Goal: Information Seeking & Learning: Learn about a topic

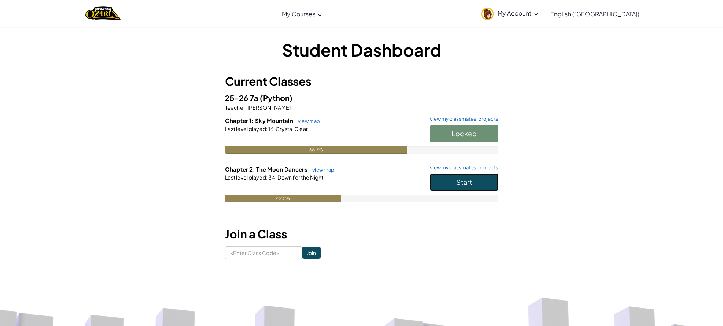
click at [439, 186] on button "Start" at bounding box center [464, 181] width 68 height 17
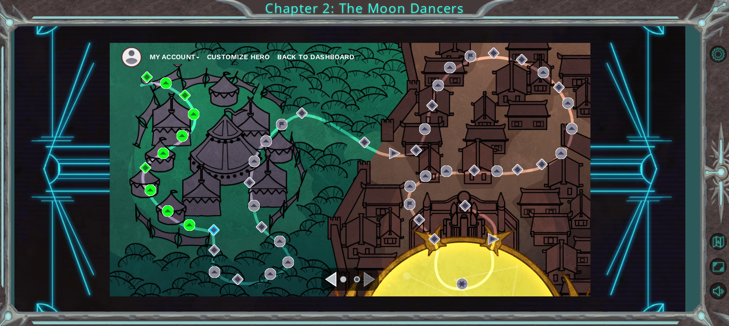
click at [359, 272] on ul at bounding box center [349, 279] width 27 height 15
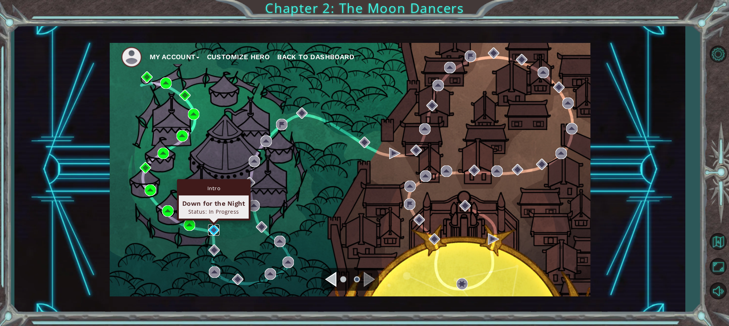
click at [215, 228] on img at bounding box center [213, 229] width 11 height 11
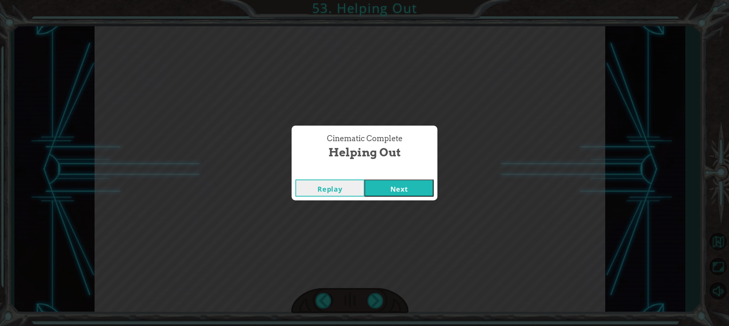
click at [390, 189] on button "Next" at bounding box center [398, 188] width 69 height 17
click at [400, 188] on button "Next" at bounding box center [398, 188] width 69 height 17
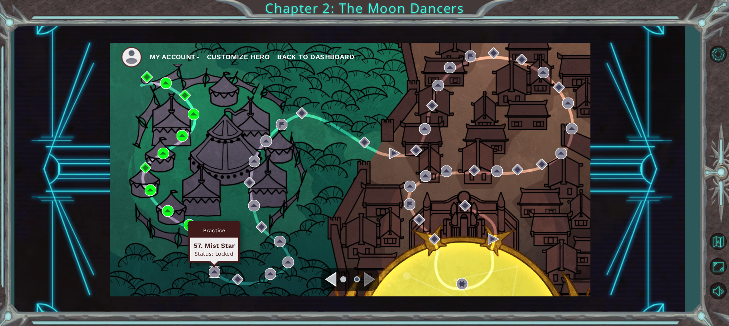
click at [215, 274] on img at bounding box center [214, 272] width 11 height 11
click at [216, 270] on img at bounding box center [214, 272] width 11 height 11
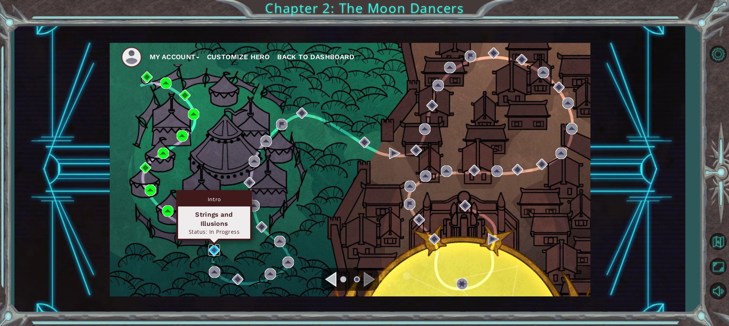
click at [213, 249] on img at bounding box center [213, 249] width 11 height 11
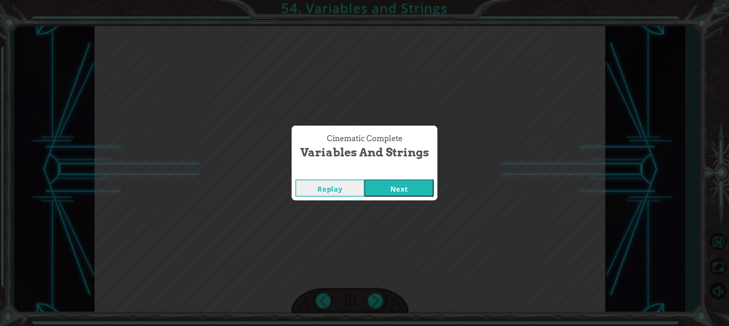
click at [393, 186] on button "Next" at bounding box center [398, 188] width 69 height 17
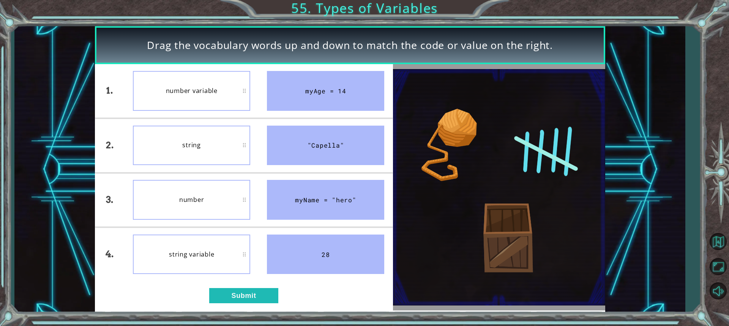
drag, startPoint x: 322, startPoint y: 255, endPoint x: 334, endPoint y: 106, distance: 149.0
click at [334, 106] on ul "myAge = 14 "Capella" myName = "hero" 28" at bounding box center [326, 172] width 134 height 217
drag, startPoint x: 320, startPoint y: 262, endPoint x: 319, endPoint y: 211, distance: 50.5
click at [319, 213] on ul "myAge = 14 "Capella" myName = "hero" 28" at bounding box center [326, 172] width 134 height 217
click at [218, 90] on div "number variable" at bounding box center [191, 91] width 117 height 40
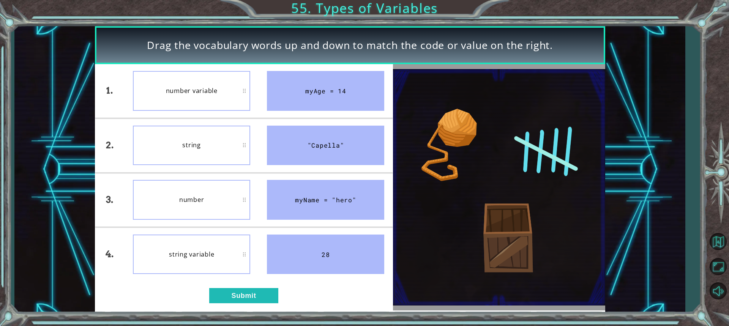
click at [309, 247] on div "28" at bounding box center [325, 255] width 117 height 40
click at [308, 256] on div "28" at bounding box center [325, 255] width 117 height 40
drag, startPoint x: 284, startPoint y: 252, endPoint x: 279, endPoint y: 252, distance: 5.0
click at [281, 252] on div "28" at bounding box center [325, 255] width 117 height 40
drag, startPoint x: 301, startPoint y: 92, endPoint x: 271, endPoint y: 129, distance: 48.3
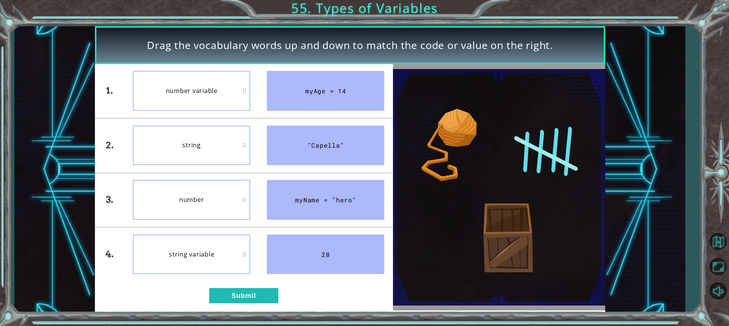
click at [284, 140] on ul "myAge = 14 "Capella" myName = "hero" 28" at bounding box center [326, 172] width 134 height 217
click at [235, 290] on div "1. 2. 3. 4. number variable string variable string number myAge = 14 "Capella" …" at bounding box center [244, 187] width 298 height 246
click at [235, 291] on button "Submit" at bounding box center [243, 295] width 69 height 15
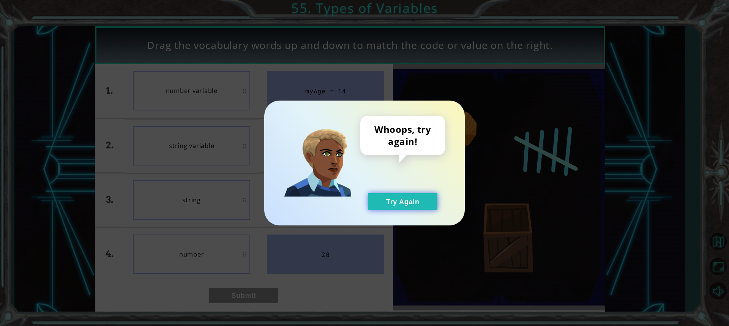
click at [397, 202] on button "Try Again" at bounding box center [402, 201] width 69 height 17
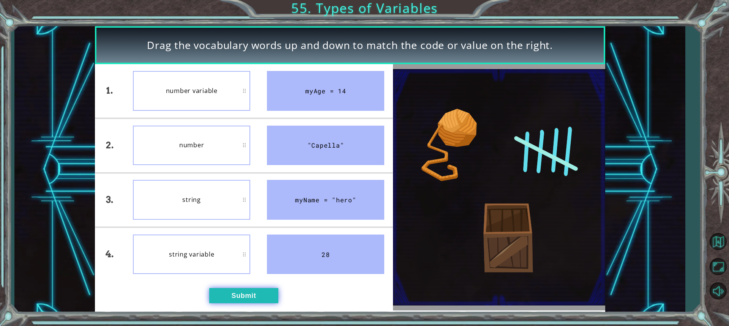
click at [231, 296] on button "Submit" at bounding box center [243, 295] width 69 height 15
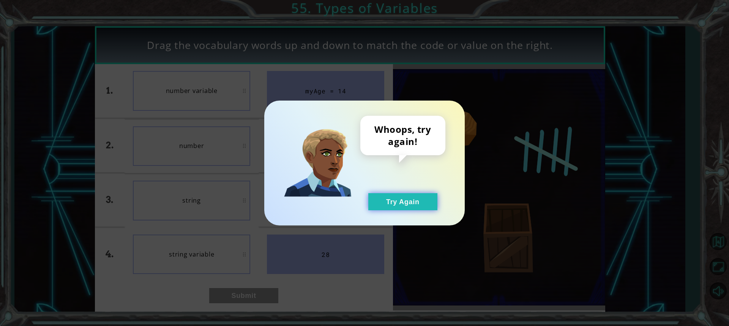
click at [423, 200] on button "Try Again" at bounding box center [402, 201] width 69 height 17
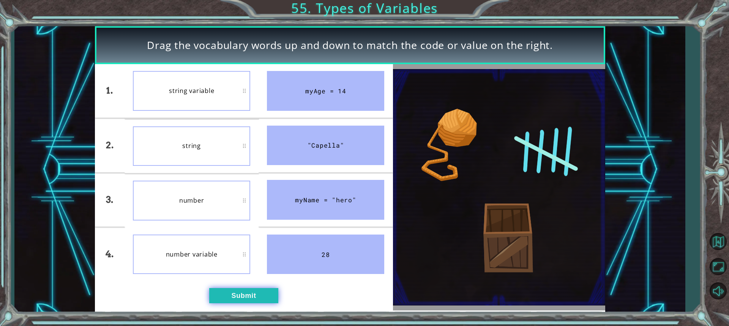
click at [222, 290] on button "Submit" at bounding box center [243, 295] width 69 height 15
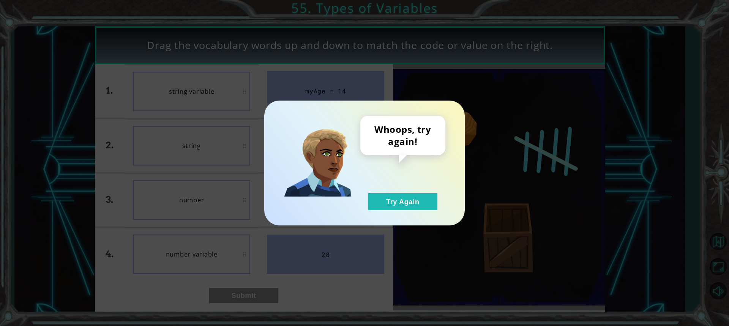
click at [207, 156] on div "Whoops, try again! Try Again" at bounding box center [364, 163] width 729 height 326
click at [420, 201] on button "Try Again" at bounding box center [402, 201] width 69 height 17
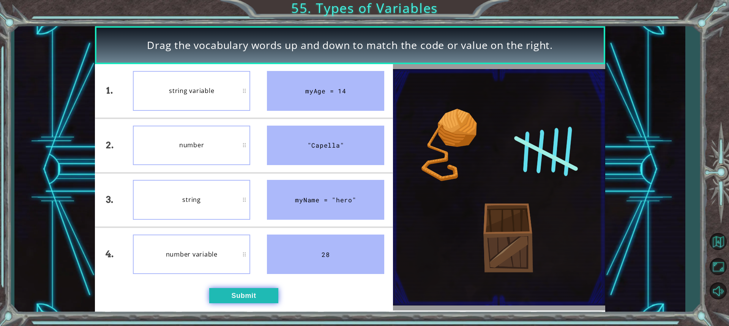
click at [220, 295] on button "Submit" at bounding box center [243, 295] width 69 height 15
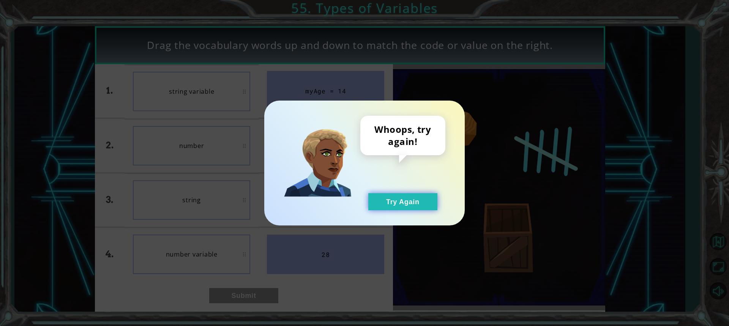
click at [375, 205] on button "Try Again" at bounding box center [402, 201] width 69 height 17
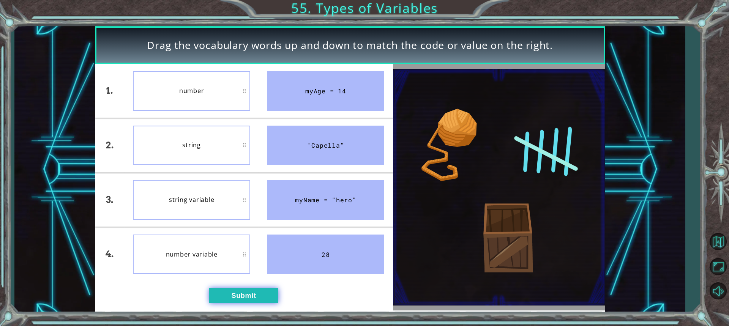
click at [238, 289] on button "Submit" at bounding box center [243, 295] width 69 height 15
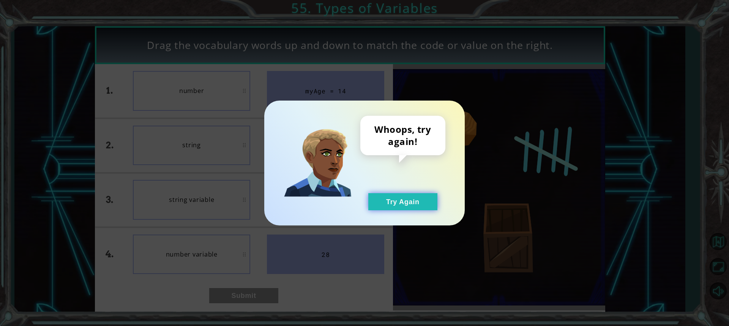
click at [398, 201] on button "Try Again" at bounding box center [402, 201] width 69 height 17
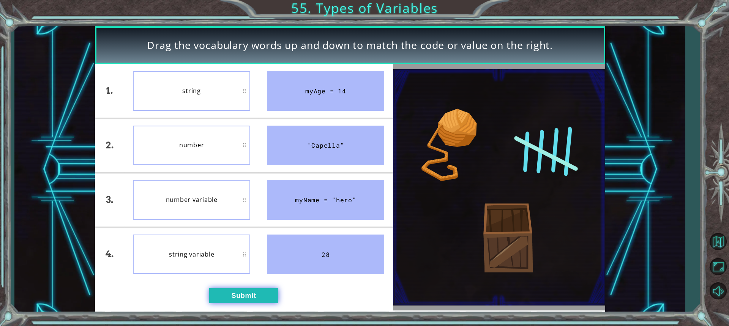
click at [245, 301] on button "Submit" at bounding box center [243, 295] width 69 height 15
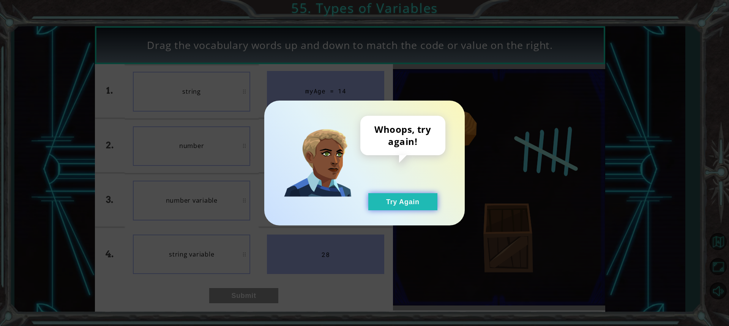
click at [377, 209] on button "Try Again" at bounding box center [402, 201] width 69 height 17
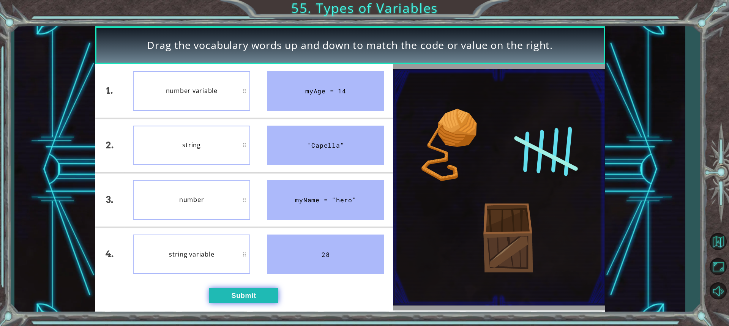
click at [215, 295] on button "Submit" at bounding box center [243, 295] width 69 height 15
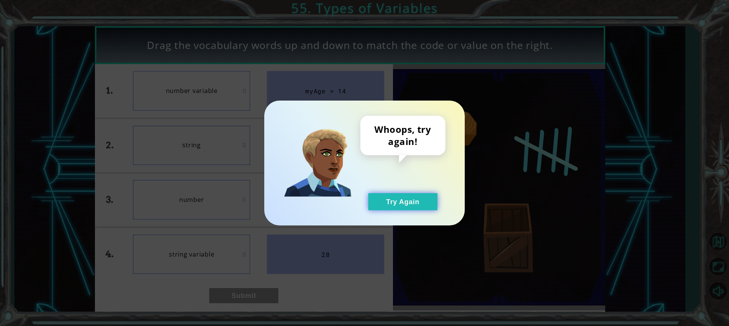
click at [422, 197] on button "Try Again" at bounding box center [402, 201] width 69 height 17
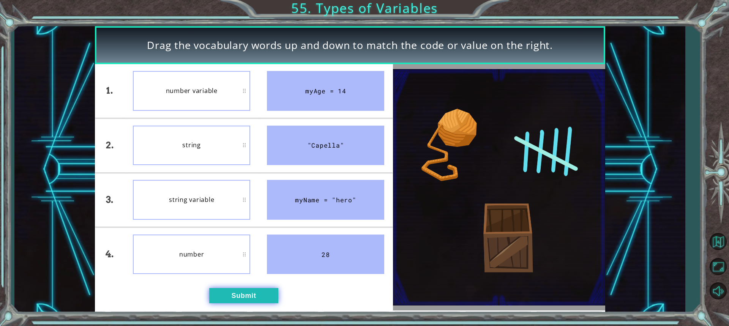
click at [250, 292] on button "Submit" at bounding box center [243, 295] width 69 height 15
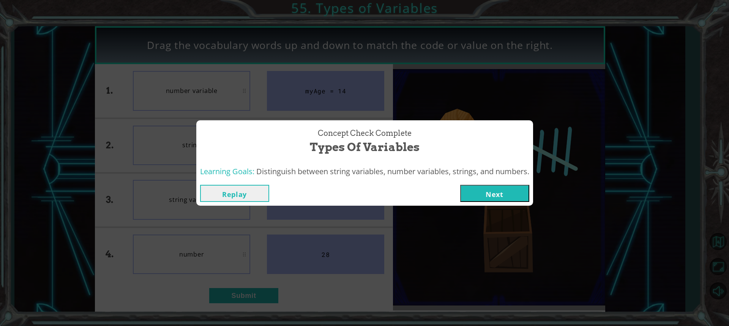
click at [511, 196] on button "Next" at bounding box center [494, 193] width 69 height 17
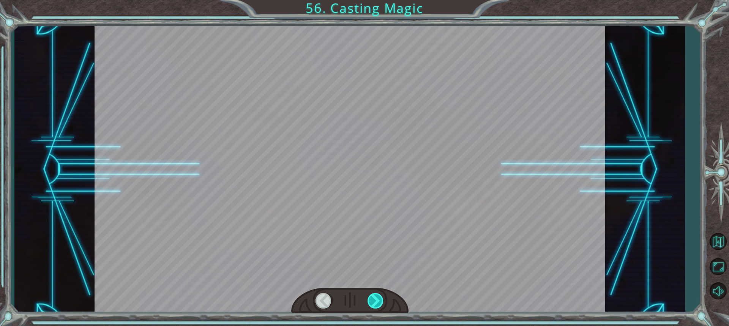
click at [374, 298] on div at bounding box center [376, 301] width 17 height 16
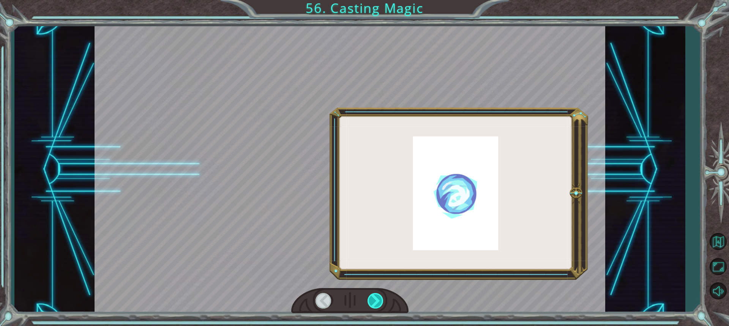
click at [373, 298] on div at bounding box center [376, 301] width 17 height 16
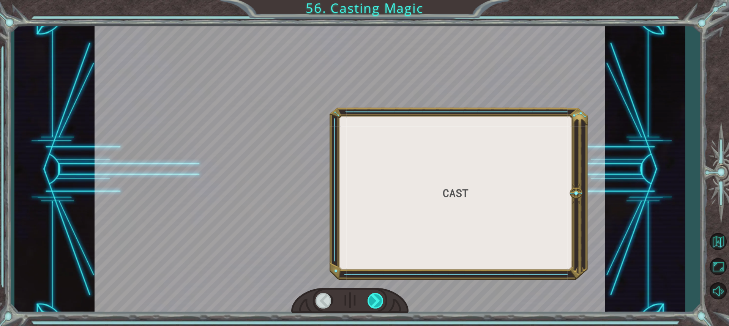
click at [373, 298] on div at bounding box center [376, 301] width 17 height 16
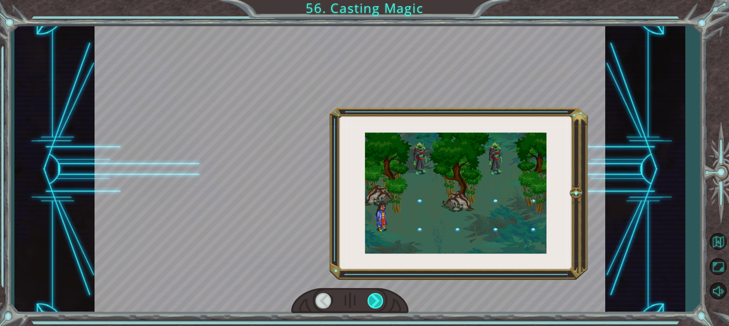
click at [373, 298] on div at bounding box center [376, 301] width 17 height 16
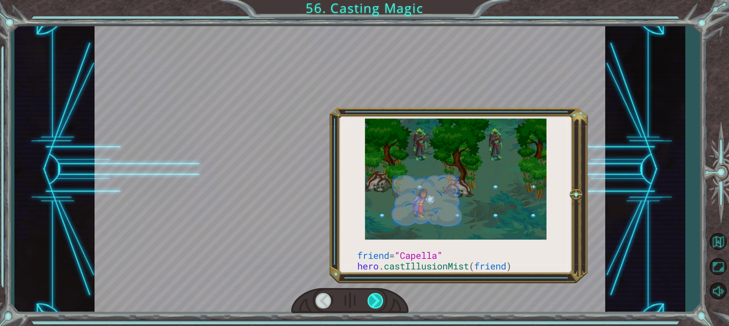
click at [373, 298] on div at bounding box center [376, 301] width 17 height 16
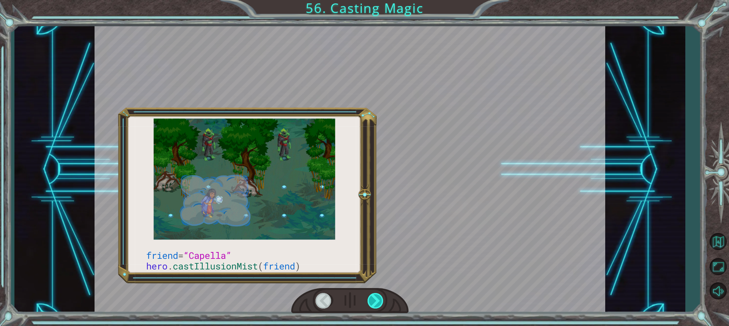
click at [373, 298] on div at bounding box center [376, 301] width 17 height 16
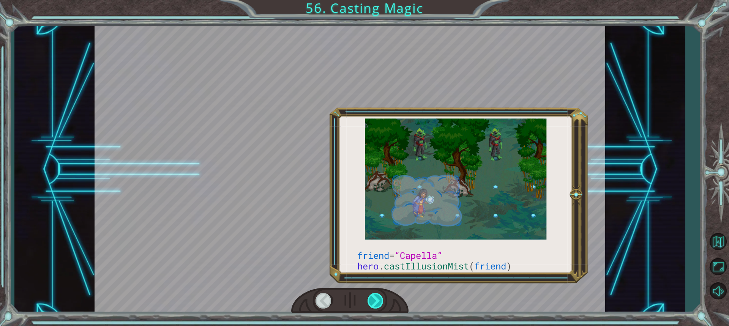
click at [373, 298] on div at bounding box center [376, 301] width 17 height 16
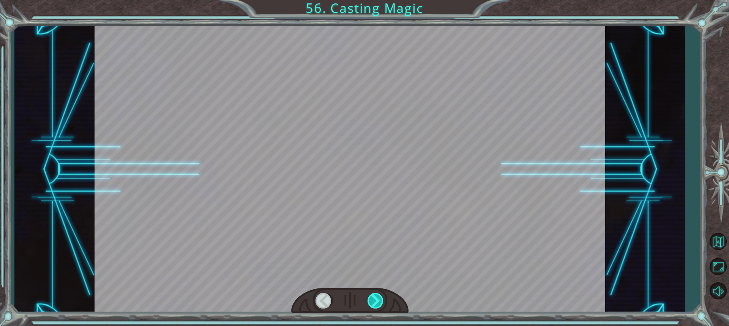
click at [373, 298] on div at bounding box center [376, 301] width 17 height 16
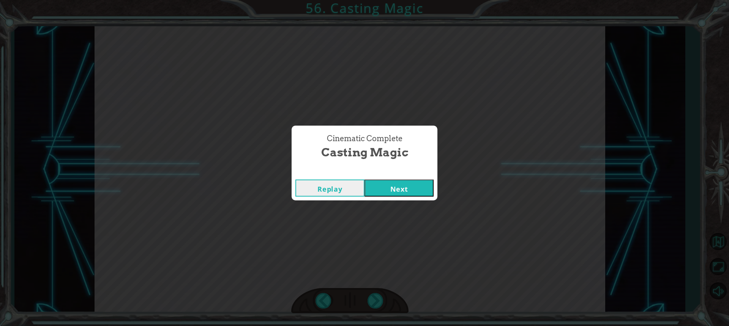
click at [392, 180] on button "Next" at bounding box center [398, 188] width 69 height 17
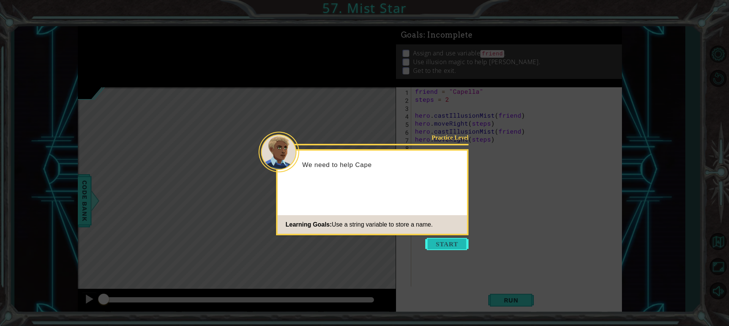
click at [447, 245] on button "Start" at bounding box center [446, 244] width 43 height 12
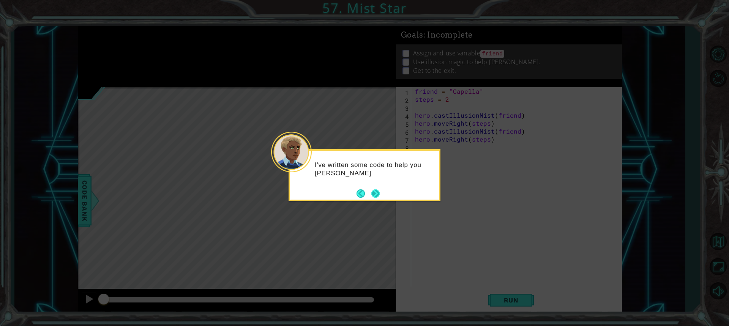
click at [378, 199] on footer at bounding box center [367, 193] width 23 height 11
click at [376, 186] on div "I've written some code to help you [PERSON_NAME]." at bounding box center [364, 173] width 149 height 38
click at [373, 191] on button "Next" at bounding box center [375, 193] width 9 height 9
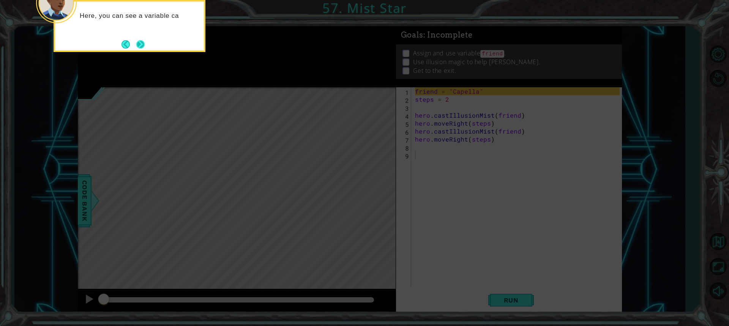
click at [141, 38] on button "Next" at bounding box center [140, 44] width 13 height 13
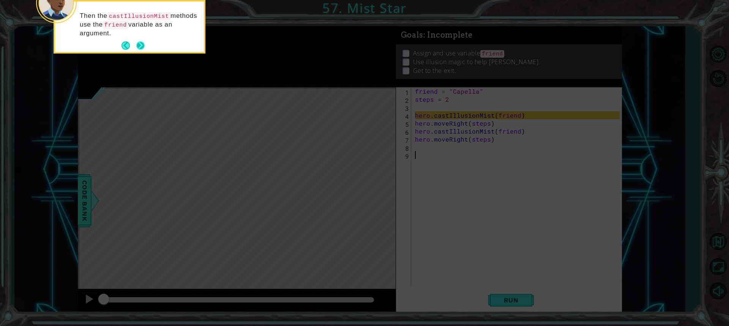
click at [141, 43] on button "Next" at bounding box center [140, 46] width 14 height 14
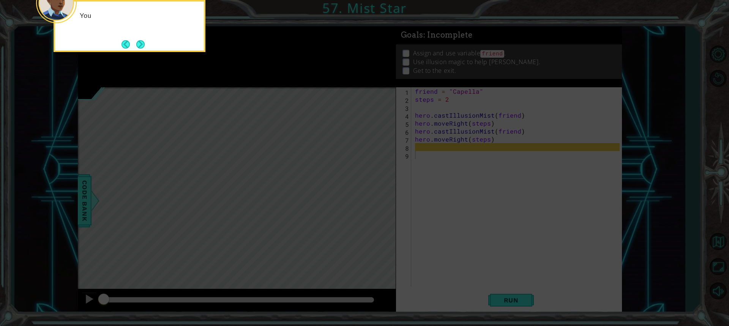
click at [143, 43] on button "Next" at bounding box center [140, 43] width 9 height 9
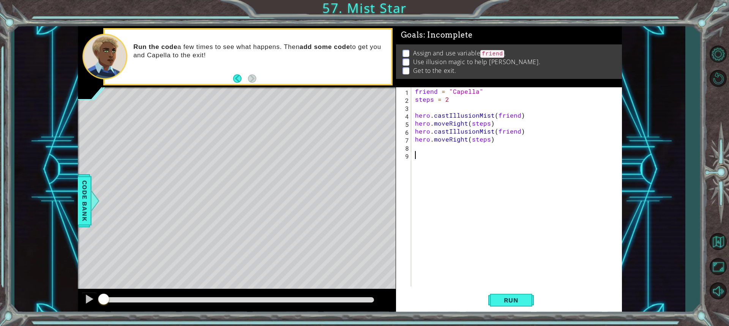
click at [506, 315] on div "1 ההההההההההההההההההההההההההההההההההההההההההההההההההההההההההההההההההההההההההההה…" at bounding box center [364, 163] width 729 height 326
click at [502, 297] on span "Run" at bounding box center [511, 301] width 30 height 8
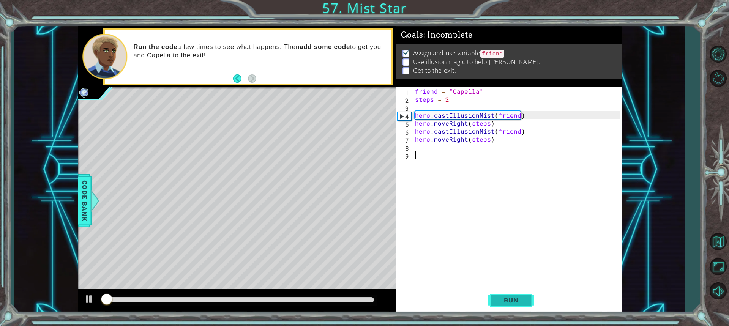
scroll to position [1, 0]
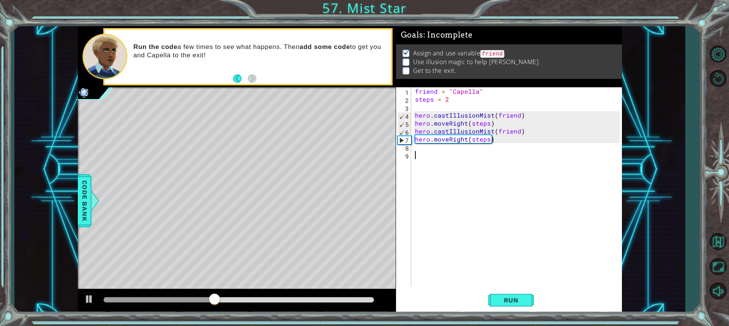
click at [443, 153] on div "friend = "Capella" steps = 2 hero . castIllusionMist ( friend ) hero . moveRigh…" at bounding box center [518, 194] width 210 height 215
click at [445, 146] on div "friend = "Capella" steps = 2 hero . castIllusionMist ( friend ) hero . moveRigh…" at bounding box center [518, 194] width 210 height 215
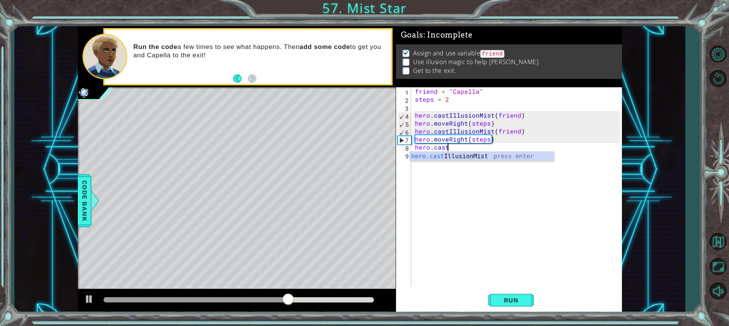
scroll to position [0, 2]
click at [455, 158] on div "hero.cast IllusionMist press enter" at bounding box center [482, 165] width 144 height 27
type textarea "hero.castIllusionMist(friend)"
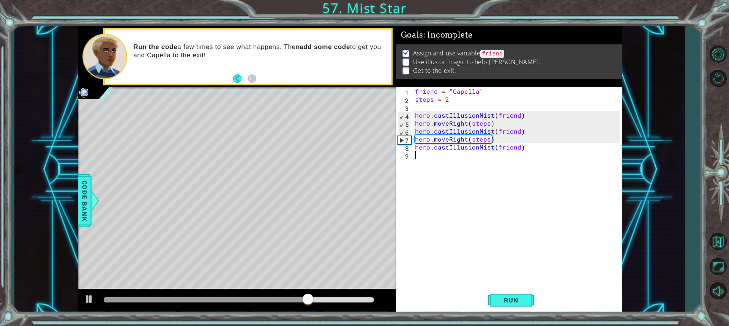
click at [456, 158] on div "friend = "Capella" steps = 2 hero . castIllusionMist ( friend ) hero . moveRigh…" at bounding box center [518, 194] width 210 height 215
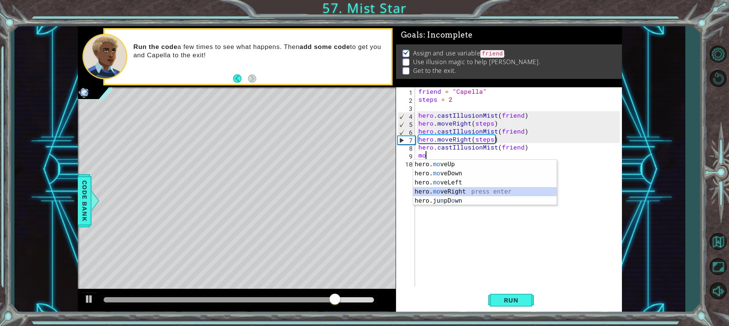
click at [460, 191] on div "hero. mo veUp press enter hero. mo veDown press enter hero. mo veLeft press ent…" at bounding box center [485, 192] width 144 height 64
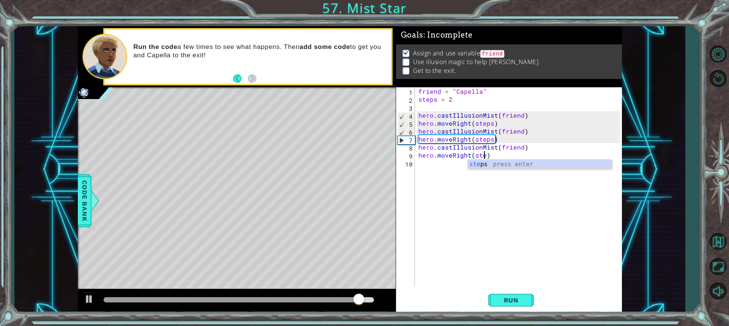
scroll to position [0, 4]
type textarea "hero.moveRight(steps)"
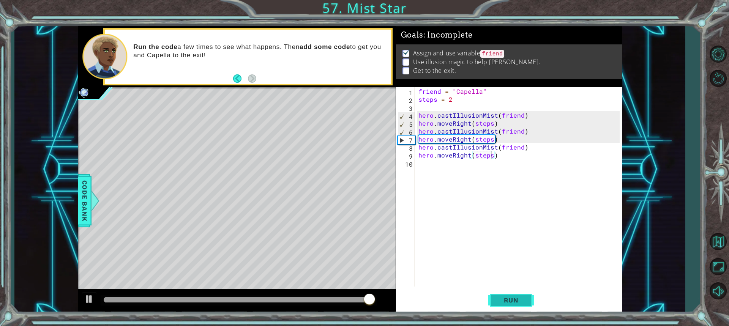
click at [510, 303] on span "Run" at bounding box center [511, 301] width 30 height 8
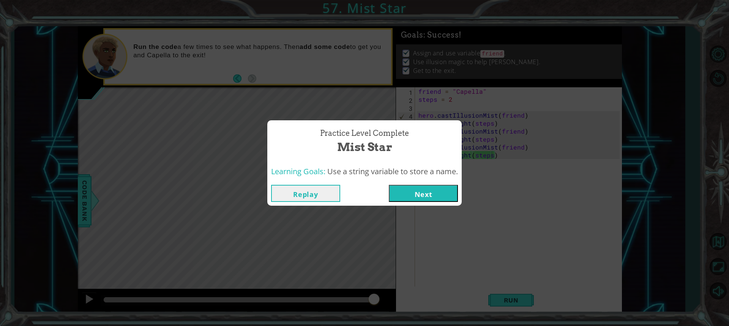
click at [434, 194] on button "Next" at bounding box center [423, 193] width 69 height 17
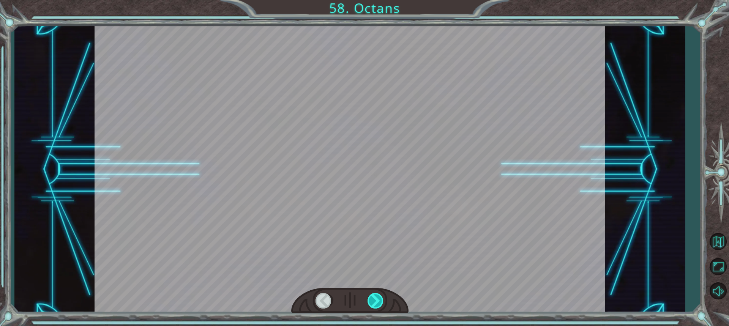
click at [376, 296] on div at bounding box center [376, 301] width 17 height 16
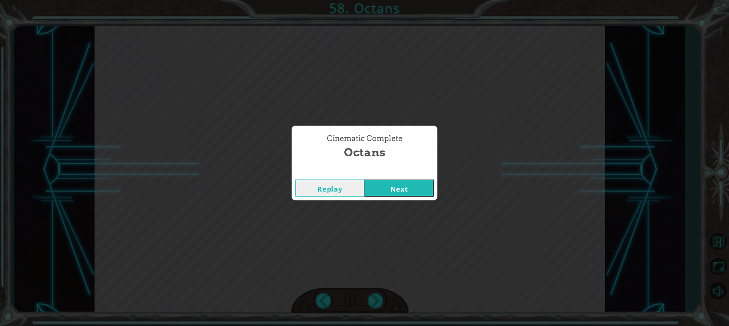
click at [390, 184] on button "Next" at bounding box center [398, 188] width 69 height 17
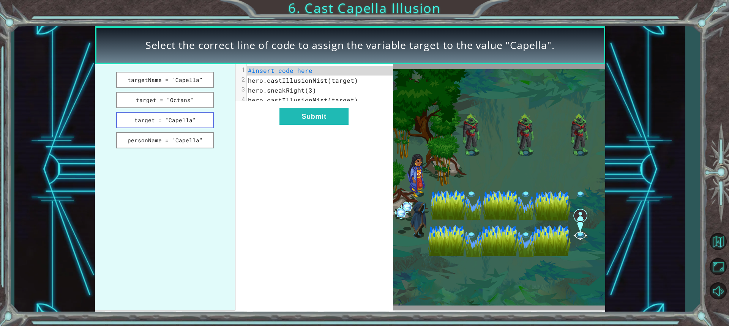
drag, startPoint x: 179, startPoint y: 120, endPoint x: 186, endPoint y: 120, distance: 7.6
click at [186, 120] on button "target = "Capella"" at bounding box center [165, 120] width 98 height 16
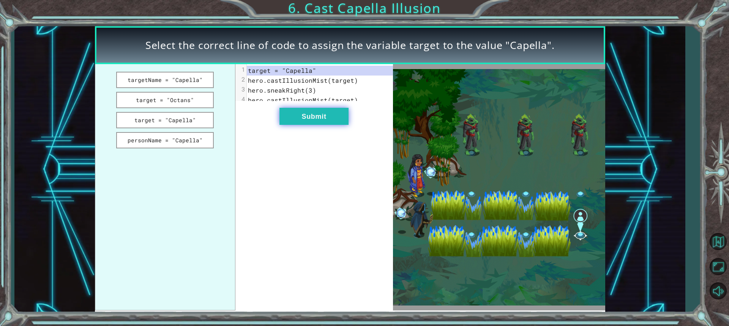
click at [289, 125] on button "Submit" at bounding box center [313, 116] width 69 height 17
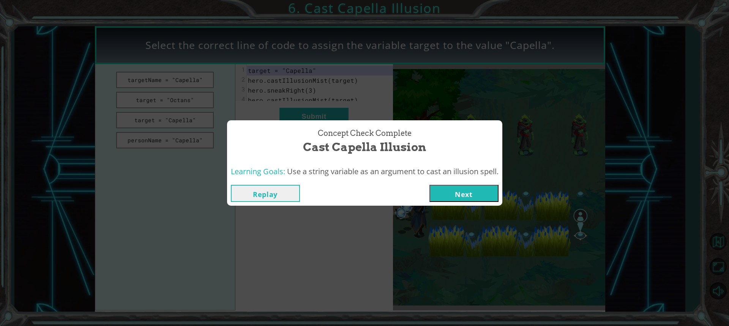
click at [461, 190] on button "Next" at bounding box center [463, 193] width 69 height 17
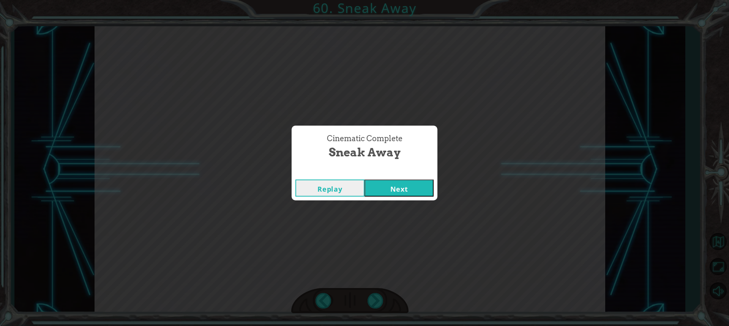
click at [415, 191] on button "Next" at bounding box center [398, 188] width 69 height 17
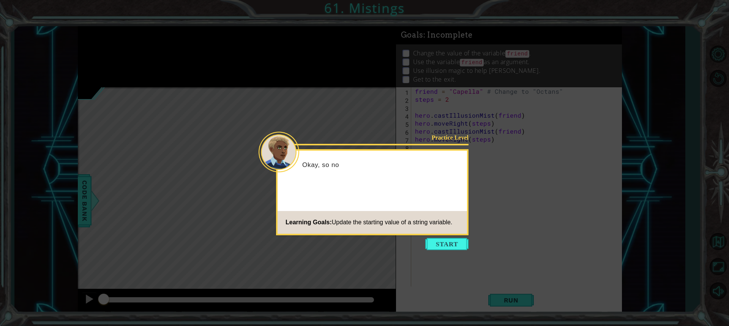
click at [449, 236] on icon at bounding box center [364, 163] width 729 height 326
drag, startPoint x: 448, startPoint y: 243, endPoint x: 440, endPoint y: 243, distance: 8.4
click at [448, 243] on button "Start" at bounding box center [446, 244] width 43 height 12
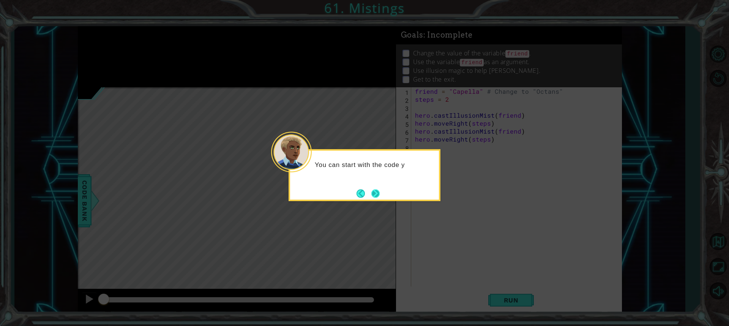
click at [376, 190] on button "Next" at bounding box center [375, 193] width 10 height 10
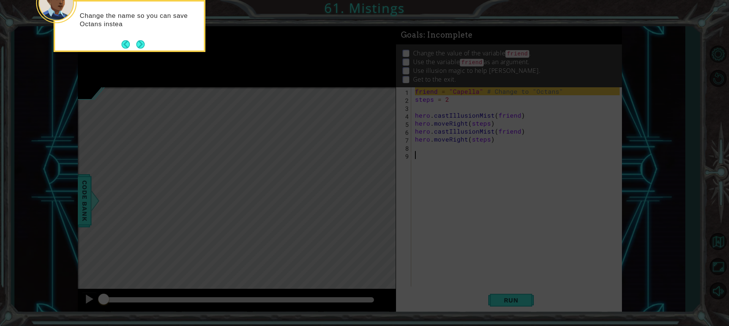
click at [147, 44] on div "Change the name so you can save Octans instea" at bounding box center [130, 26] width 152 height 52
click at [142, 44] on button "Next" at bounding box center [141, 45] width 14 height 14
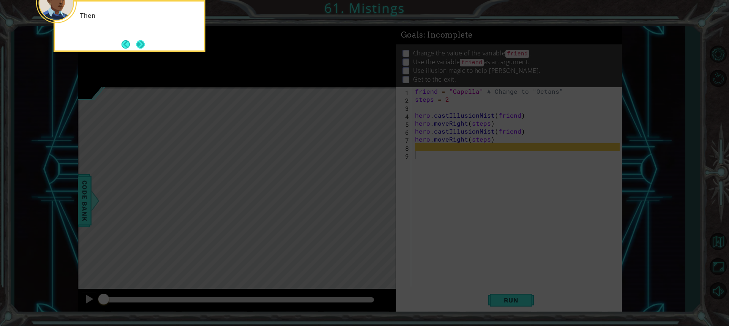
click at [146, 44] on button "Next" at bounding box center [140, 44] width 14 height 14
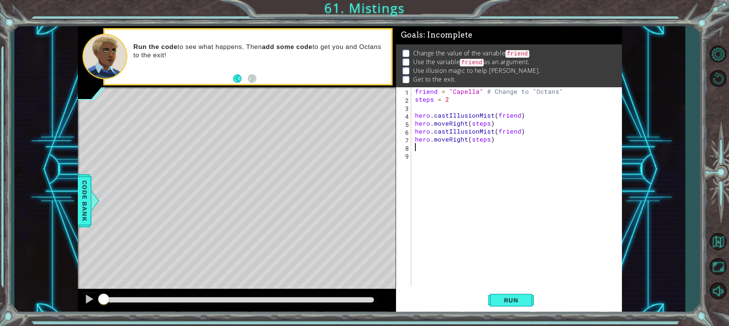
click at [425, 148] on div "friend = "Capella" # Change to "Octans" steps = 2 hero . castIllusionMist ( fri…" at bounding box center [518, 194] width 210 height 215
click at [426, 157] on div "hero.cast IllusionMist press enter" at bounding box center [482, 165] width 144 height 27
type textarea "hero.castIllusionMist(friend)"
click at [426, 157] on div "friend = "Capella" # Change to "Octans" steps = 2 hero . castIllusionMist ( fri…" at bounding box center [518, 194] width 210 height 215
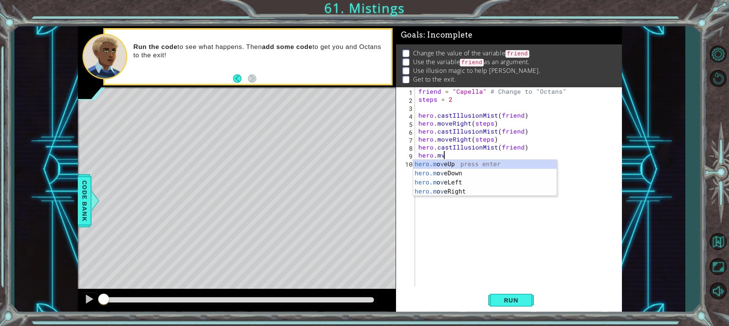
scroll to position [0, 1]
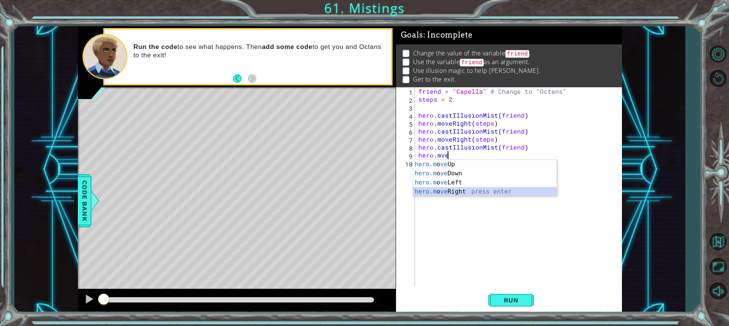
click at [424, 188] on div "hero.m o ve Up press enter hero.m o ve Down press enter hero.m o ve Left press …" at bounding box center [485, 187] width 144 height 55
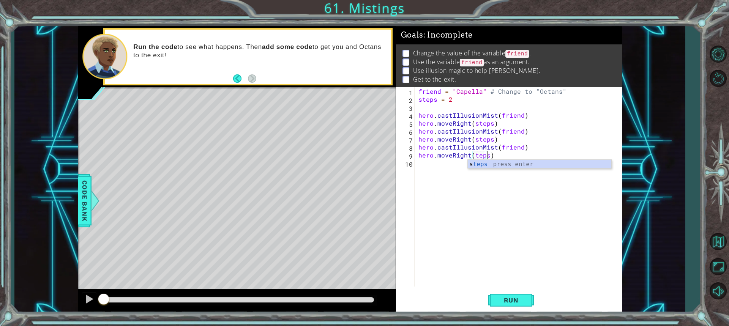
scroll to position [0, 4]
click at [485, 166] on div "s teps press enter" at bounding box center [540, 173] width 144 height 27
click at [525, 302] on span "Run" at bounding box center [511, 301] width 30 height 8
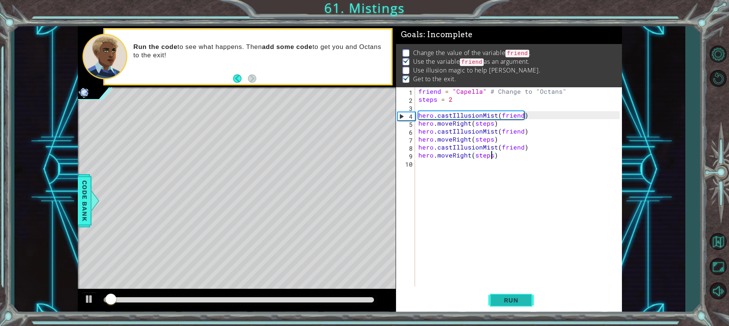
scroll to position [5, 0]
drag, startPoint x: 373, startPoint y: 299, endPoint x: 99, endPoint y: 344, distance: 277.7
click at [99, 326] on html "1 ההההההההההההההההההההההההההההההההההההההההההההההההההההההההההההההההההההההההההההה…" at bounding box center [364, 163] width 729 height 326
click at [520, 114] on div "friend = "Capella" # Change to "Octans" steps = 2 hero . castIllusionMist ( fri…" at bounding box center [520, 194] width 207 height 215
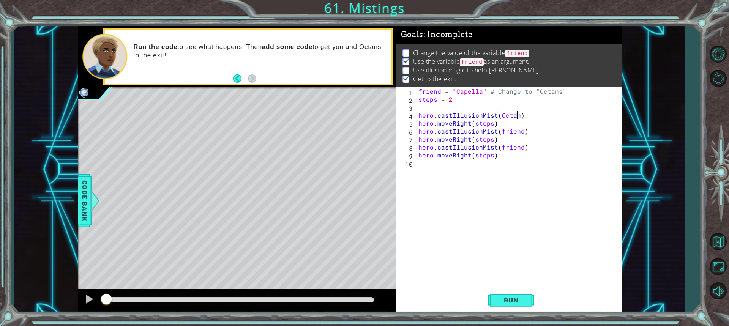
scroll to position [0, 6]
click at [521, 133] on div "friend = "Capella" # Change to "Octans" steps = 2 hero . castIllusionMist ( Oct…" at bounding box center [520, 194] width 207 height 215
click at [521, 147] on div "friend = "Capella" # Change to "Octans" steps = 2 hero . castIllusionMist ( Oct…" at bounding box center [520, 194] width 207 height 215
click at [506, 297] on span "Run" at bounding box center [511, 301] width 30 height 8
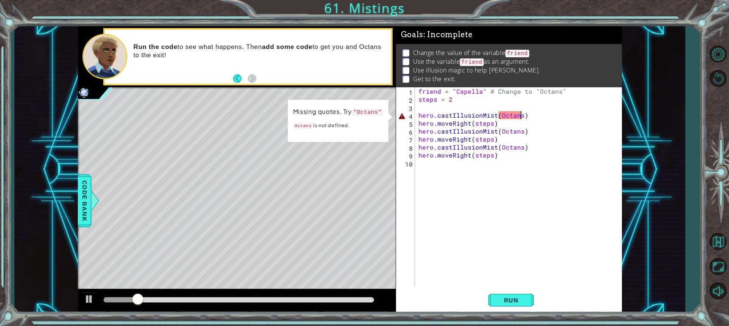
click at [522, 114] on div "friend = "Capella" # Change to "Octans" steps = 2 hero . castIllusionMist ( Oct…" at bounding box center [520, 194] width 207 height 215
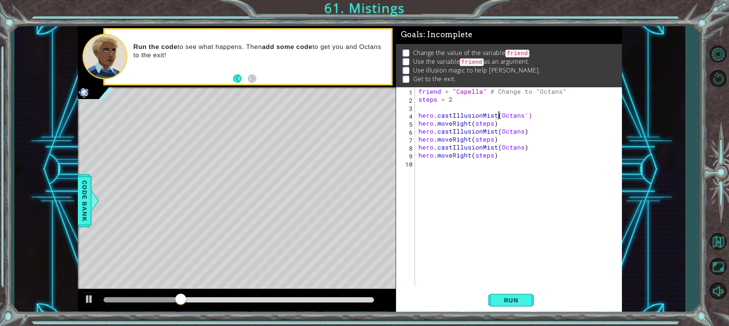
click at [497, 112] on div "friend = "Capella" # Change to "Octans" steps = 2 hero . castIllusionMist ( [PE…" at bounding box center [520, 194] width 207 height 215
click at [521, 136] on div "friend = "Capella" # Change to "Octans" steps = 2 hero . castIllusionMist ( 'Oc…" at bounding box center [520, 194] width 207 height 215
click at [520, 133] on div "friend = "Capella" # Change to "Octans" steps = 2 hero . castIllusionMist ( 'Oc…" at bounding box center [520, 194] width 207 height 215
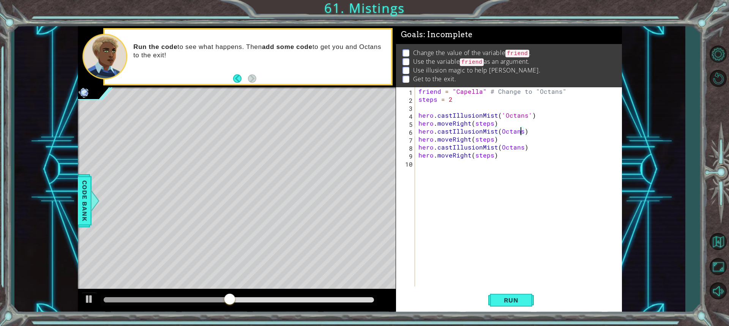
scroll to position [0, 6]
click at [498, 130] on div "friend = "Capella" # Change to "Octans" steps = 2 hero . castIllusionMist ( 'Oc…" at bounding box center [520, 194] width 207 height 215
click at [520, 153] on div "friend = "Capella" # Change to "Octans" steps = 2 hero . castIllusionMist ( 'Oc…" at bounding box center [520, 194] width 207 height 215
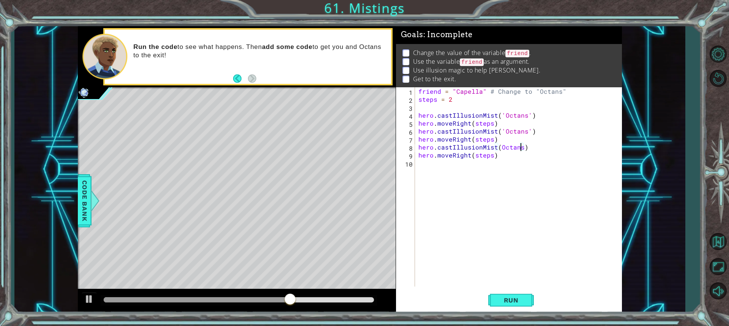
click at [520, 144] on div "friend = "Capella" # Change to "Octans" steps = 2 hero . castIllusionMist ( 'Oc…" at bounding box center [520, 194] width 207 height 215
click at [497, 147] on div "friend = "Capella" # Change to "Octans" steps = 2 hero . castIllusionMist ( 'Oc…" at bounding box center [520, 194] width 207 height 215
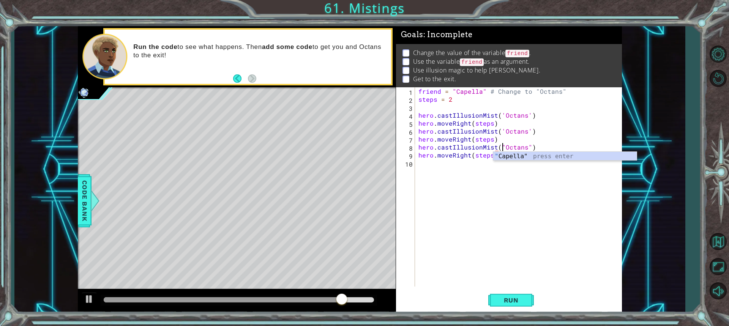
scroll to position [0, 5]
click at [525, 132] on div "friend = "Capella" # Change to "Octans" steps = 2 hero . castIllusionMist ( 'Oc…" at bounding box center [520, 194] width 207 height 215
click at [528, 132] on div "friend = "Capella" # Change to "Octans" steps = 2 hero . castIllusionMist ( 'Oc…" at bounding box center [520, 194] width 207 height 215
click at [501, 132] on div "friend = "Capella" # Change to "Octans" steps = 2 hero . castIllusionMist ( 'Oc…" at bounding box center [520, 194] width 207 height 215
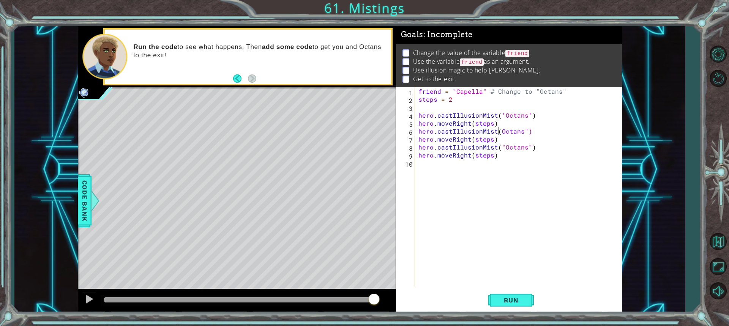
scroll to position [0, 5]
click at [527, 115] on div "friend = "Capella" # Change to "Octans" steps = 2 hero . castIllusionMist ( 'Oc…" at bounding box center [520, 194] width 207 height 215
click at [498, 112] on div "friend = "Capella" # Change to "Octans" steps = 2 hero . castIllusionMist ( 'Oc…" at bounding box center [520, 194] width 207 height 215
click at [502, 117] on div "friend = "Capella" # Change to "Octans" steps = 2 hero . castIllusionMist ( 'Oc…" at bounding box center [520, 194] width 207 height 215
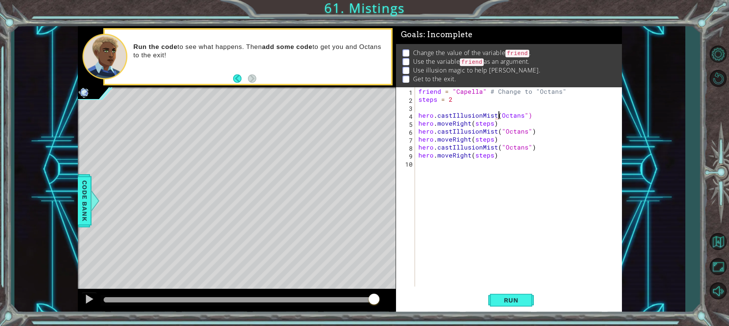
scroll to position [0, 5]
click at [519, 299] on span "Run" at bounding box center [511, 301] width 30 height 8
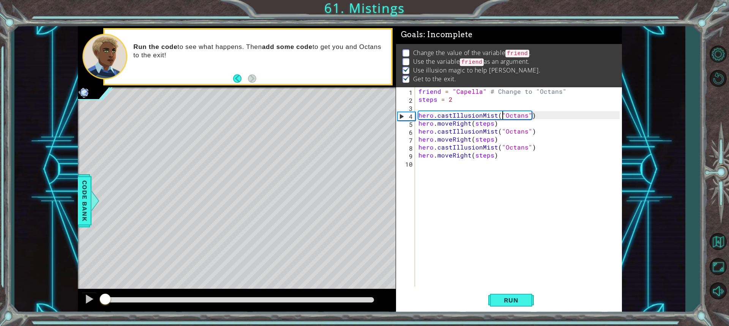
drag, startPoint x: 374, startPoint y: 297, endPoint x: 76, endPoint y: 256, distance: 300.8
click at [77, 311] on div "1 ההההההההההההההההההההההההההההההההההההההההההההההההההההההההההההההההההההההההההההה…" at bounding box center [349, 169] width 670 height 287
click at [466, 91] on div "friend = "Capella" # Change to "Octans" steps = 2 hero . castIllusionMist ( "Oc…" at bounding box center [520, 194] width 207 height 215
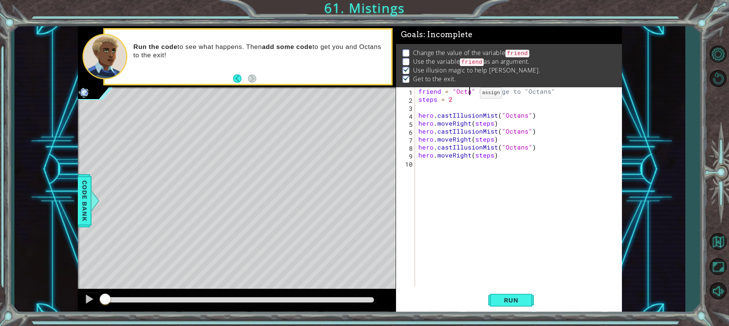
scroll to position [0, 3]
click at [426, 88] on div "friend = "Octans" # Change to "Octans" steps = 2 hero . castIllusionMist ( "Oct…" at bounding box center [520, 194] width 207 height 215
drag, startPoint x: 445, startPoint y: 91, endPoint x: 480, endPoint y: 91, distance: 35.7
click at [480, 91] on div "friend = "Octans" # Change to "Octans" steps = 2 hero . castIllusionMist ( "Oct…" at bounding box center [520, 194] width 207 height 215
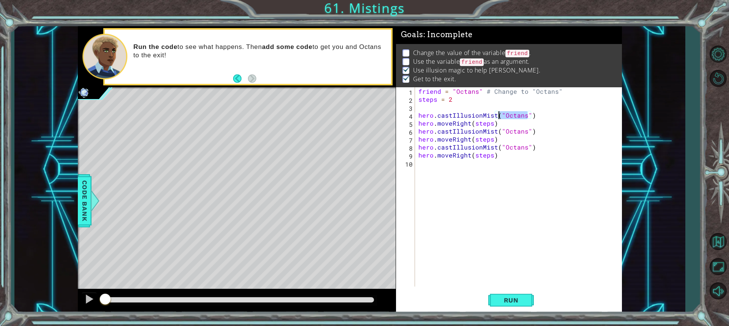
drag, startPoint x: 529, startPoint y: 112, endPoint x: 499, endPoint y: 115, distance: 30.1
click at [499, 115] on div "friend = "Octans" # Change to "Octans" steps = 2 hero . castIllusionMist ( "Oct…" at bounding box center [520, 194] width 207 height 215
drag, startPoint x: 442, startPoint y: 91, endPoint x: 453, endPoint y: 91, distance: 10.6
click at [453, 91] on div "friend = "Octans" # Change to "Octans" steps = 2 hero . castIllusionMist ( frie…" at bounding box center [520, 194] width 207 height 215
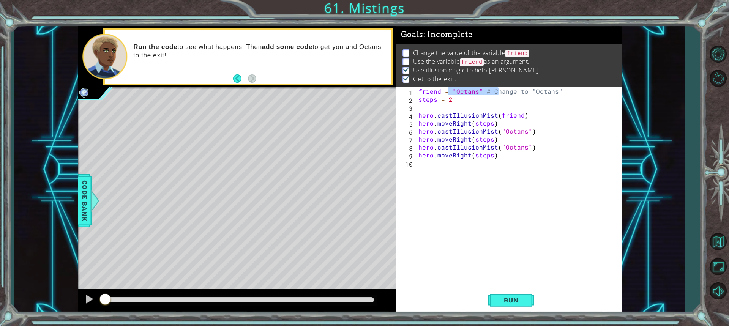
drag, startPoint x: 450, startPoint y: 90, endPoint x: 497, endPoint y: 91, distance: 47.5
click at [497, 91] on div "friend = "Octans" # Change to "Octans" steps = 2 hero . castIllusionMist ( frie…" at bounding box center [520, 194] width 207 height 215
drag, startPoint x: 528, startPoint y: 133, endPoint x: 499, endPoint y: 132, distance: 28.5
click at [499, 132] on div "friend = "Octans" # Change to "Octans" steps = 2 hero . castIllusionMist ( frie…" at bounding box center [520, 194] width 207 height 215
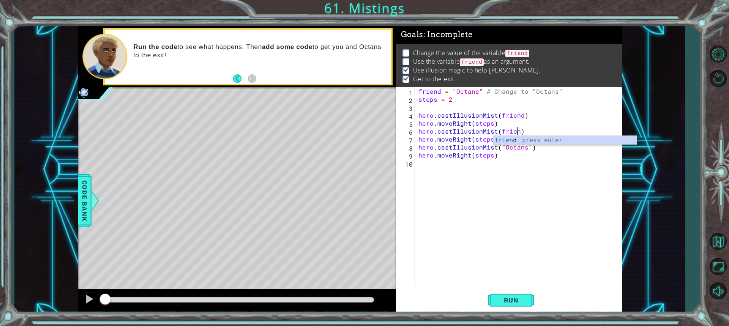
scroll to position [0, 6]
click at [528, 153] on div "friend = "Octans" # Change to "Octans" steps = 2 hero . castIllusionMist ( frie…" at bounding box center [520, 194] width 207 height 215
click at [527, 148] on div "friend = "Octans" # Change to "Octans" steps = 2 hero . castIllusionMist ( frie…" at bounding box center [520, 194] width 207 height 215
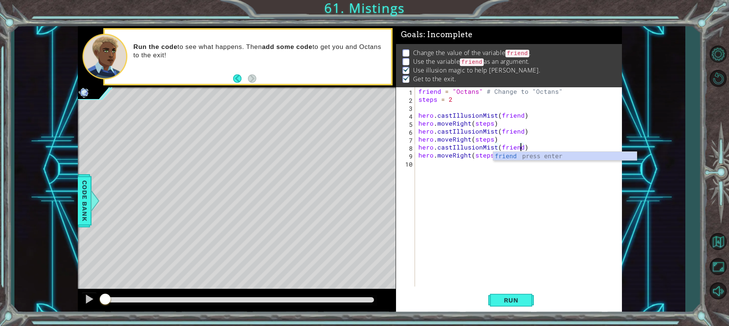
scroll to position [0, 6]
type textarea "hero.castIllusionMist(friend)"
click at [505, 292] on button "Run" at bounding box center [511, 300] width 46 height 22
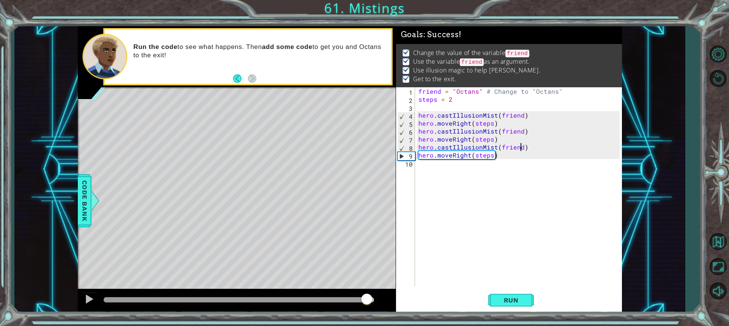
drag, startPoint x: 140, startPoint y: 294, endPoint x: 365, endPoint y: 316, distance: 225.9
click at [366, 316] on div "1 ההההההההההההההההההההההההההההההההההההההההההההההההההההההההההההההההההההההההההההה…" at bounding box center [364, 163] width 729 height 326
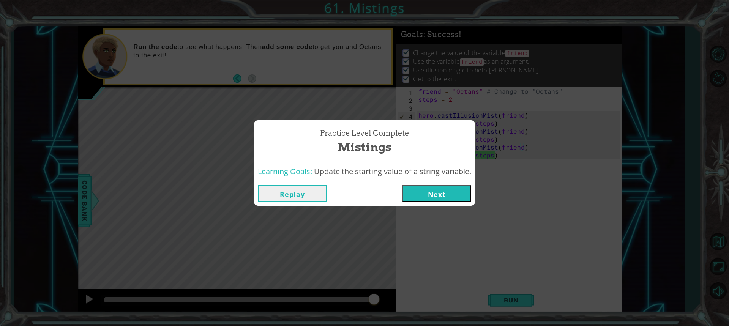
click at [446, 197] on button "Next" at bounding box center [436, 193] width 69 height 17
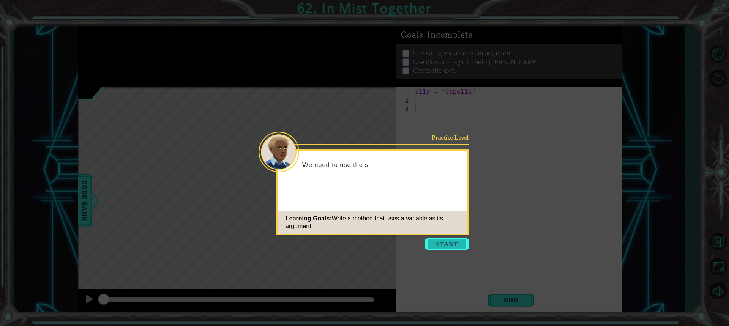
click at [446, 242] on button "Start" at bounding box center [446, 244] width 43 height 12
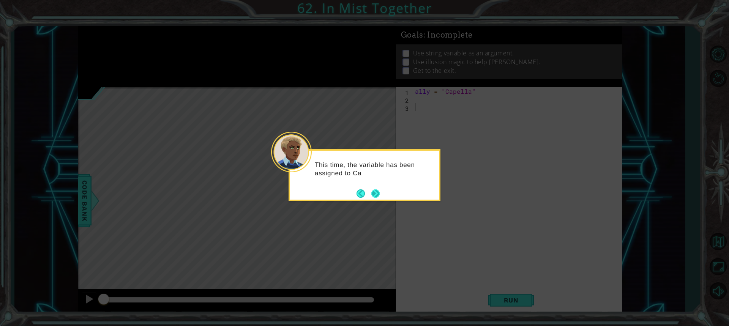
click at [375, 188] on footer at bounding box center [367, 193] width 23 height 11
click at [376, 194] on button "Next" at bounding box center [375, 193] width 9 height 9
click at [376, 194] on button "Next" at bounding box center [375, 193] width 14 height 14
click at [376, 194] on button "Next" at bounding box center [375, 193] width 13 height 13
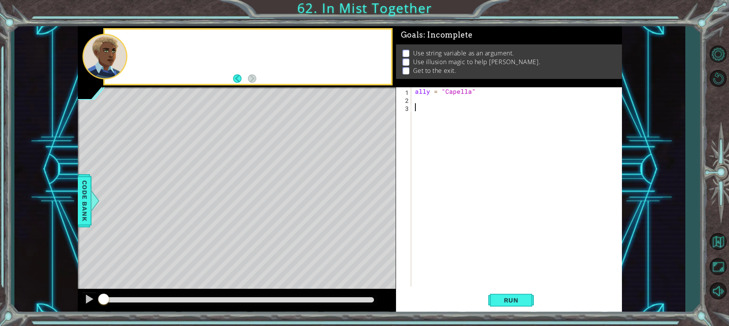
click at [376, 194] on div "Level Map" at bounding box center [253, 199] width 351 height 224
click at [428, 101] on div "ally = "Capella"" at bounding box center [518, 194] width 210 height 215
click at [428, 106] on div "ally = "Capella"" at bounding box center [518, 194] width 210 height 215
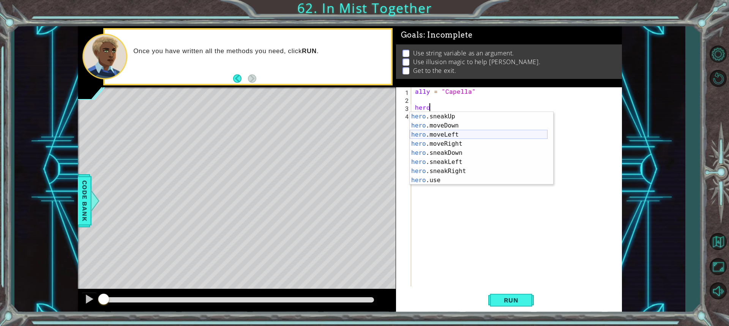
scroll to position [64, 0]
click at [441, 180] on div "hero .moveLeft press enter hero .moveRight press enter hero .sneakDown press en…" at bounding box center [479, 157] width 138 height 91
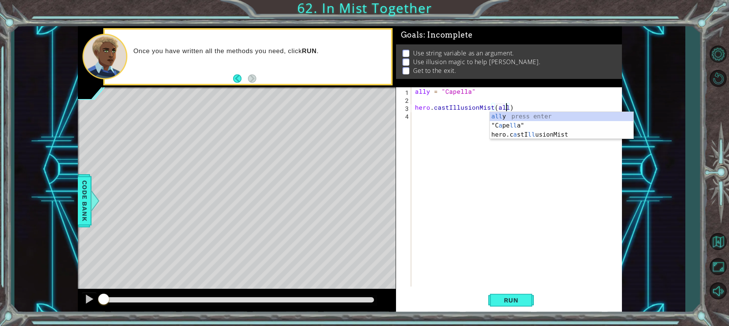
type textarea "hero.castIllusionMist(ally)"
click at [450, 122] on div "ally = "Capella" hero . castIllusionMist ( ally )" at bounding box center [518, 194] width 210 height 215
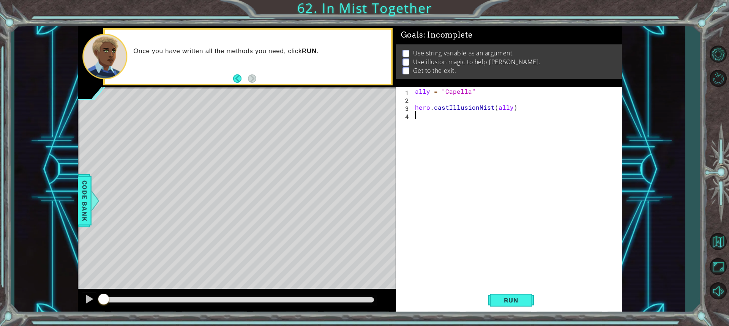
scroll to position [0, 0]
click at [420, 100] on div "ally = "Capella" hero . castIllusionMist ( ally )" at bounding box center [518, 194] width 210 height 215
type textarea "steps = 2"
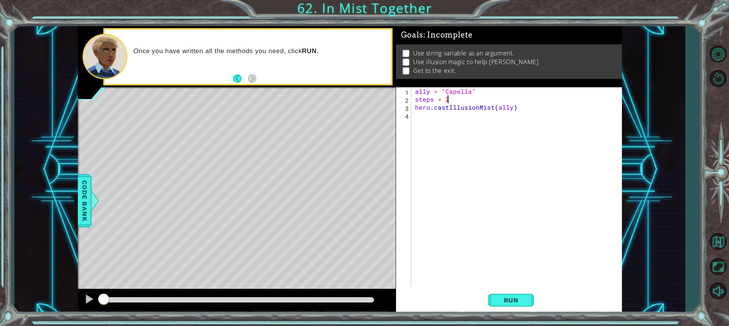
click at [435, 120] on div "ally = "Capella" steps = 2 hero . castIllusionMist ( ally )" at bounding box center [518, 194] width 210 height 215
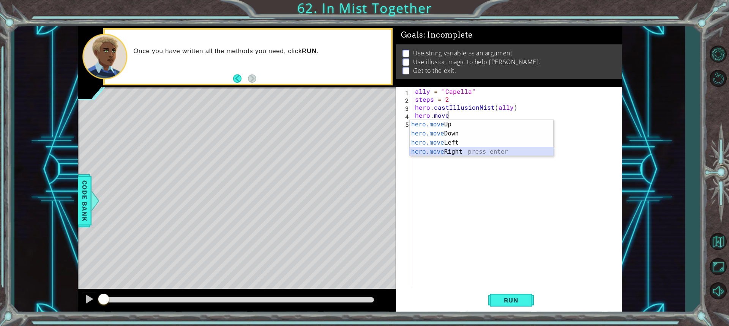
click at [435, 150] on div "hero.move Up press enter hero.move Down press enter hero.move Left press enter …" at bounding box center [482, 147] width 144 height 55
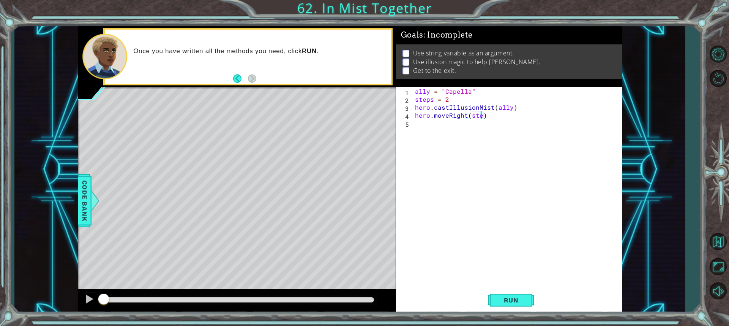
scroll to position [0, 4]
type textarea "hero.moveRight(steps)"
click at [431, 123] on div "ally = "Capella" steps = 2 hero . castIllusionMist ( ally ) hero . moveRight ( …" at bounding box center [518, 194] width 210 height 215
click at [443, 134] on div "[DOMAIN_NAME] stIllusionMist press enter" at bounding box center [482, 141] width 144 height 27
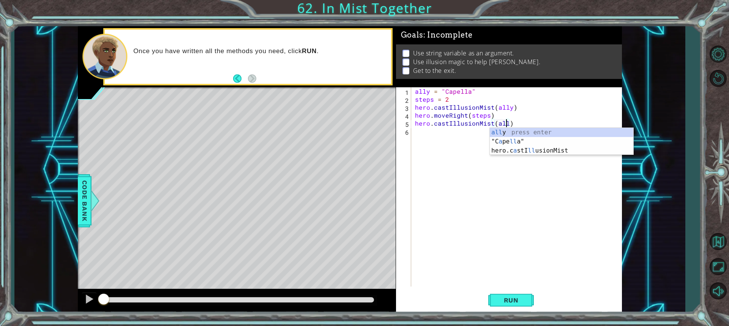
type textarea "hero.castIllusionMist(ally)"
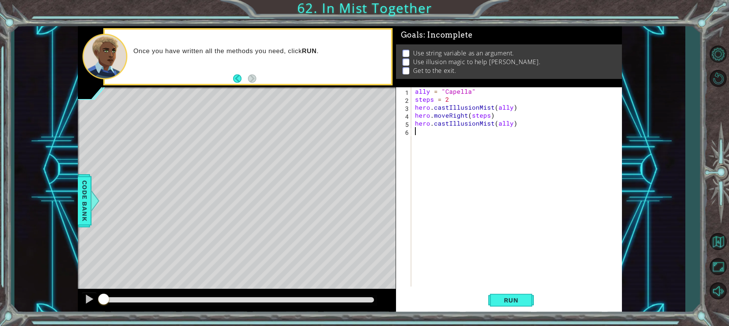
click at [462, 139] on div "ally = "Capella" steps = 2 hero . castIllusionMist ( ally ) hero . moveRight ( …" at bounding box center [518, 194] width 210 height 215
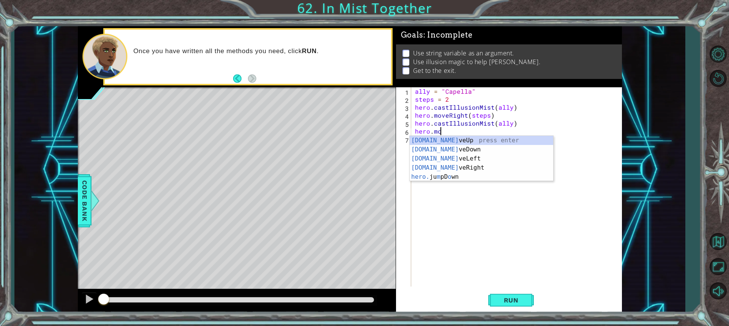
scroll to position [0, 1]
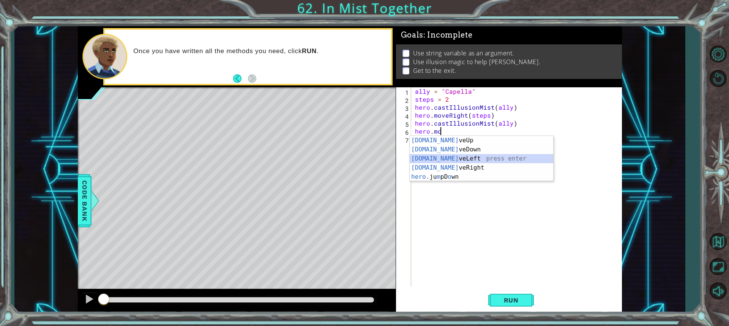
click at [457, 162] on div "[DOMAIN_NAME] veUp press enter [DOMAIN_NAME] veDown press enter [DOMAIN_NAME] v…" at bounding box center [482, 168] width 144 height 64
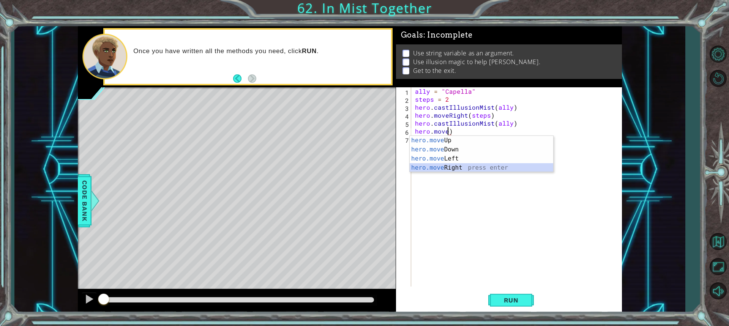
click at [451, 171] on div "hero.move Up press enter hero.move Down press enter hero.move Left press enter …" at bounding box center [482, 163] width 144 height 55
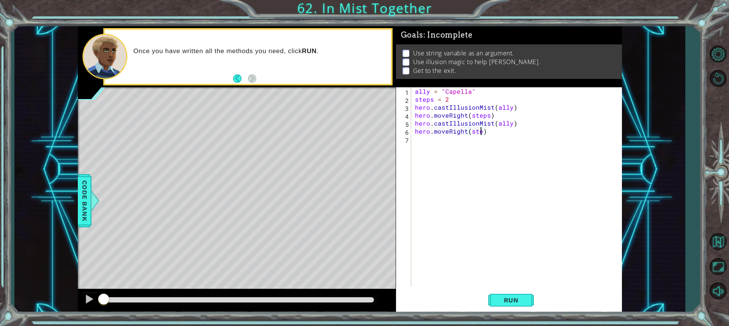
scroll to position [0, 4]
click at [510, 294] on button "Run" at bounding box center [511, 300] width 46 height 22
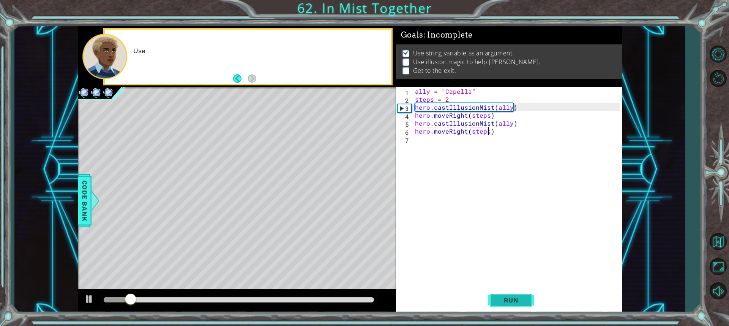
scroll to position [1, 0]
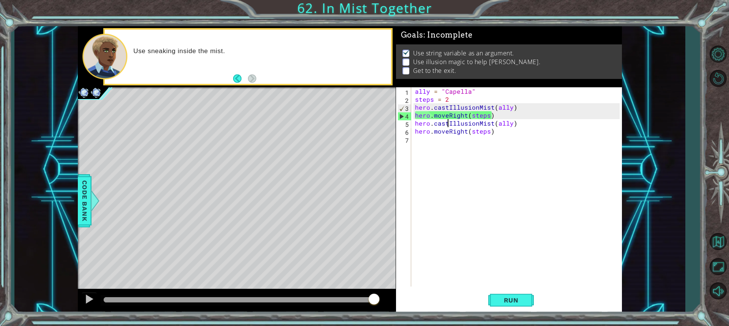
click at [448, 125] on div "ally = "Capella" steps = 2 hero . castIllusionMist ( ally ) hero . moveRight ( …" at bounding box center [518, 194] width 210 height 215
click at [508, 298] on span "Run" at bounding box center [511, 301] width 30 height 8
click at [474, 125] on div "ally = "Capella" steps = 2 hero . castIllusionMist ( ally ) hero . moveRight ( …" at bounding box center [518, 194] width 210 height 215
click at [491, 120] on div "ally = "Capella" steps = 2 hero . castIllusionMist ( ally ) hero . moveRight ( …" at bounding box center [518, 194] width 210 height 215
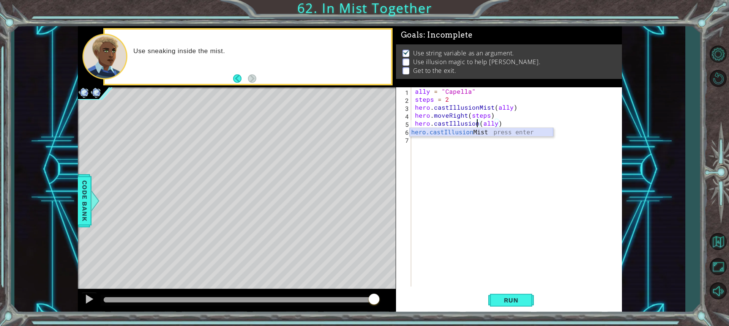
click at [486, 132] on div "hero.castIllusion Mist press enter" at bounding box center [482, 141] width 144 height 27
click at [519, 124] on div "ally = "Capella" steps = 2 hero . castIllusionMist ( ally ) hero . moveRight ( …" at bounding box center [518, 194] width 210 height 215
type textarea "hero.castIllusionMist(ally)"
click at [501, 152] on div "ally = "Capella" steps = 2 hero . castIllusionMist ( ally ) hero . moveRight ( …" at bounding box center [518, 194] width 210 height 215
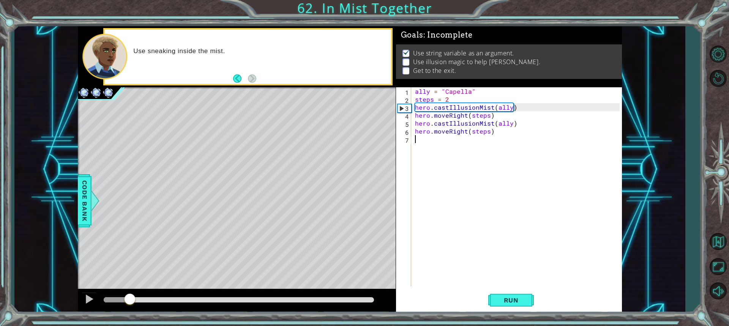
drag, startPoint x: 371, startPoint y: 298, endPoint x: 130, endPoint y: 277, distance: 241.6
click at [128, 278] on div "methods hero use(thing) moveUp(steps) moveDown(steps) moveLeft(steps) moveRight…" at bounding box center [350, 169] width 544 height 287
drag, startPoint x: 448, startPoint y: 114, endPoint x: 434, endPoint y: 114, distance: 13.7
click at [434, 114] on div "ally = "Capella" steps = 2 hero . castIllusionMist ( ally ) hero . moveRight ( …" at bounding box center [518, 194] width 210 height 215
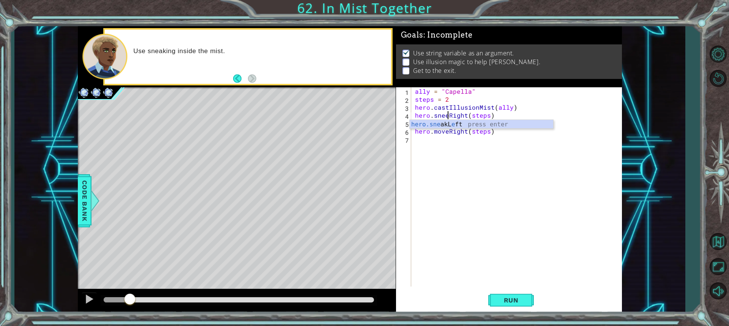
scroll to position [0, 2]
type textarea "hero.sneakRight(steps)"
click at [511, 254] on div "ally = "Capella" steps = 2 hero . castIllusionMist ( ally ) hero . sneakRight (…" at bounding box center [518, 194] width 210 height 215
click at [447, 127] on div "ally = "Capella" steps = 2 hero . castIllusionMist ( ally ) hero . sneakRight (…" at bounding box center [518, 194] width 210 height 215
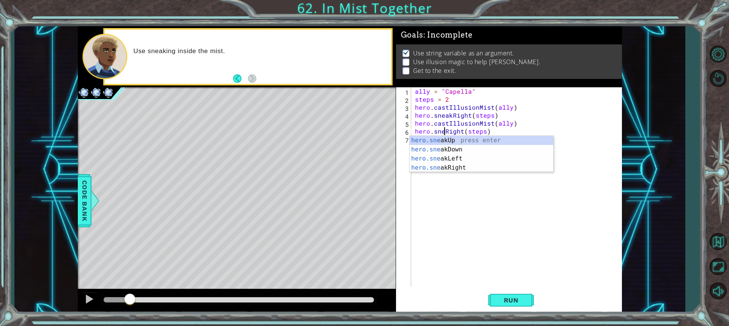
scroll to position [0, 2]
type textarea "hero.sneakRight(steps)"
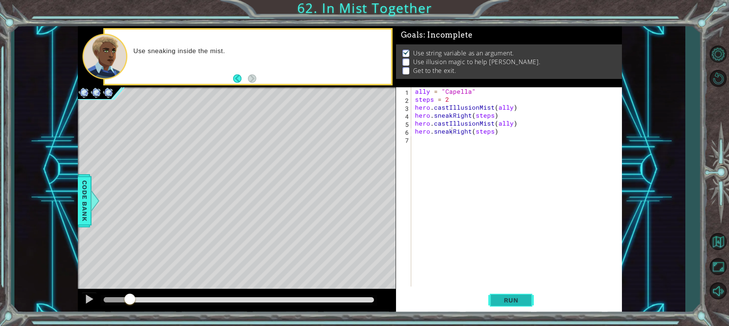
click at [513, 303] on span "Run" at bounding box center [511, 301] width 30 height 8
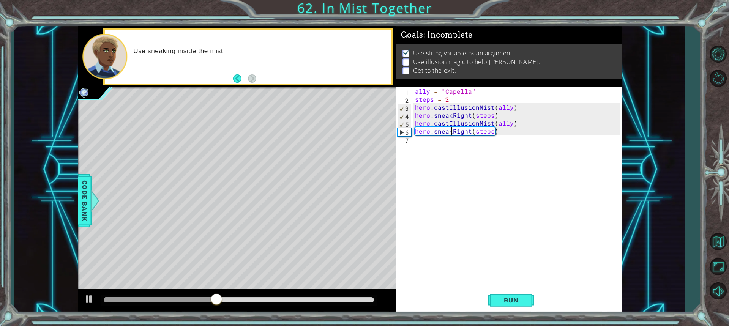
click at [426, 145] on div "ally = "Capella" steps = 2 hero . castIllusionMist ( ally ) hero . sneakRight (…" at bounding box center [518, 194] width 210 height 215
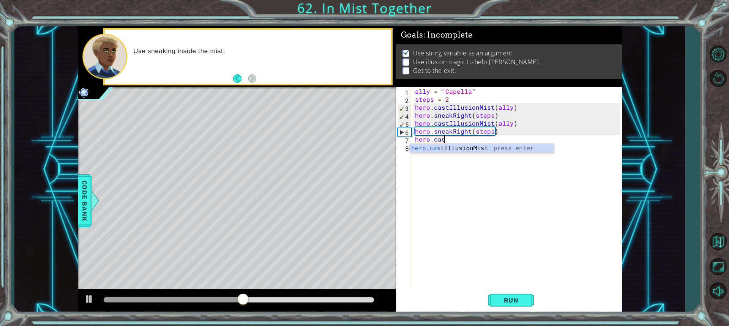
scroll to position [0, 2]
click at [426, 145] on div "hero.cast IllusionMist press enter" at bounding box center [482, 157] width 144 height 27
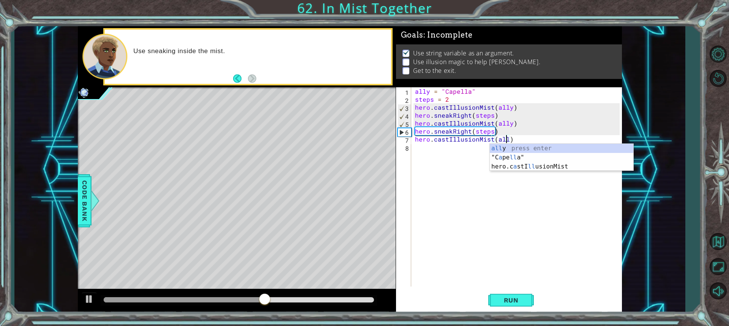
type textarea "hero.castIllusionMist(ally)"
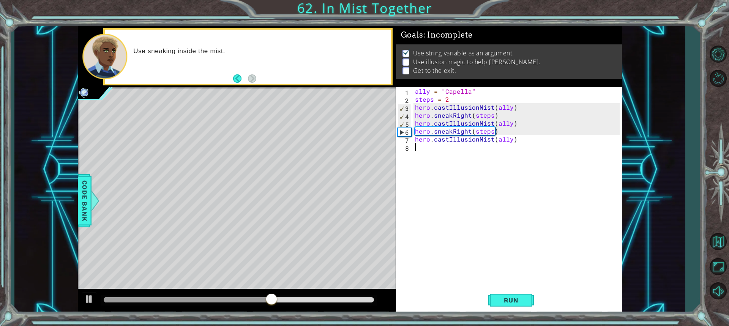
click at [433, 145] on div "ally = "Capella" steps = 2 hero . castIllusionMist ( ally ) hero . sneakRight (…" at bounding box center [518, 194] width 210 height 215
click at [520, 301] on span "Run" at bounding box center [511, 301] width 30 height 8
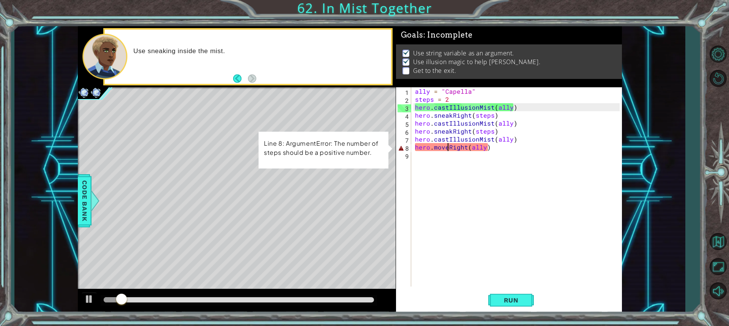
click at [446, 148] on div "ally = "Capella" steps = 2 hero . castIllusionMist ( ally ) hero . sneakRight (…" at bounding box center [518, 194] width 210 height 215
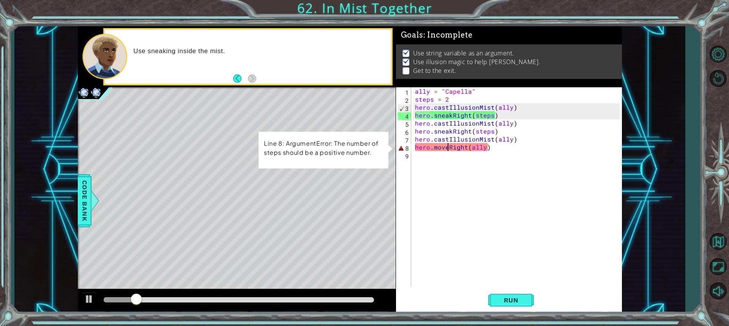
click at [499, 149] on div "ally = "Capella" steps = 2 hero . castIllusionMist ( ally ) hero . sneakRight (…" at bounding box center [518, 194] width 210 height 215
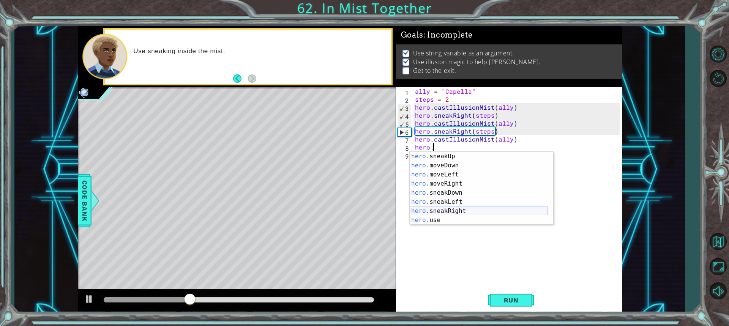
scroll to position [46, 0]
click at [470, 210] on div "hero. sneakUp press enter hero. moveDown press enter hero. moveLeft press enter…" at bounding box center [479, 197] width 138 height 91
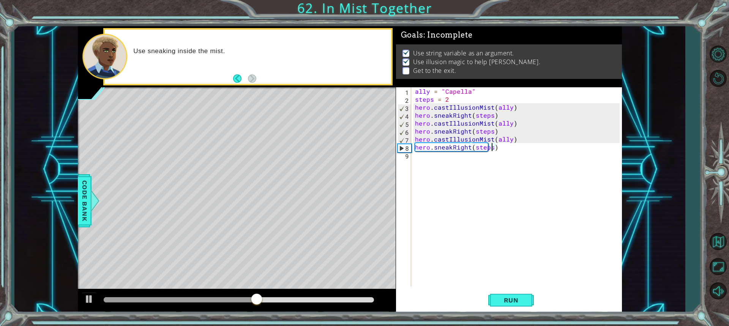
scroll to position [0, 5]
type textarea "hero.sneakRight(steps)"
click at [516, 300] on span "Run" at bounding box center [511, 301] width 30 height 8
drag, startPoint x: 143, startPoint y: 303, endPoint x: 357, endPoint y: 309, distance: 214.6
click at [357, 309] on div at bounding box center [237, 301] width 318 height 24
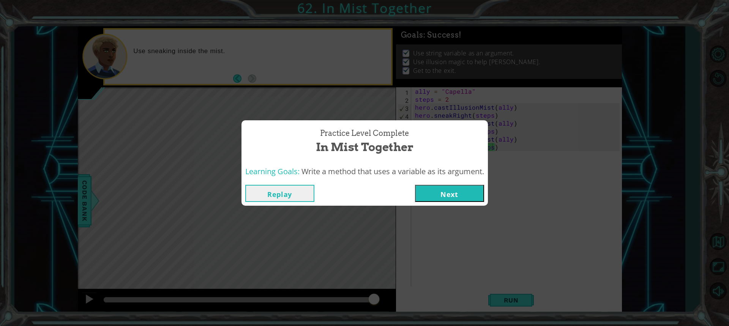
click at [433, 203] on div "Replay Next" at bounding box center [364, 193] width 246 height 25
click at [436, 195] on button "Next" at bounding box center [449, 193] width 69 height 17
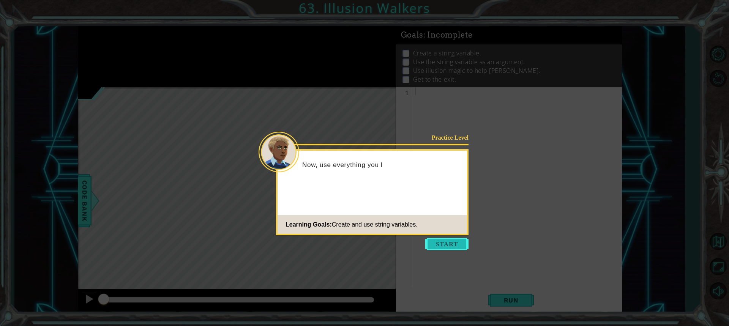
click at [443, 240] on button "Start" at bounding box center [446, 244] width 43 height 12
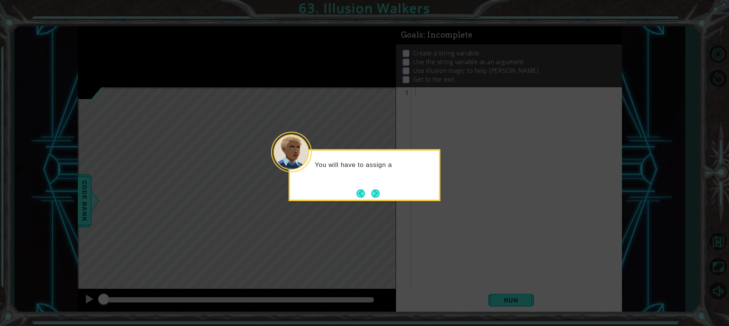
click at [383, 189] on div "You will have to assign a" at bounding box center [365, 175] width 152 height 52
click at [379, 191] on button "Next" at bounding box center [375, 193] width 13 height 13
click at [379, 191] on button "Next" at bounding box center [375, 193] width 14 height 14
click at [378, 191] on button "Next" at bounding box center [375, 193] width 13 height 13
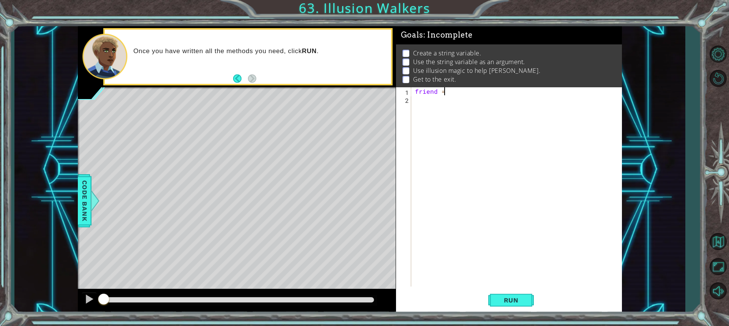
scroll to position [0, 1]
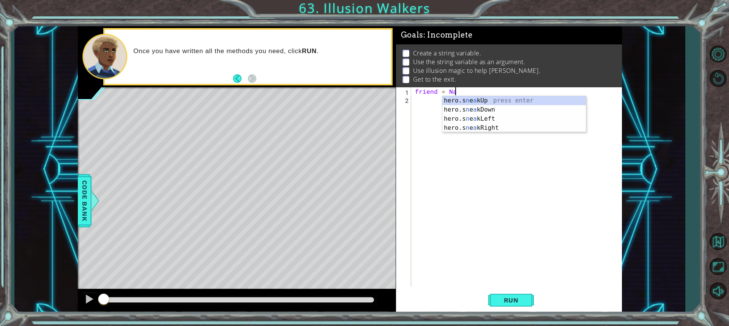
type textarea "friend = [PERSON_NAME]"
click at [440, 138] on div "friend = [PERSON_NAME]" at bounding box center [518, 194] width 210 height 215
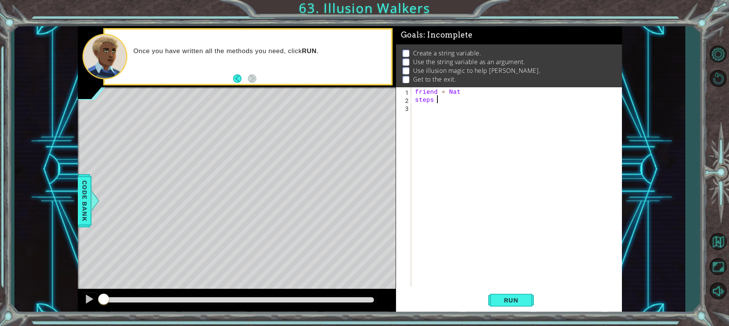
scroll to position [0, 1]
type textarea "steps = 2"
click at [423, 112] on div "friend = Nat steps = 2" at bounding box center [518, 194] width 210 height 215
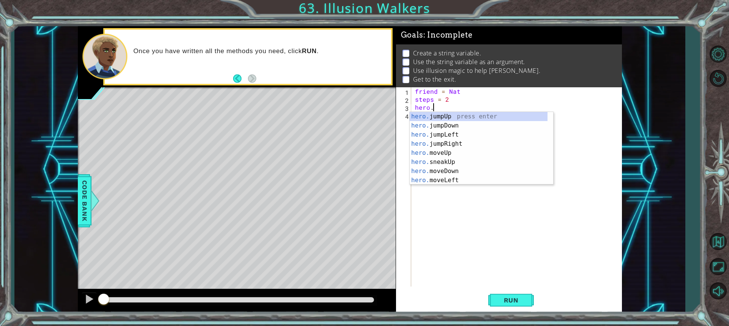
scroll to position [0, 1]
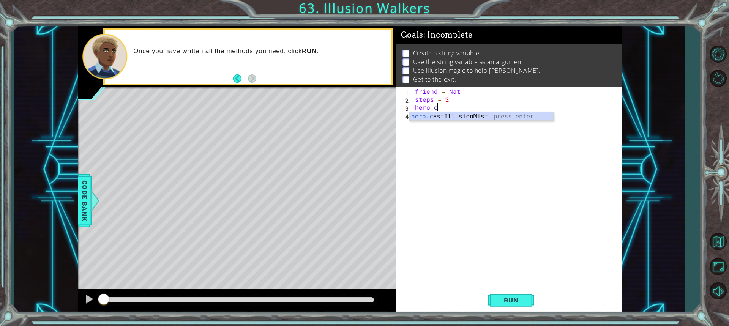
click at [423, 112] on div "hero.c astIllusionMist press enter" at bounding box center [482, 125] width 144 height 27
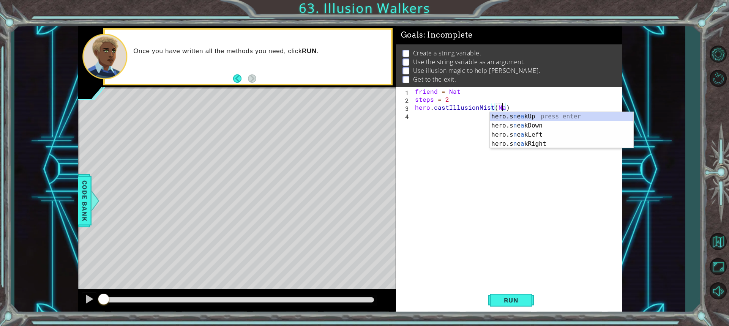
type textarea "hero.castIllusionMist(Nat)"
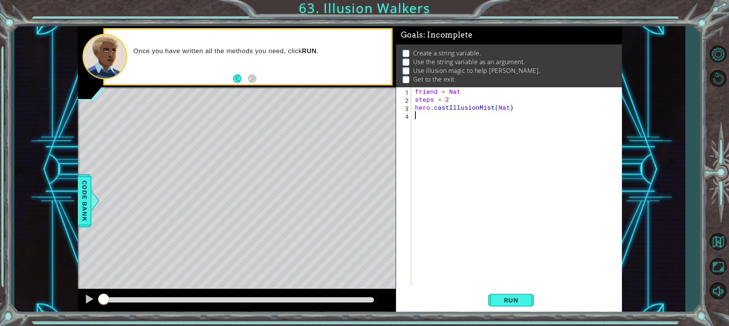
click at [439, 115] on div "friend = [PERSON_NAME] steps = 2 hero . castIllusionMist ( Nat )" at bounding box center [518, 194] width 210 height 215
click at [440, 125] on div "hero.cast IllusionMist press enter" at bounding box center [482, 133] width 144 height 27
type textarea "hero.castIllusionMist()"
click at [440, 125] on div "friend = [PERSON_NAME] steps = 2 hero . castIllusionMist ( Nat ) hero . castIll…" at bounding box center [518, 194] width 210 height 215
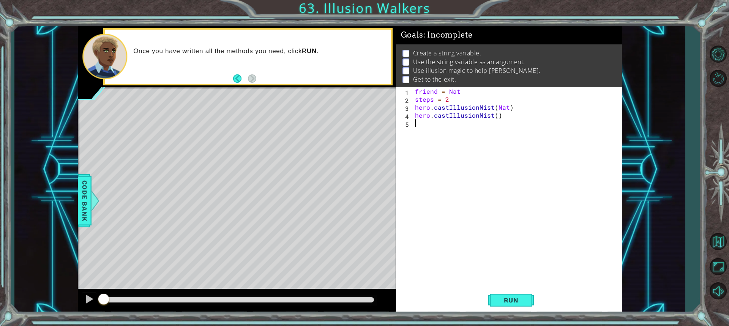
scroll to position [0, 0]
click at [492, 299] on button "Run" at bounding box center [511, 300] width 46 height 22
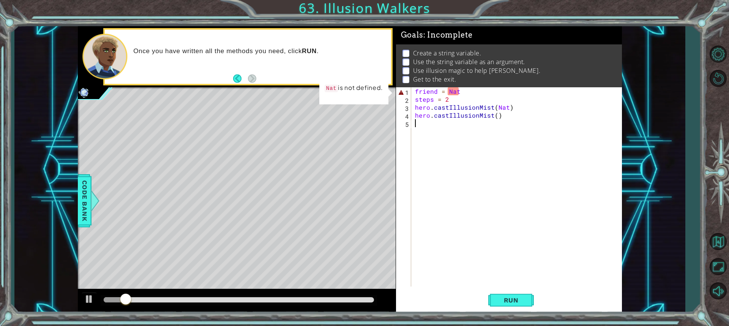
click at [469, 92] on div "friend = [PERSON_NAME] steps = 2 hero . castIllusionMist ( Nat ) hero . castIll…" at bounding box center [518, 194] width 210 height 215
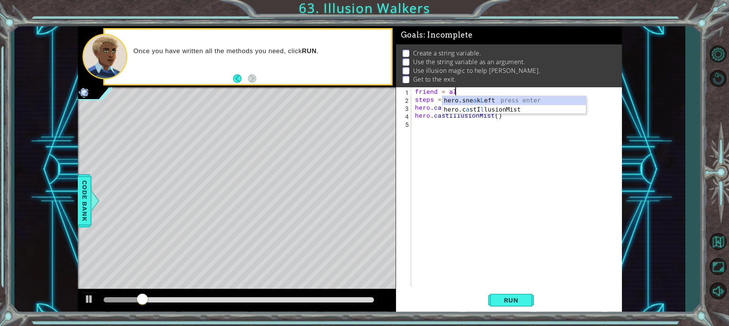
scroll to position [0, 2]
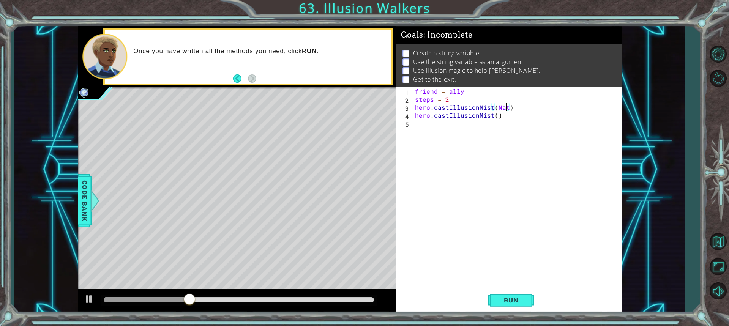
click at [506, 106] on div "friend = ally steps = 2 hero . castIllusionMist ( Nat ) hero . castIllusionMist…" at bounding box center [518, 194] width 210 height 215
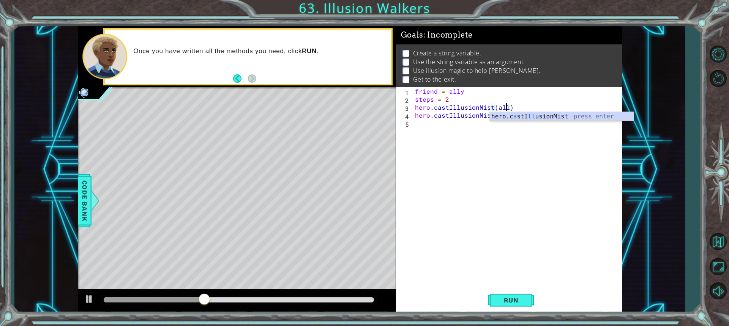
scroll to position [0, 6]
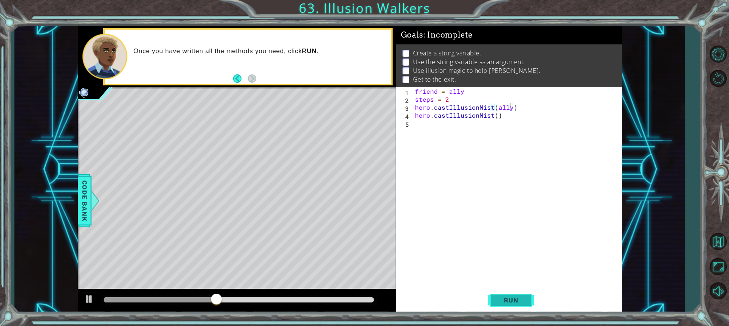
click at [506, 299] on span "Run" at bounding box center [511, 301] width 30 height 8
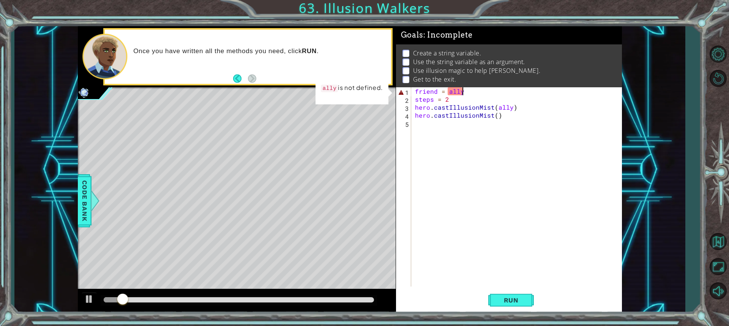
click at [468, 90] on div "friend = ally steps = 2 hero . castIllusionMist ( ally ) hero . castIllusionMis…" at bounding box center [518, 194] width 210 height 215
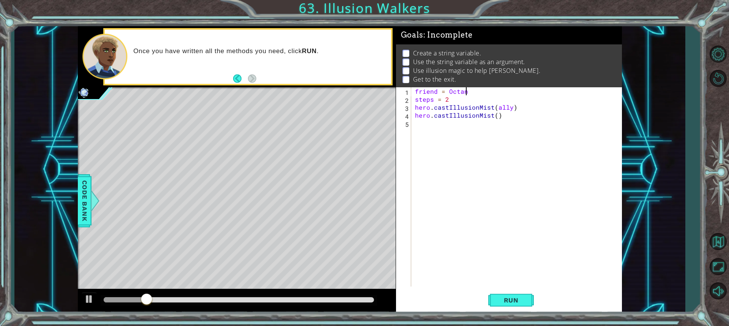
scroll to position [0, 3]
click at [510, 113] on div "friend = Octans steps = 2 hero . castIllusionMist ( ally ) hero . castIllusionM…" at bounding box center [518, 194] width 210 height 215
click at [510, 106] on div "friend = Octans steps = 2 hero . castIllusionMist ( ally ) hero . castIllusionM…" at bounding box center [518, 194] width 210 height 215
click at [513, 300] on span "Run" at bounding box center [511, 301] width 30 height 8
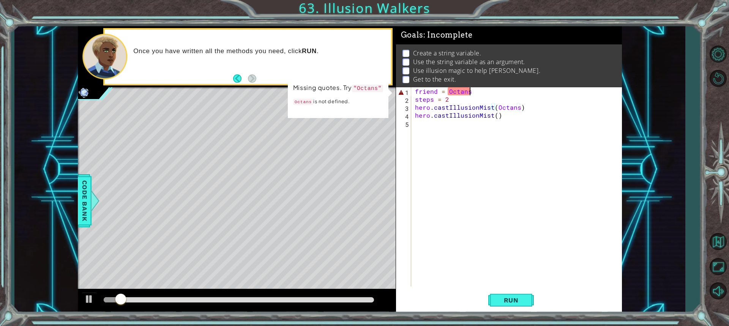
click at [481, 91] on div "friend = Octans steps = 2 hero . castIllusionMist ( Octans ) hero . castIllusio…" at bounding box center [518, 194] width 210 height 215
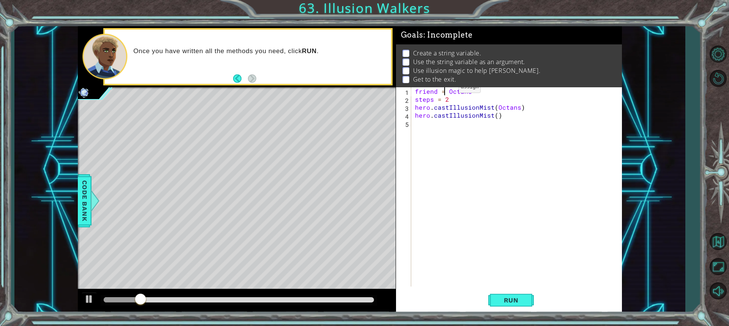
click at [446, 89] on div "friend = Octans " steps = 2 hero . castIllusionMist ( Octans ) hero . castIllus…" at bounding box center [518, 194] width 210 height 215
click at [446, 90] on div "friend = Octans " steps = 2 hero . castIllusionMist ( Octans ) hero . castIllus…" at bounding box center [518, 194] width 210 height 215
click at [517, 106] on div "friend = "Octans" steps = 2 hero . castIllusionMist ( Octans ) hero . castIllus…" at bounding box center [518, 194] width 210 height 215
click at [503, 297] on span "Run" at bounding box center [511, 301] width 30 height 8
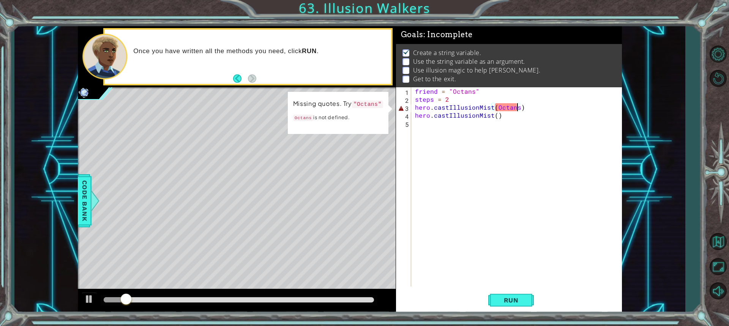
scroll to position [0, 6]
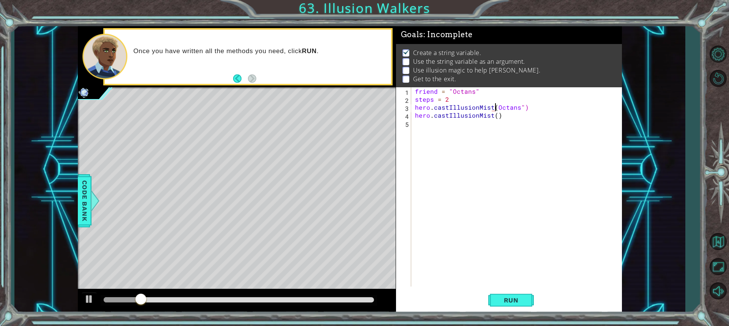
click at [495, 108] on div "friend = "Octans" steps = 2 hero . castIllusionMist ( Octans ") hero . castIllu…" at bounding box center [518, 194] width 210 height 215
click at [514, 300] on span "Run" at bounding box center [511, 301] width 30 height 8
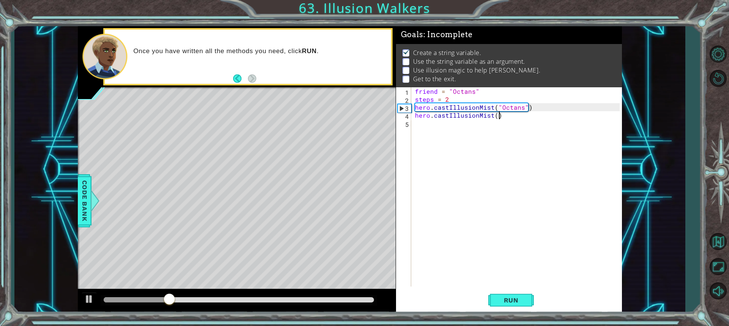
click at [503, 118] on div "friend = "Octans" steps = 2 hero . castIllusionMist ( "Octans" ) hero . castIll…" at bounding box center [518, 194] width 210 height 215
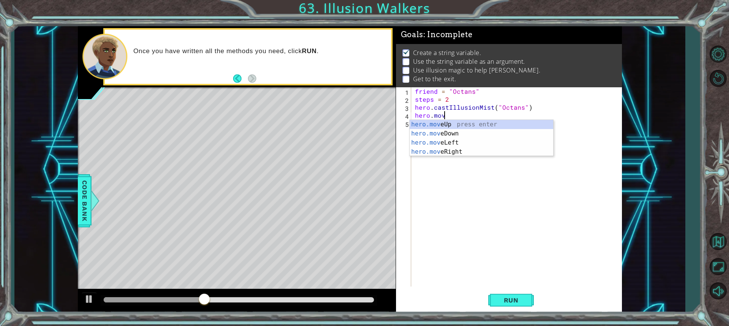
scroll to position [0, 2]
click at [492, 121] on div "hero.move Up press enter hero.move Down press enter hero.move Left press enter …" at bounding box center [482, 147] width 144 height 55
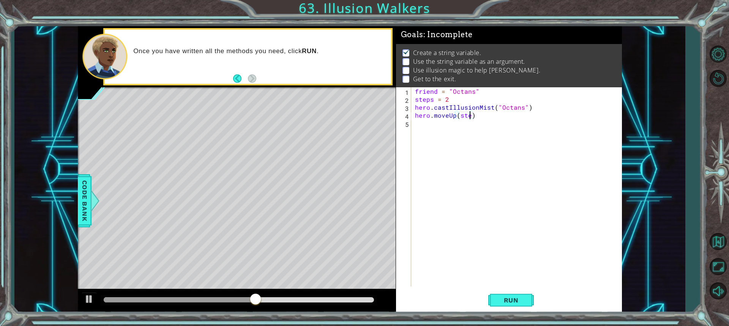
scroll to position [0, 3]
type textarea "hero.moveUp(steps)"
click at [460, 126] on div "friend = "Octans" steps = 2 hero . castIllusionMist ( "Octans" ) hero . moveUp …" at bounding box center [518, 194] width 210 height 215
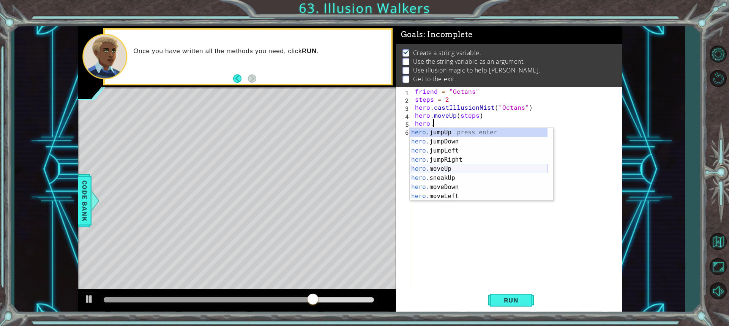
scroll to position [64, 0]
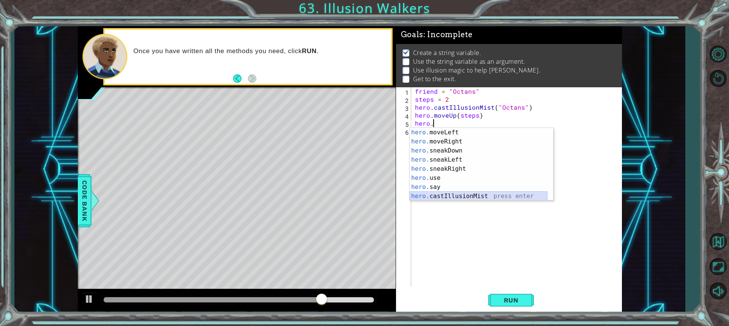
click at [492, 196] on div "hero. moveLeft press enter hero. moveRight press enter hero. sneakDown press en…" at bounding box center [479, 173] width 138 height 91
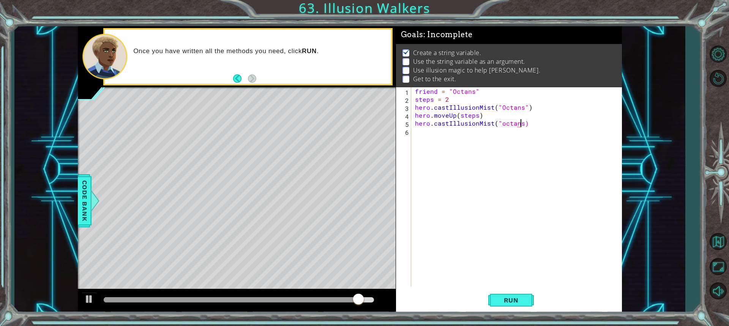
scroll to position [0, 6]
click at [502, 121] on div "friend = "Octans" steps = 2 hero . castIllusionMist ( "Octans" ) hero . moveUp …" at bounding box center [518, 194] width 210 height 215
type textarea "hero.castIllusionMist("Octans")"
click at [456, 139] on div "friend = "Octans" steps = 2 hero . castIllusionMist ( "Octans" ) hero . moveUp …" at bounding box center [518, 194] width 210 height 215
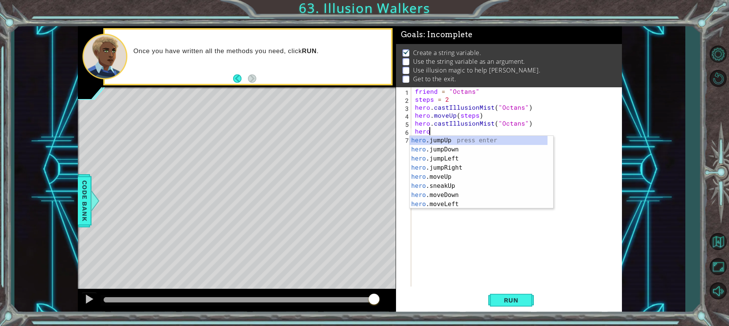
scroll to position [0, 0]
click at [459, 173] on div "hero .jumpUp press enter hero .jumpDown press enter hero .jumpLeft press enter …" at bounding box center [479, 181] width 138 height 91
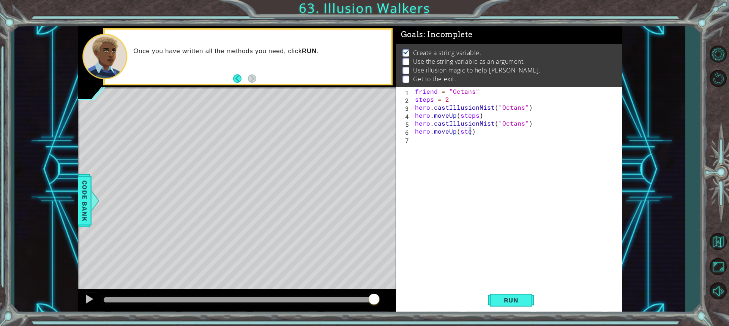
type textarea "hero.moveUp(steps)"
click at [459, 151] on div "friend = "Octans" steps = 2 hero . castIllusionMist ( "Octans" ) hero . moveUp …" at bounding box center [518, 194] width 210 height 215
click at [508, 298] on span "Run" at bounding box center [511, 301] width 30 height 8
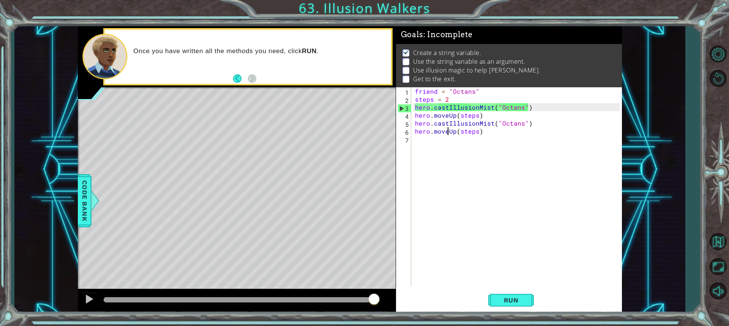
click at [448, 128] on div "friend = "Octans" steps = 2 hero . castIllusionMist ( "Octans" ) hero . moveUp …" at bounding box center [518, 194] width 210 height 215
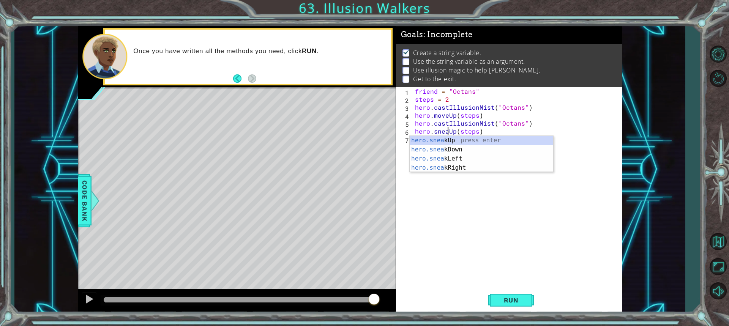
scroll to position [0, 2]
click at [446, 114] on div "friend = "Octans" steps = 2 hero . castIllusionMist ( "Octans" ) hero . moveUp …" at bounding box center [518, 194] width 210 height 215
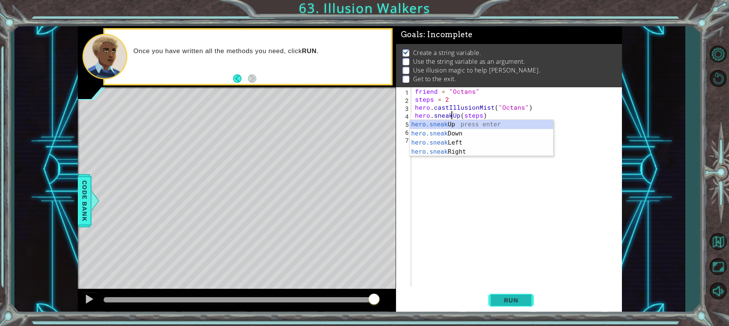
type textarea "hero.sneakUp(steps)"
click at [507, 295] on button "Run" at bounding box center [511, 300] width 46 height 22
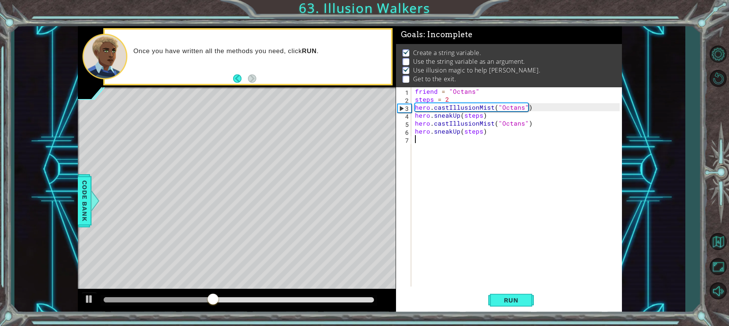
click at [424, 144] on div "friend = "Octans" steps = 2 hero . castIllusionMist ( "Octans" ) hero . sneakUp…" at bounding box center [518, 194] width 210 height 215
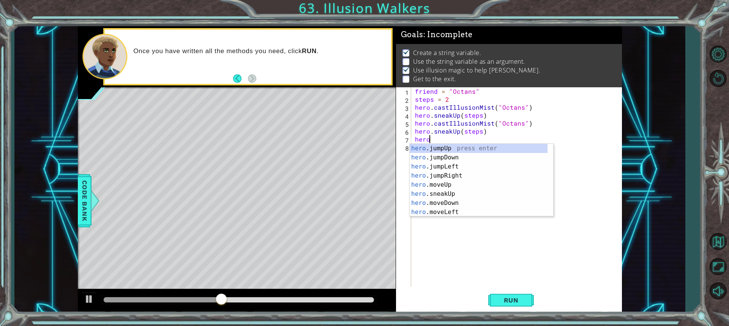
scroll to position [0, 0]
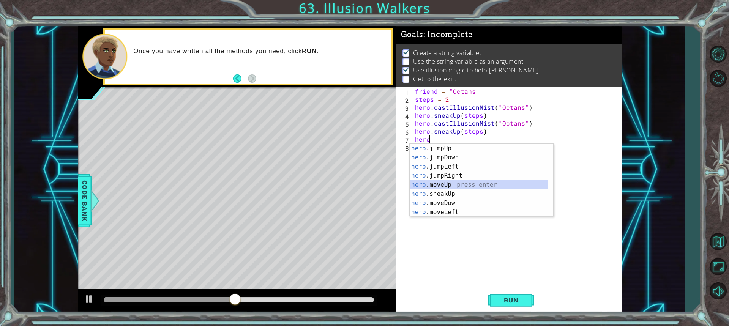
click at [448, 185] on div "hero .jumpUp press enter hero .jumpDown press enter hero .jumpLeft press enter …" at bounding box center [479, 189] width 138 height 91
type textarea "hero.moveUp(1)"
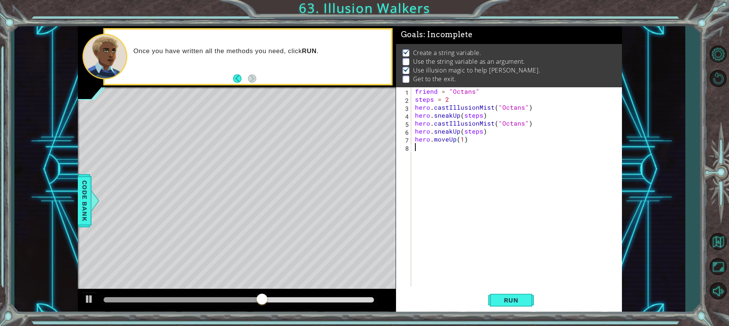
click at [423, 150] on div "friend = "Octans" steps = 2 hero . castIllusionMist ( "Octans" ) hero . sneakUp…" at bounding box center [518, 194] width 210 height 215
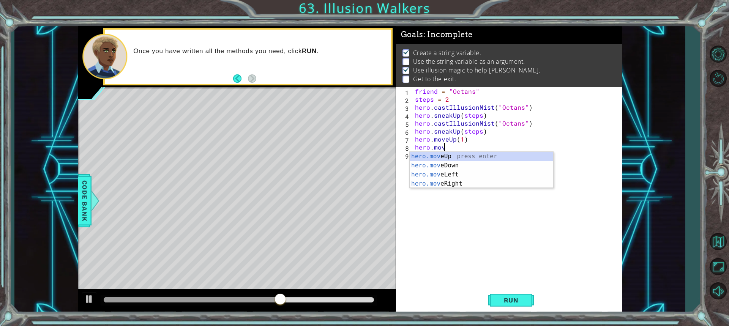
scroll to position [0, 2]
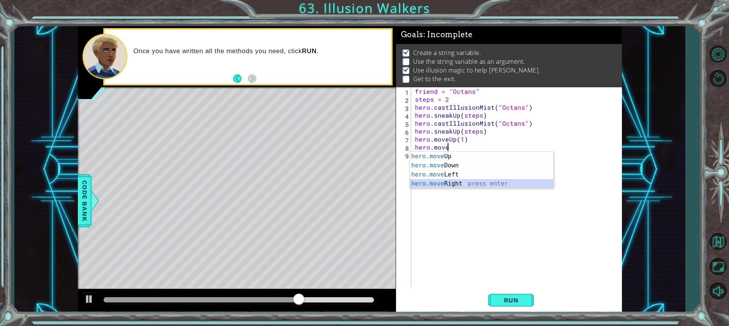
click at [452, 181] on div "hero.move Up press enter hero.move Down press enter hero.move Left press enter …" at bounding box center [482, 179] width 144 height 55
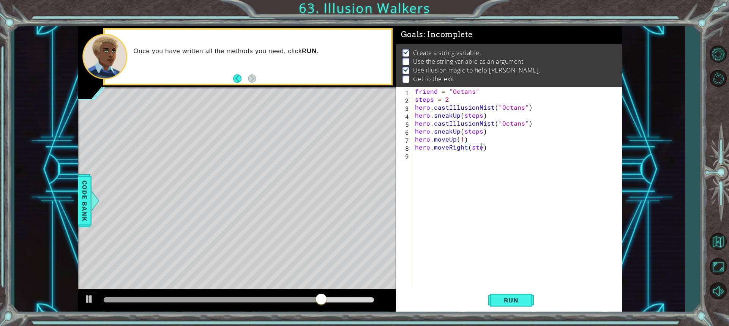
scroll to position [0, 4]
type textarea "hero.moveRight(steps)"
click at [456, 156] on div "friend = "Octans" steps = 2 hero . castIllusionMist ( "Octans" ) hero . sneakUp…" at bounding box center [518, 194] width 210 height 215
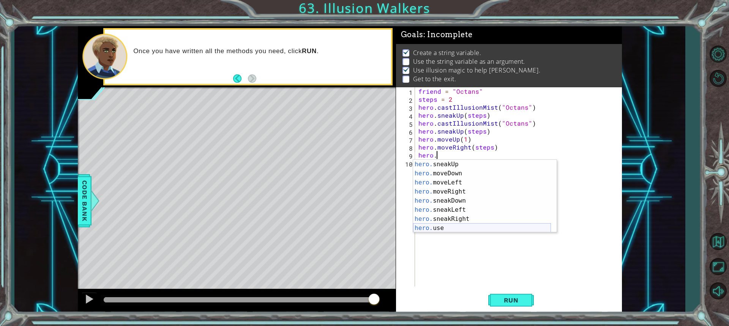
scroll to position [46, 0]
click at [468, 215] on div "hero. sneakUp press enter hero. moveDown press enter hero. moveLeft press enter…" at bounding box center [482, 205] width 138 height 91
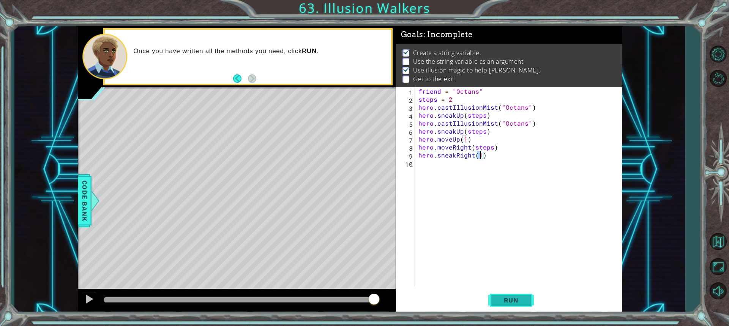
click at [509, 300] on span "Run" at bounding box center [511, 301] width 30 height 8
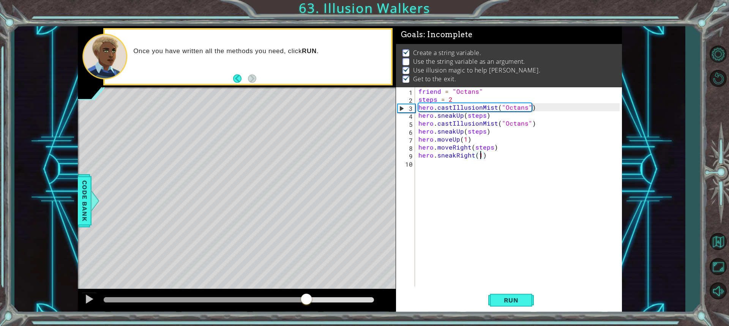
drag, startPoint x: 151, startPoint y: 303, endPoint x: 307, endPoint y: 298, distance: 155.7
click at [307, 298] on div at bounding box center [307, 300] width 14 height 14
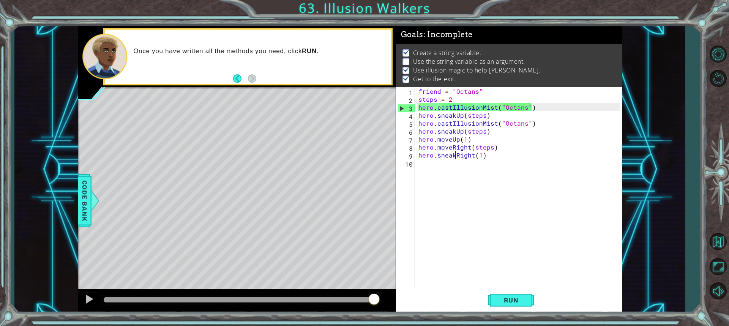
click at [454, 151] on div "friend = "Octans" steps = 2 hero . castIllusionMist ( "Octans" ) hero . sneakUp…" at bounding box center [520, 194] width 207 height 215
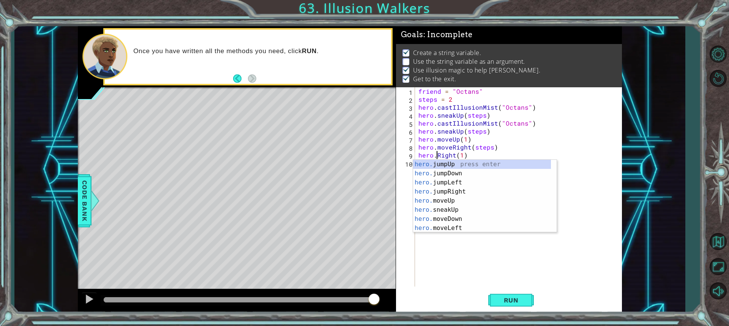
scroll to position [0, 0]
type textarea "hero.moveRight(1)"
click at [480, 262] on div "friend = "Octans" steps = 2 hero . castIllusionMist ( "Octans" ) hero . sneakUp…" at bounding box center [520, 194] width 207 height 215
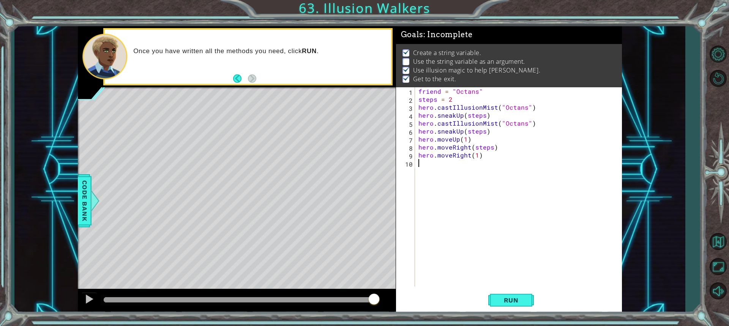
scroll to position [0, 0]
type textarea "a"
type textarea "g"
type textarea "y"
type textarea "u"
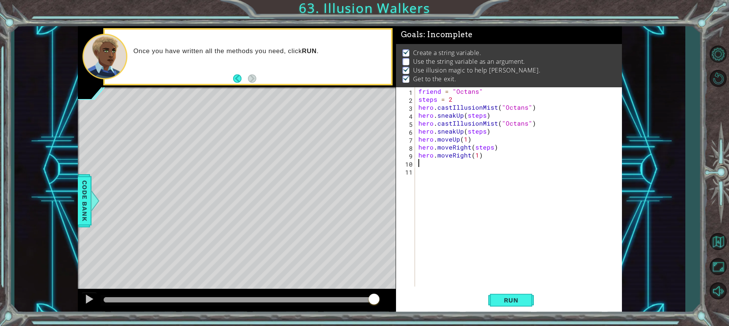
type textarea "i"
type textarea "0"
type textarea "p"
type textarea "b"
type textarea "h"
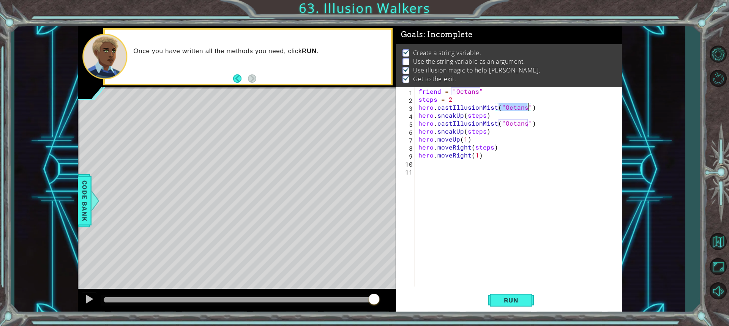
drag, startPoint x: 499, startPoint y: 107, endPoint x: 529, endPoint y: 108, distance: 29.6
click at [529, 108] on div "friend = "Octans" steps = 2 hero . castIllusionMist ( "Octans" ) hero . sneakUp…" at bounding box center [520, 194] width 207 height 215
click at [462, 106] on div "friend = "Octans" steps = 2 hero . castIllusionMist ( "Octans" ) hero . sneakUp…" at bounding box center [520, 194] width 207 height 215
click at [463, 106] on div "friend = "Octans" steps = 2 hero . castIllusionMist ( "Octans" ) hero . sneakUp…" at bounding box center [520, 194] width 207 height 215
drag, startPoint x: 499, startPoint y: 106, endPoint x: 527, endPoint y: 109, distance: 28.6
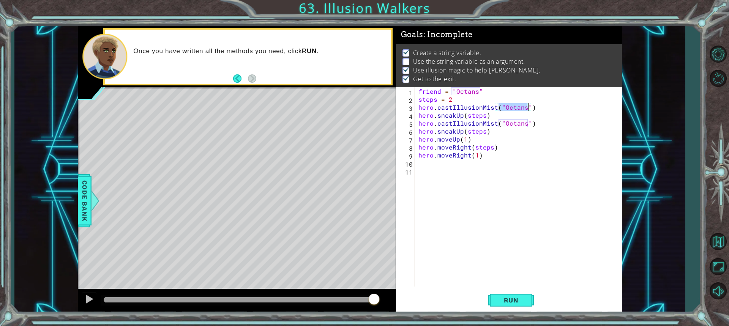
click at [527, 109] on div "friend = "Octans" steps = 2 hero . castIllusionMist ( "Octans" ) hero . sneakUp…" at bounding box center [520, 194] width 207 height 215
drag, startPoint x: 440, startPoint y: 108, endPoint x: 494, endPoint y: 107, distance: 54.7
click at [494, 107] on div "friend = "Octans" steps = 2 hero . castIllusionMist ( "Octans" ) hero . sneakUp…" at bounding box center [520, 194] width 207 height 215
drag, startPoint x: 498, startPoint y: 107, endPoint x: 528, endPoint y: 108, distance: 29.3
click at [528, 108] on div "friend = "Octans" steps = 2 hero . castIllusionMist ( "Octans" ) hero . sneakUp…" at bounding box center [520, 194] width 207 height 215
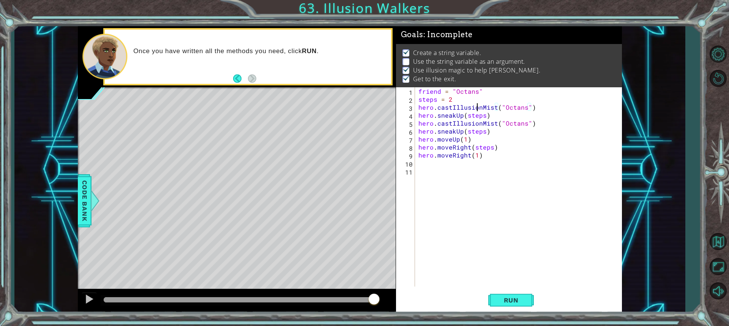
click at [476, 109] on div "friend = "Octans" steps = 2 hero . castIllusionMist ( "Octans" ) hero . sneakUp…" at bounding box center [520, 194] width 207 height 215
click at [466, 49] on p "Create a string variable." at bounding box center [447, 53] width 68 height 8
click at [465, 49] on p "Create a string variable." at bounding box center [447, 53] width 68 height 8
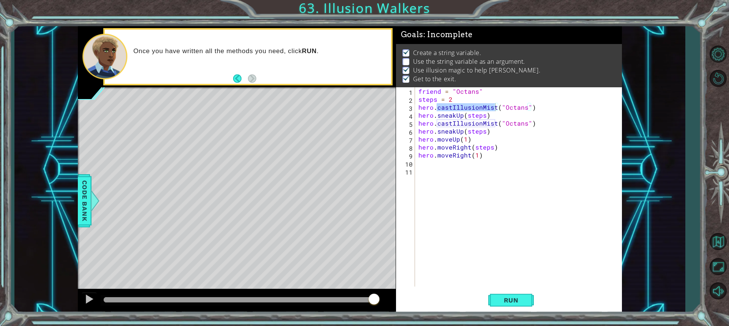
click at [464, 49] on p "Create a string variable." at bounding box center [447, 53] width 68 height 8
click at [453, 49] on p "Create a string variable." at bounding box center [447, 53] width 68 height 8
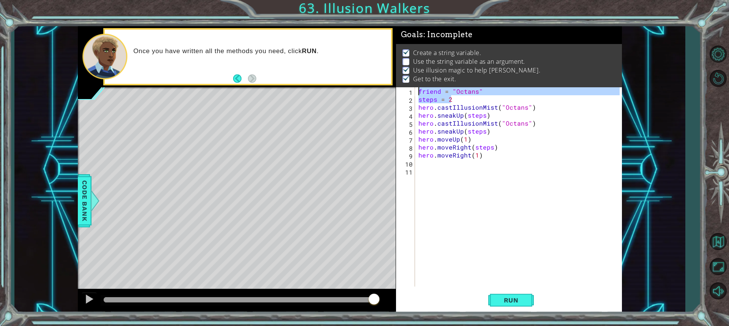
drag, startPoint x: 458, startPoint y: 99, endPoint x: 430, endPoint y: 142, distance: 51.1
click at [415, 86] on div "Goals : Incomplete Create a string variable. Use the string variable as an argu…" at bounding box center [509, 169] width 226 height 287
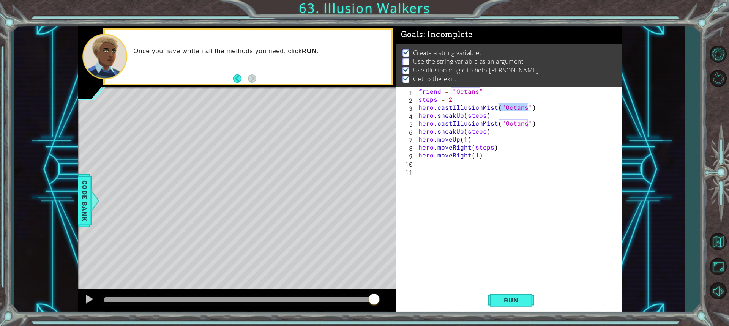
drag, startPoint x: 529, startPoint y: 107, endPoint x: 499, endPoint y: 106, distance: 30.0
click at [499, 106] on div "friend = "Octans" steps = 2 hero . castIllusionMist ( "Octans" ) hero . sneakUp…" at bounding box center [520, 194] width 207 height 215
click at [507, 106] on div "friend = "Octans" steps = 2 hero . castIllusionMist ( frend ) hero . sneakUp ( …" at bounding box center [520, 194] width 207 height 215
click at [512, 153] on div "friend = "Octans" steps = 2 hero . castIllusionMist ( friend ) hero . sneakUp (…" at bounding box center [520, 194] width 207 height 215
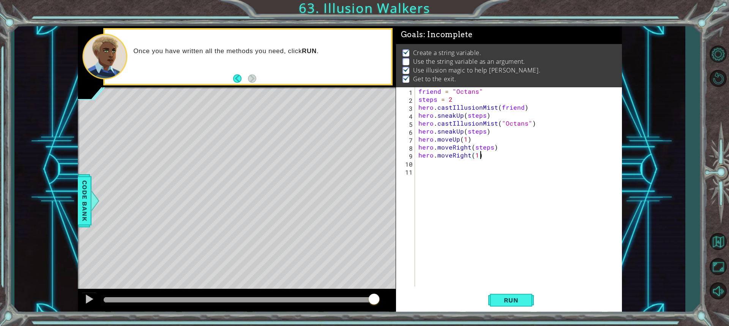
scroll to position [0, 3]
type textarea "hero.moveRight(1)"
click at [711, 45] on button "Level Options" at bounding box center [718, 54] width 22 height 22
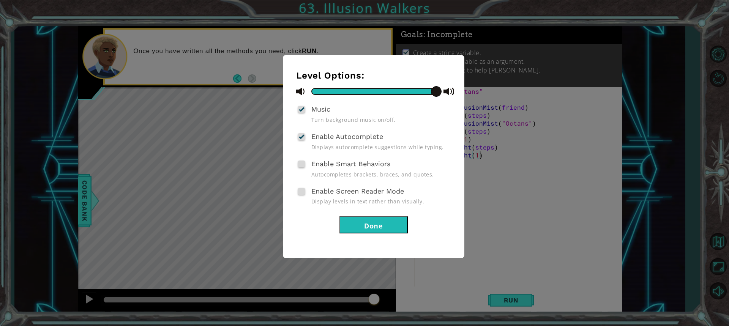
click at [304, 165] on span at bounding box center [301, 164] width 7 height 7
click at [0, 0] on input "Enable Smart Behaviors" at bounding box center [0, 0] width 0 height 0
click at [372, 229] on button "Done" at bounding box center [373, 224] width 68 height 17
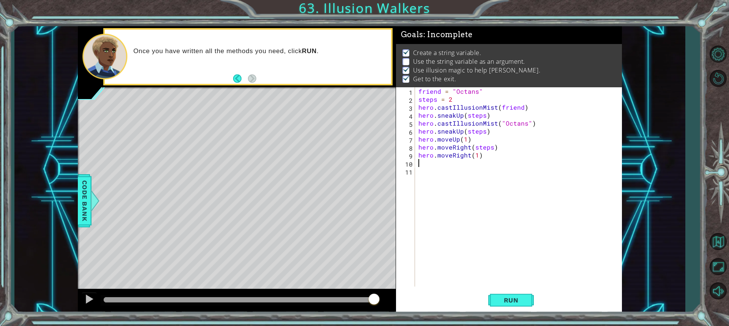
click at [525, 159] on div "friend = "Octans" steps = 2 hero . castIllusionMist ( friend ) hero . sneakUp (…" at bounding box center [520, 194] width 207 height 215
drag, startPoint x: 527, startPoint y: 125, endPoint x: 499, endPoint y: 123, distance: 28.2
click at [499, 123] on div "friend = "Octans" steps = 2 hero . castIllusionMist ( friend ) hero . sneakUp (…" at bounding box center [520, 194] width 207 height 215
type textarea "hero.castIllusionMist(friend)"
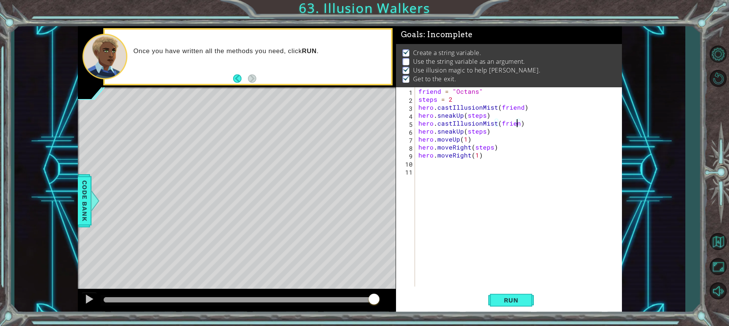
scroll to position [0, 6]
click at [506, 159] on div "friend = "Octans" steps = 2 hero . castIllusionMist ( friend ) hero . sneakUp (…" at bounding box center [520, 194] width 207 height 215
click at [516, 295] on button "Run" at bounding box center [511, 300] width 46 height 22
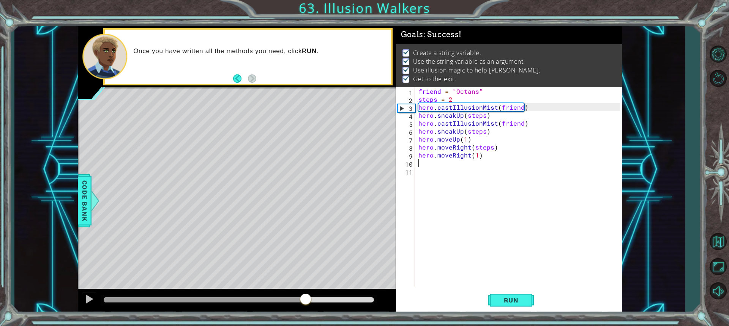
click at [306, 287] on div "methods hero use(thing) moveUp(steps) moveDown(steps) moveLeft(steps) moveRight…" at bounding box center [350, 169] width 544 height 287
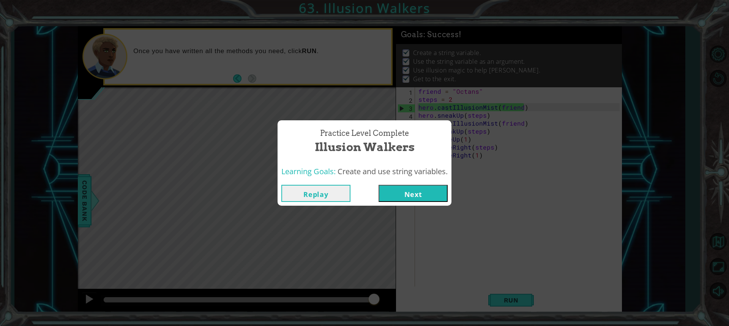
click at [428, 186] on button "Next" at bounding box center [413, 193] width 69 height 17
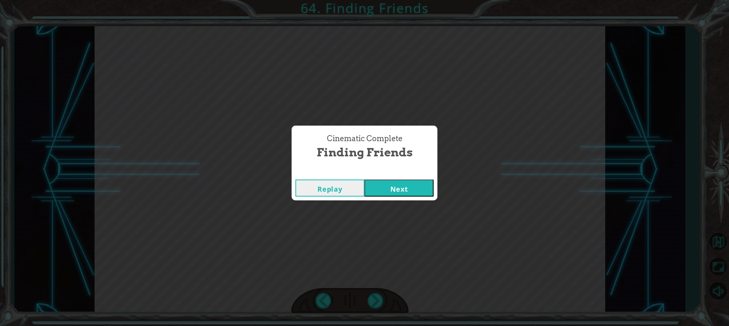
click at [429, 186] on button "Next" at bounding box center [398, 188] width 69 height 17
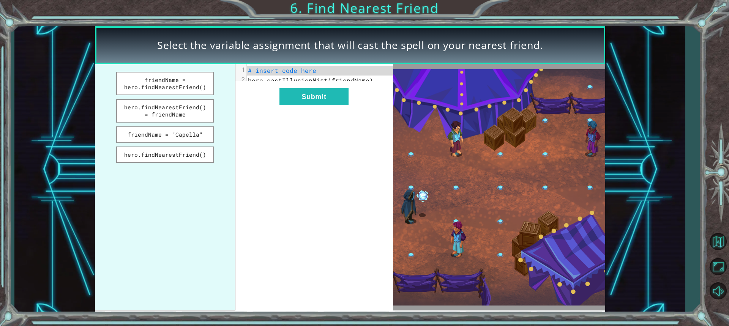
drag, startPoint x: 181, startPoint y: 159, endPoint x: 304, endPoint y: 126, distance: 127.9
click at [308, 127] on div "friendName = hero.findNearestFriend() hero.findNearestFriend() = friendName fri…" at bounding box center [244, 187] width 298 height 246
click at [200, 160] on button "hero.findNearestFriend()" at bounding box center [165, 155] width 98 height 16
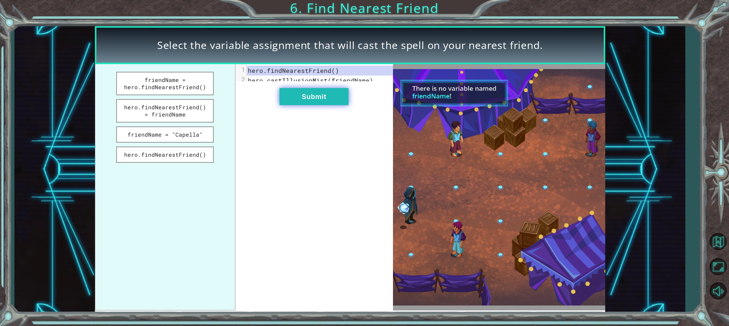
click at [308, 99] on button "Submit" at bounding box center [313, 96] width 69 height 17
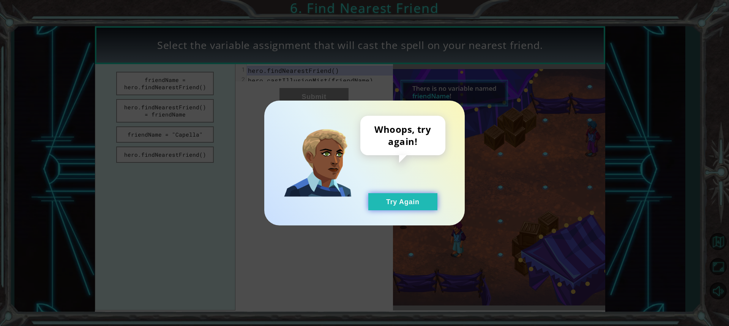
click at [379, 197] on button "Try Again" at bounding box center [402, 201] width 69 height 17
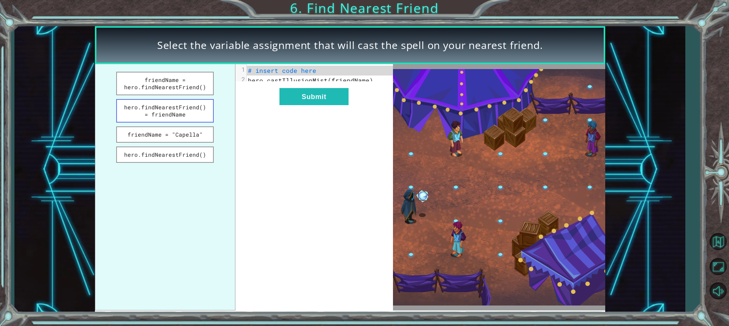
click at [185, 105] on button "hero.findNearestFriend() = friendName" at bounding box center [165, 111] width 98 height 24
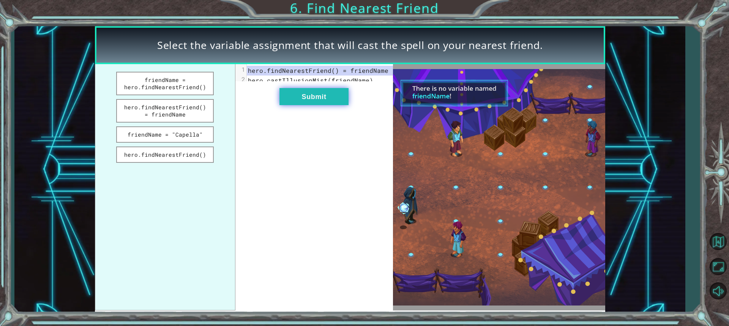
click at [305, 103] on button "Submit" at bounding box center [313, 96] width 69 height 17
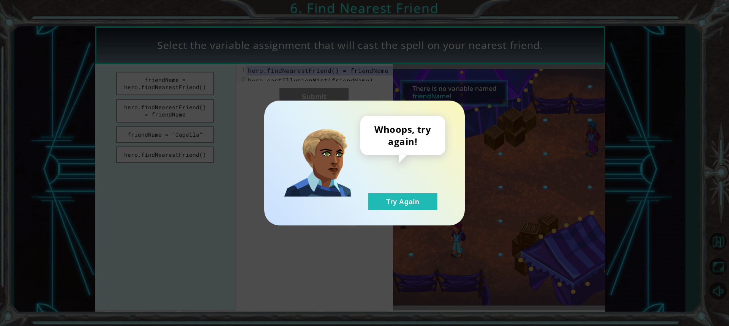
drag, startPoint x: 379, startPoint y: 195, endPoint x: 367, endPoint y: 194, distance: 12.2
click at [380, 195] on button "Try Again" at bounding box center [402, 201] width 69 height 17
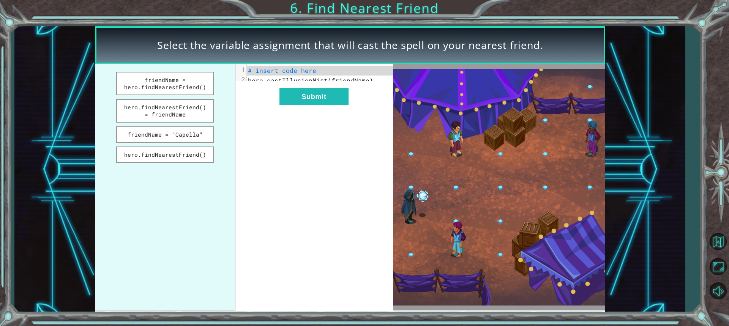
click at [172, 66] on ul "friendName = hero.findNearestFriend() hero.findNearestFriend() = friendName fri…" at bounding box center [165, 187] width 140 height 246
click at [178, 84] on button "friendName = hero.findNearestFriend()" at bounding box center [165, 84] width 98 height 24
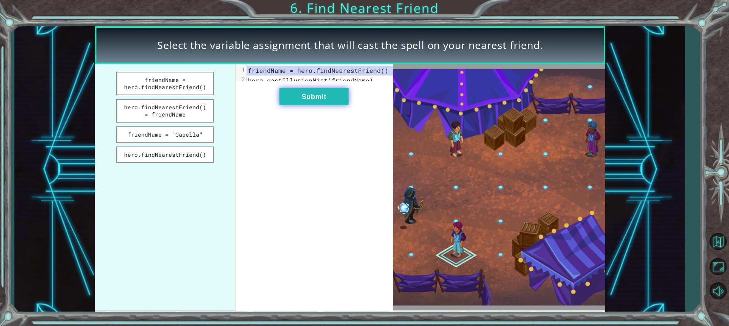
click at [297, 103] on button "Submit" at bounding box center [313, 96] width 69 height 17
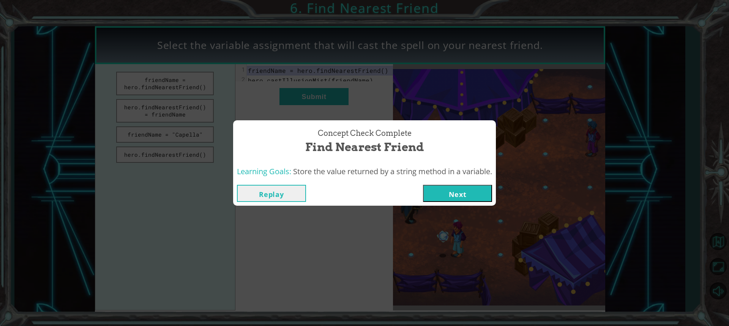
click at [445, 189] on button "Next" at bounding box center [457, 193] width 69 height 17
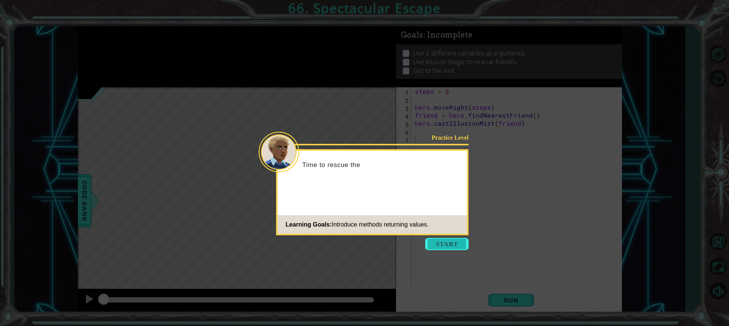
click at [446, 241] on button "Start" at bounding box center [446, 244] width 43 height 12
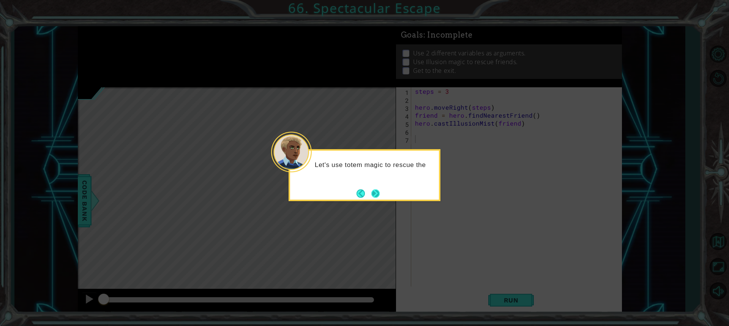
click at [377, 191] on button "Next" at bounding box center [376, 194] width 14 height 14
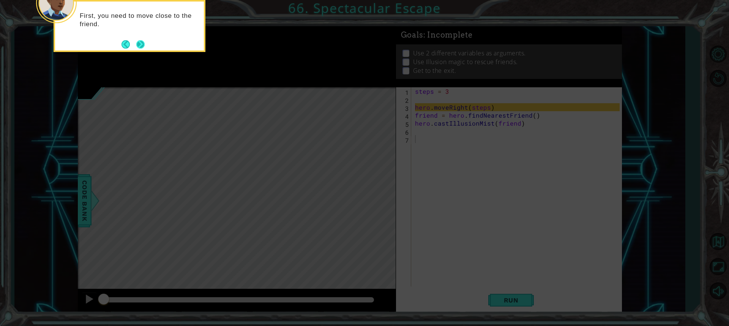
click at [147, 47] on div "First, you need to move close to the friend." at bounding box center [130, 26] width 152 height 52
click at [143, 47] on button "Next" at bounding box center [141, 45] width 14 height 14
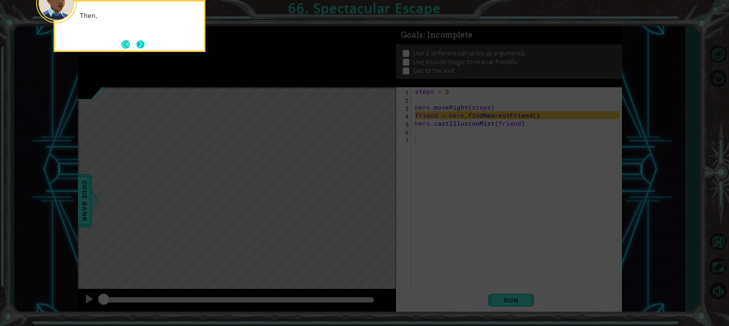
click at [144, 47] on button "Next" at bounding box center [141, 45] width 14 height 14
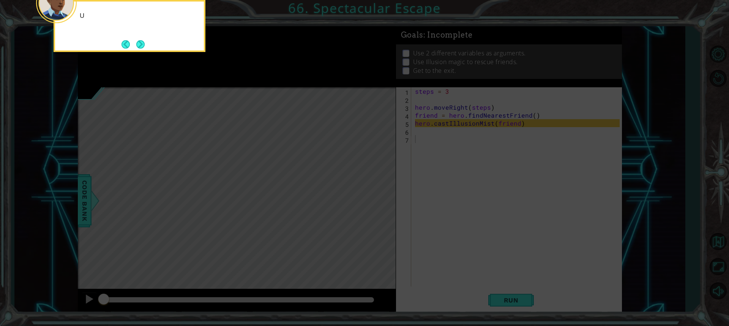
click at [144, 47] on button "Next" at bounding box center [140, 44] width 13 height 13
click at [144, 47] on icon at bounding box center [364, 48] width 729 height 555
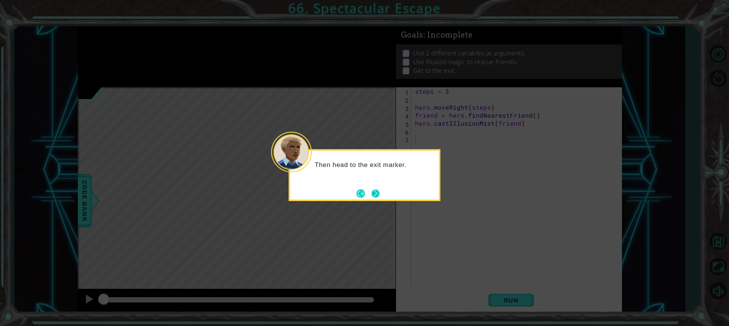
click at [375, 186] on div "Then head to the exit marker." at bounding box center [365, 175] width 152 height 52
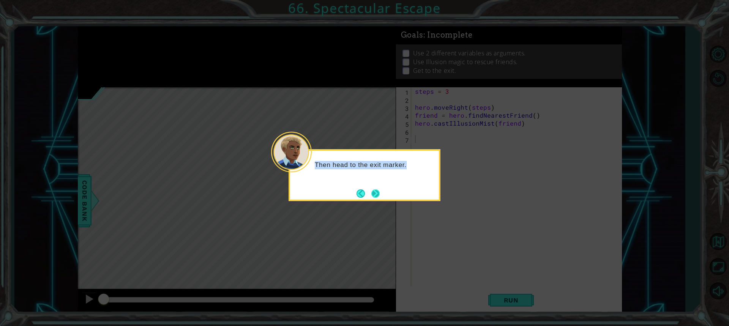
click at [376, 195] on button "Next" at bounding box center [375, 193] width 13 height 13
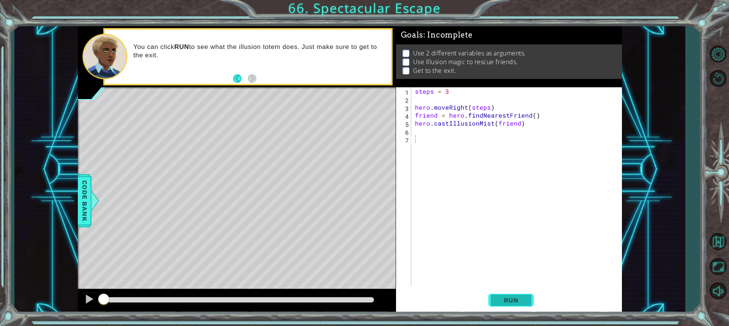
click at [524, 295] on button "Run" at bounding box center [511, 300] width 46 height 22
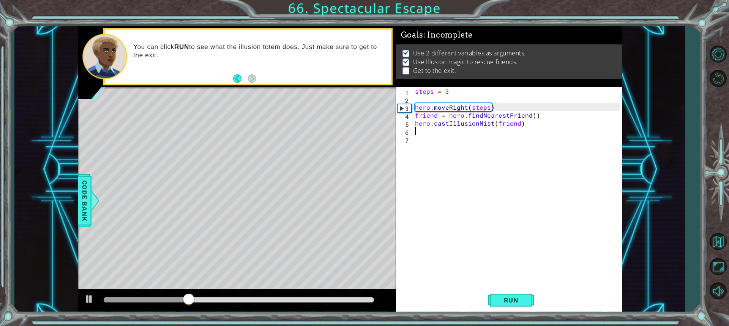
click at [442, 131] on div "steps = 3 hero . moveRight ( steps ) friend = hero . findNearestFriend ( ) hero…" at bounding box center [518, 194] width 210 height 215
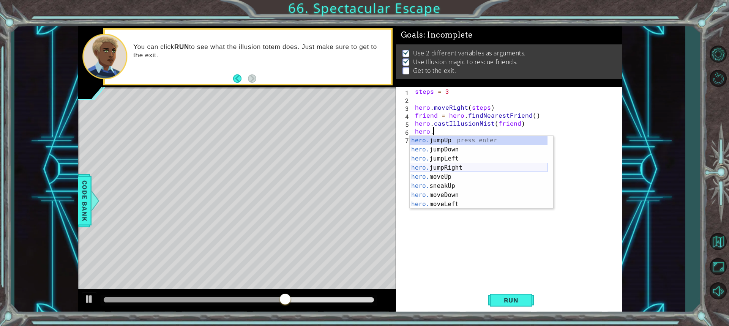
scroll to position [23, 0]
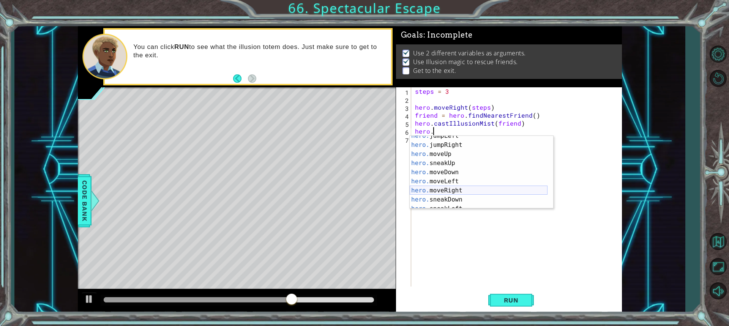
click at [451, 188] on div "hero. jumpLeft press enter hero. jumpRight press enter hero. moveUp press enter…" at bounding box center [479, 176] width 138 height 91
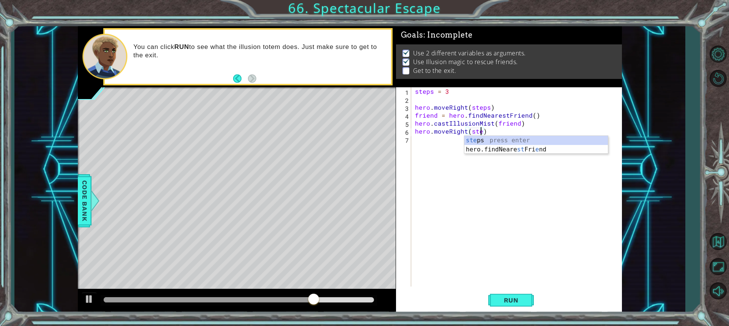
scroll to position [0, 4]
type textarea "hero.moveRight(steps)"
click at [522, 299] on span "Run" at bounding box center [511, 301] width 30 height 8
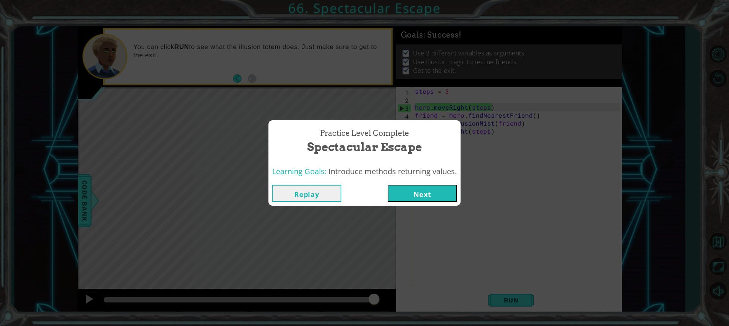
click at [397, 193] on button "Next" at bounding box center [422, 193] width 69 height 17
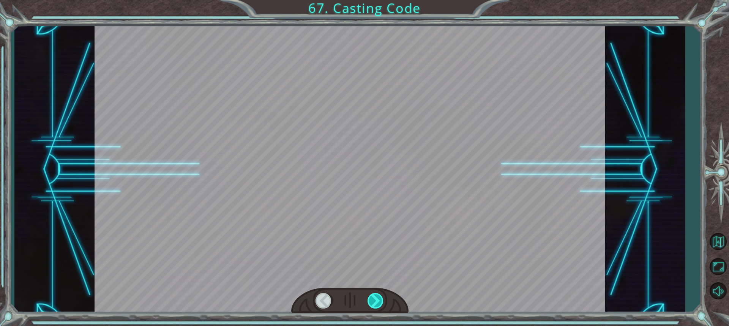
click at [376, 301] on div at bounding box center [376, 301] width 17 height 16
click at [377, 301] on div at bounding box center [376, 301] width 17 height 16
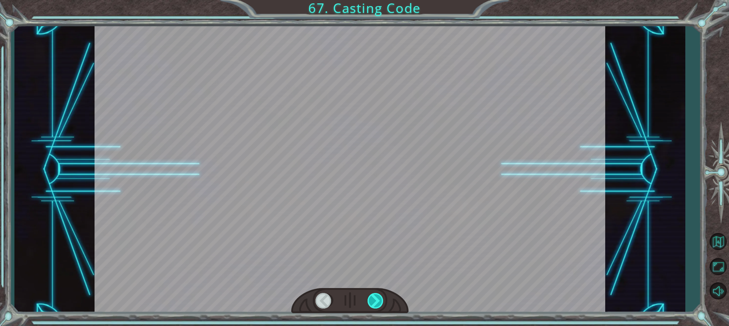
click at [377, 301] on div at bounding box center [376, 301] width 17 height 16
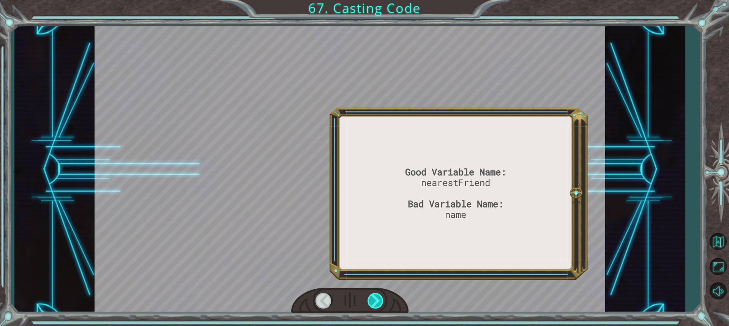
click at [376, 301] on div at bounding box center [376, 301] width 17 height 16
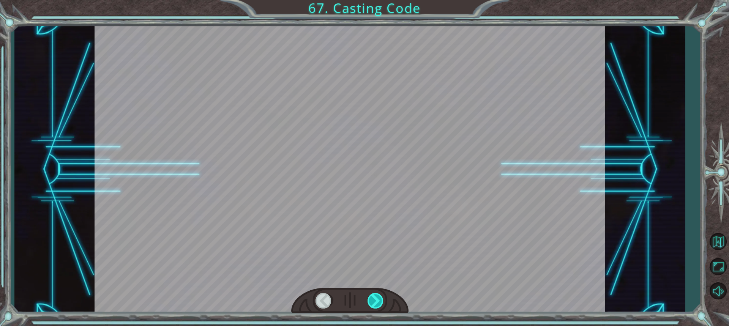
click at [376, 301] on div at bounding box center [376, 301] width 17 height 16
click at [375, 301] on div at bounding box center [376, 301] width 17 height 16
click at [377, 301] on div at bounding box center [376, 301] width 17 height 16
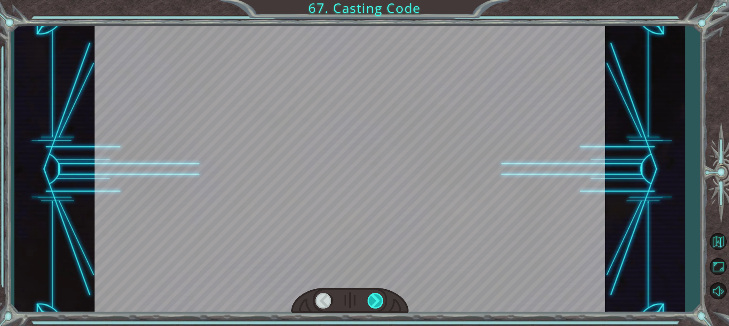
click at [377, 301] on div at bounding box center [376, 301] width 17 height 16
click at [376, 301] on div at bounding box center [376, 301] width 17 height 16
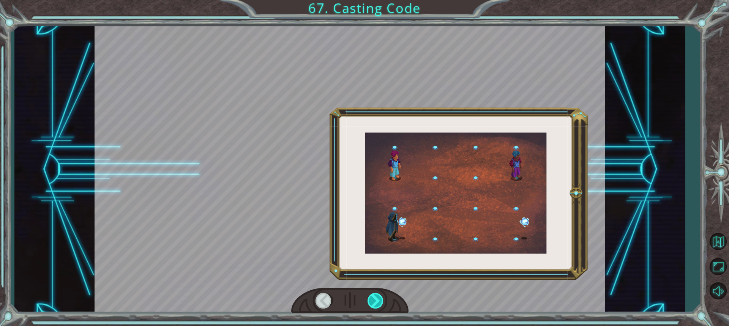
click at [376, 301] on div at bounding box center [376, 301] width 17 height 16
click at [374, 301] on div at bounding box center [376, 301] width 17 height 16
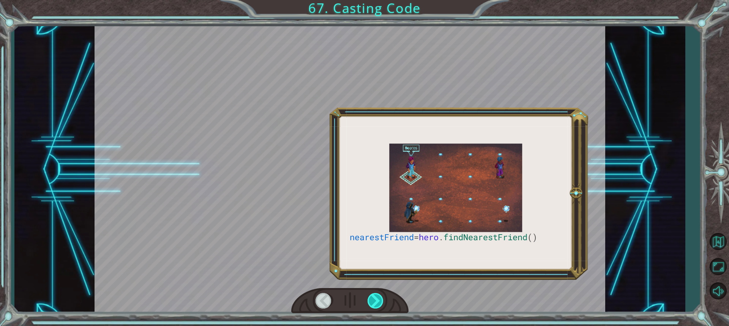
click at [374, 301] on div at bounding box center [376, 301] width 17 height 16
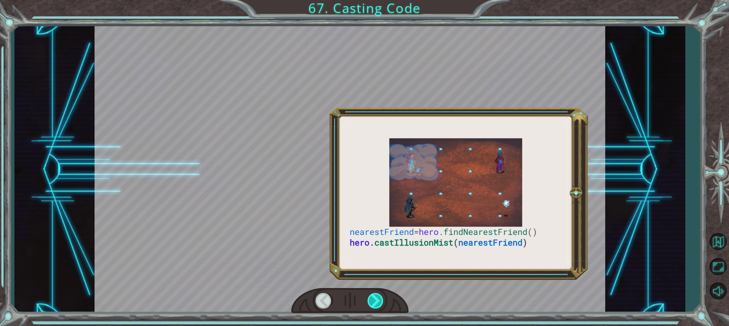
click at [375, 301] on div at bounding box center [376, 301] width 17 height 16
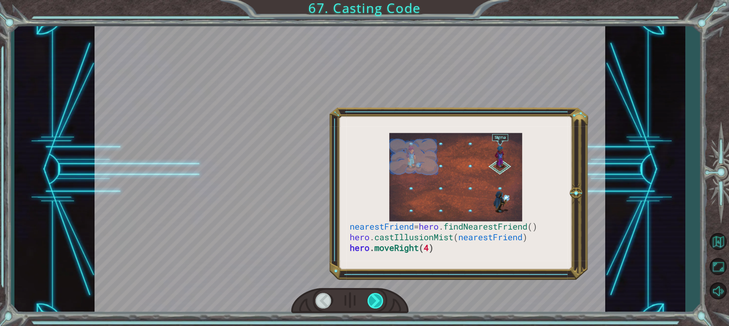
click at [376, 301] on div at bounding box center [376, 301] width 17 height 16
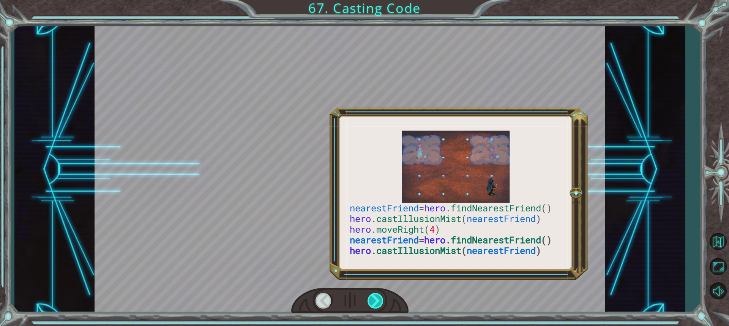
click at [378, 301] on div at bounding box center [376, 301] width 17 height 16
click at [377, 301] on div at bounding box center [376, 301] width 17 height 16
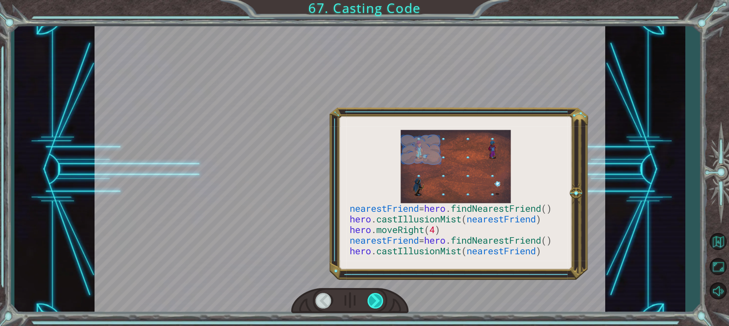
click at [377, 301] on div at bounding box center [376, 301] width 17 height 16
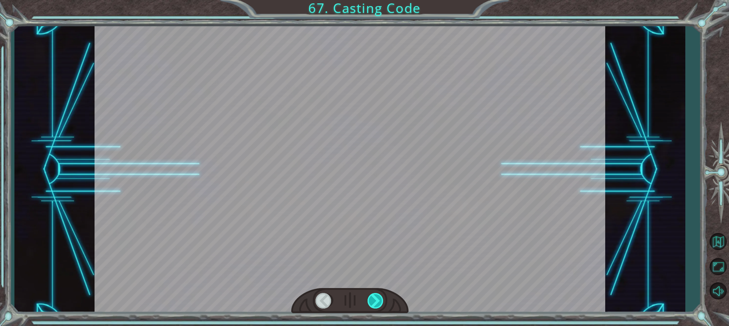
click at [377, 301] on div at bounding box center [376, 301] width 17 height 16
click at [377, 0] on div "nearestFriend = hero . findNearestFriend () hero . castIllusionMist ( nearestFr…" at bounding box center [364, 0] width 729 height 0
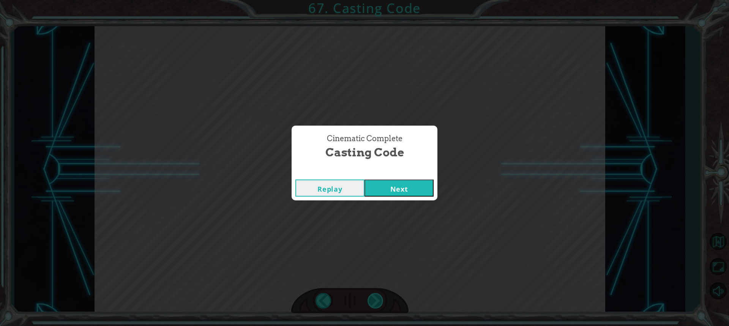
click at [377, 301] on div "Cinematic Complete Casting Code Replay Next" at bounding box center [364, 163] width 729 height 326
click at [414, 189] on button "Next" at bounding box center [398, 188] width 69 height 17
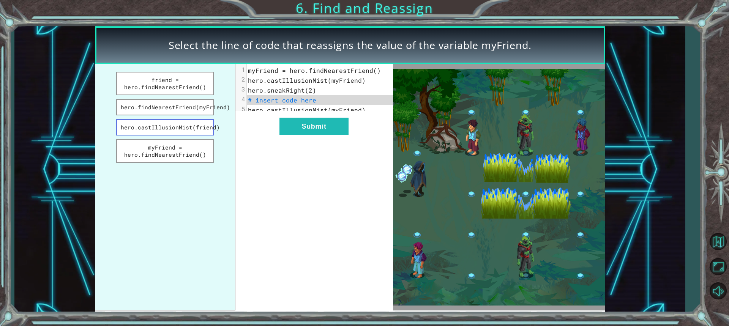
click at [188, 126] on button "hero.castIllusionMist(friend)" at bounding box center [165, 127] width 98 height 16
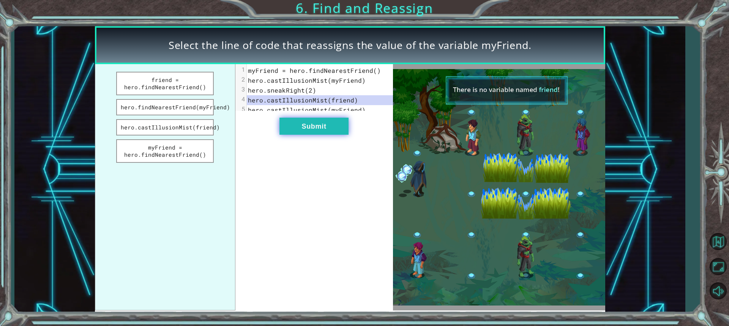
click at [293, 126] on button "Submit" at bounding box center [313, 126] width 69 height 17
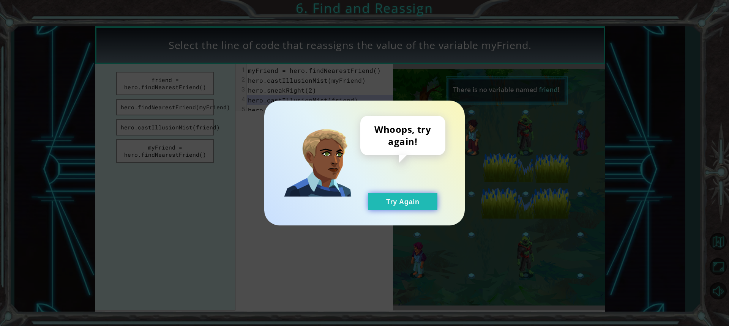
click at [397, 205] on button "Try Again" at bounding box center [402, 201] width 69 height 17
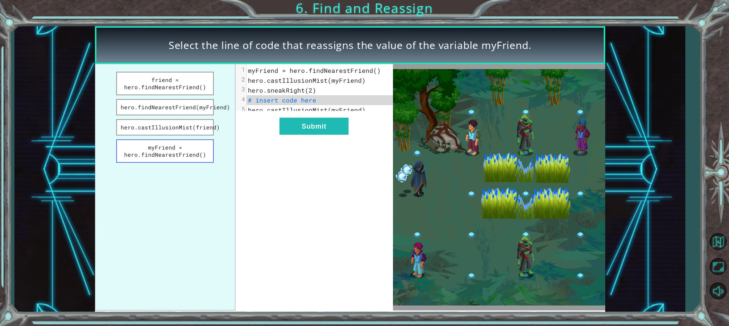
click at [178, 156] on button "myFriend = hero.findNearestFriend()" at bounding box center [165, 151] width 98 height 24
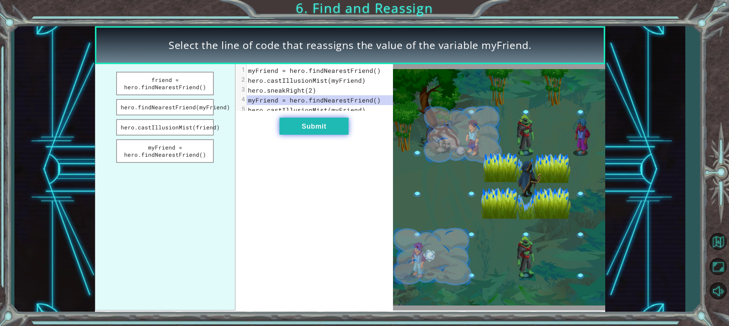
drag, startPoint x: 299, startPoint y: 127, endPoint x: 295, endPoint y: 128, distance: 3.8
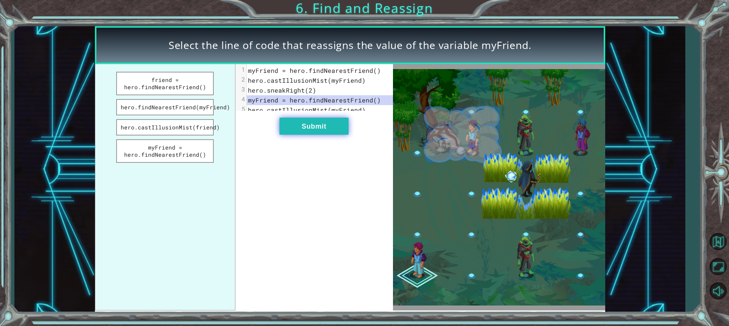
click at [298, 128] on button "Submit" at bounding box center [313, 126] width 69 height 17
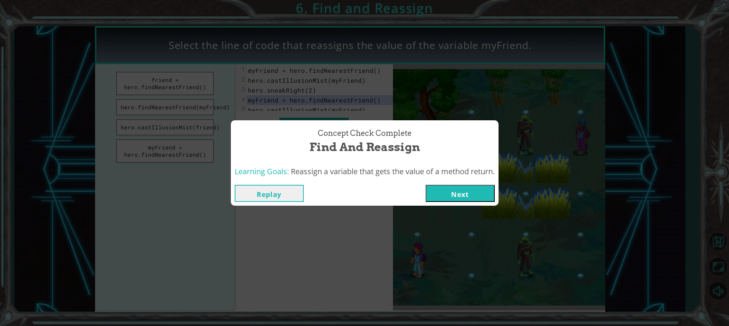
click at [448, 192] on button "Next" at bounding box center [460, 193] width 69 height 17
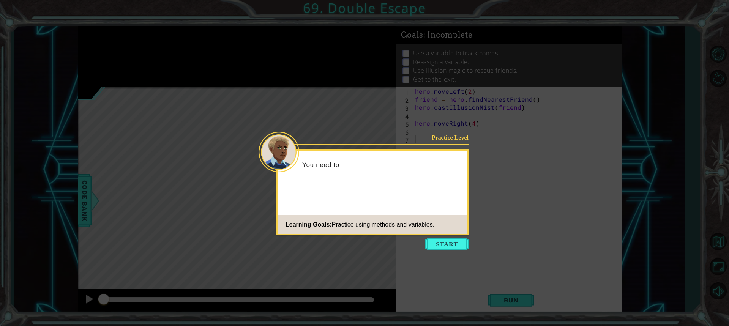
click at [446, 238] on button "Start" at bounding box center [446, 244] width 43 height 12
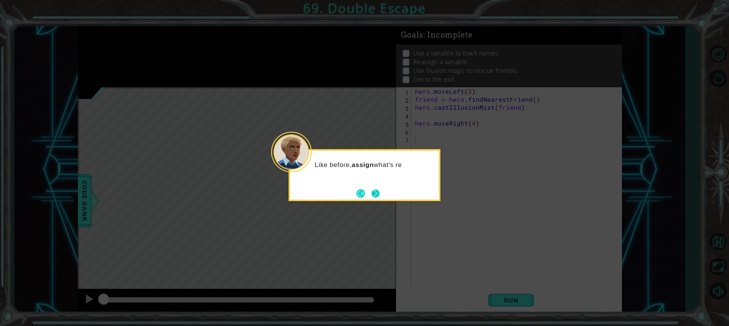
click at [378, 193] on button "Next" at bounding box center [375, 193] width 14 height 14
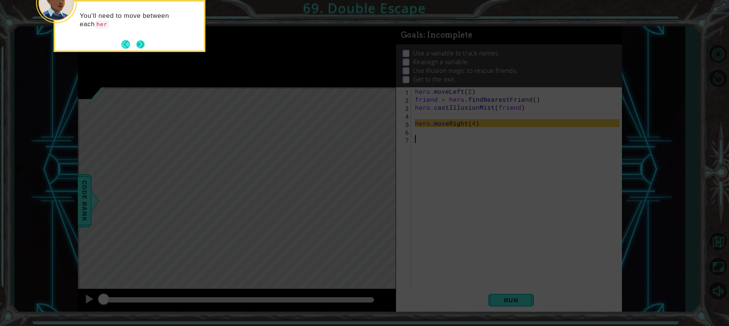
click at [144, 47] on button "Next" at bounding box center [141, 44] width 10 height 10
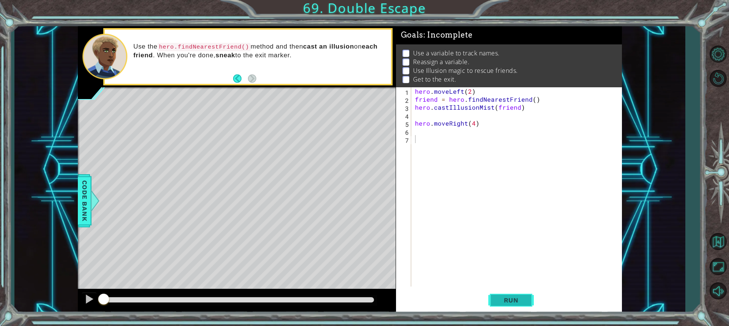
click at [511, 295] on button "Run" at bounding box center [511, 300] width 46 height 22
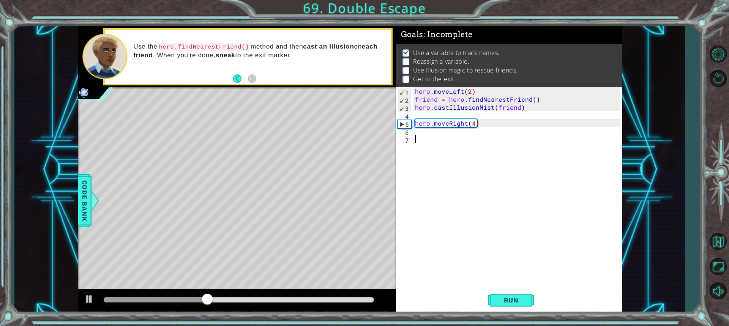
click at [429, 138] on div "hero . moveLeft ( 2 ) friend = hero . findNearestFriend ( ) hero . castIllusion…" at bounding box center [518, 194] width 210 height 215
click at [423, 137] on div "hero . moveLeft ( 2 ) friend = hero . findNearestFriend ( ) hero . castIllusion…" at bounding box center [518, 194] width 210 height 215
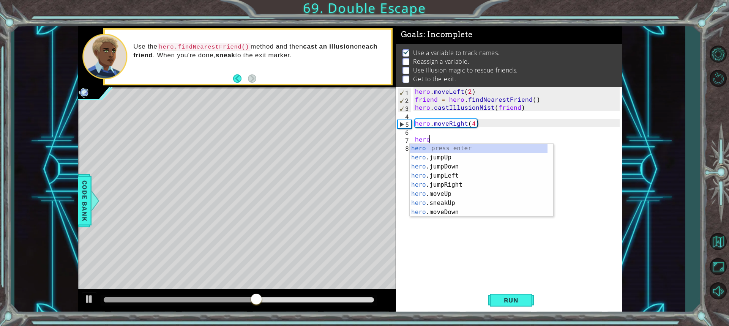
scroll to position [0, 1]
type textarea "hero.f"
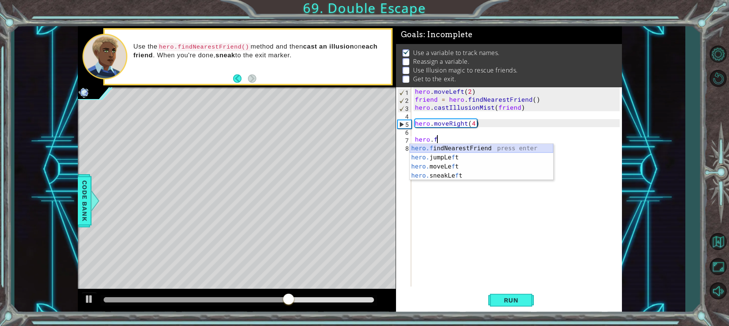
click at [430, 151] on div "hero.f indNearestFriend press enter hero. jumpLe f t press enter hero. moveLe f…" at bounding box center [482, 171] width 144 height 55
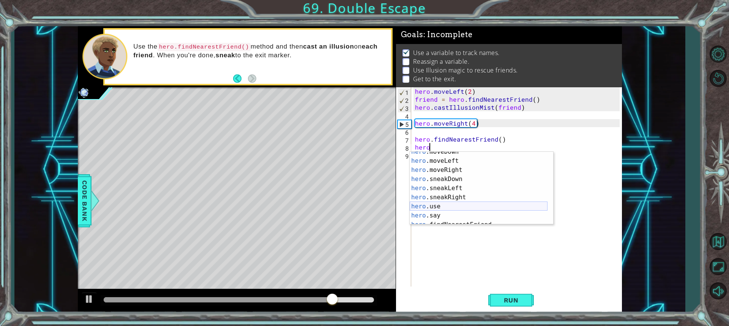
scroll to position [82, 0]
click at [460, 220] on div "hero .moveRight press enter hero .sneakDown press enter hero .sneakLeft press e…" at bounding box center [479, 197] width 138 height 91
type textarea "hero.castIllusionMist(friend)"
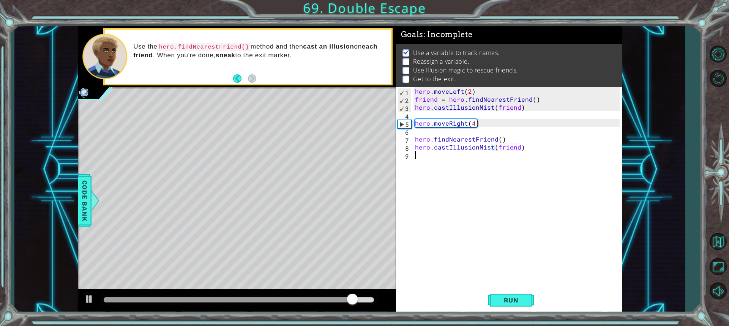
click at [438, 155] on div "hero . moveLeft ( 2 ) friend = hero . findNearestFriend ( ) hero . castIllusion…" at bounding box center [518, 194] width 210 height 215
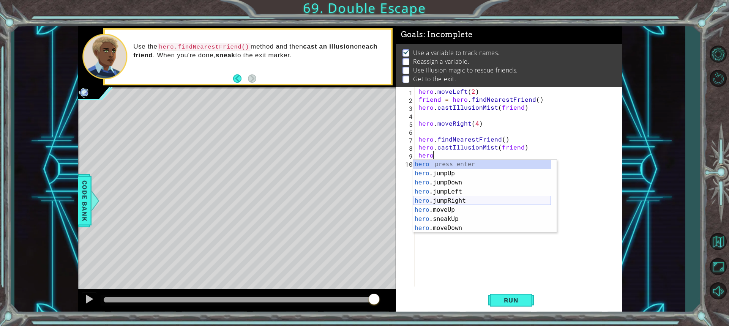
scroll to position [23, 0]
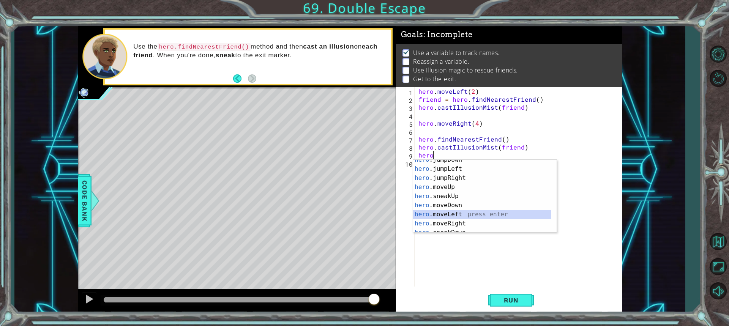
click at [460, 214] on div "hero .jumpDown press enter hero .jumpLeft press enter hero .jumpRight press ent…" at bounding box center [482, 200] width 138 height 91
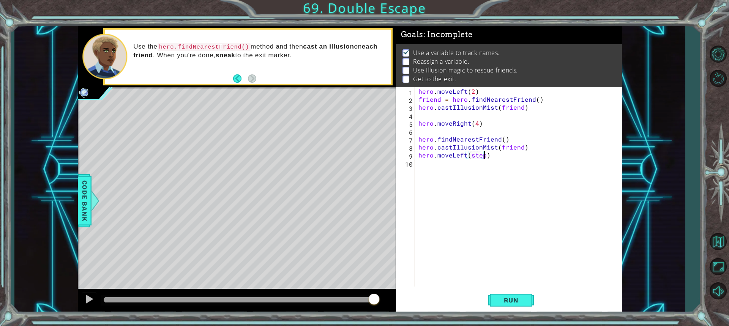
type textarea "hero.moveLeft(steps)"
click at [429, 170] on div "hero . moveLeft ( 2 ) friend = hero . findNearestFriend ( ) hero . castIllusion…" at bounding box center [520, 194] width 207 height 215
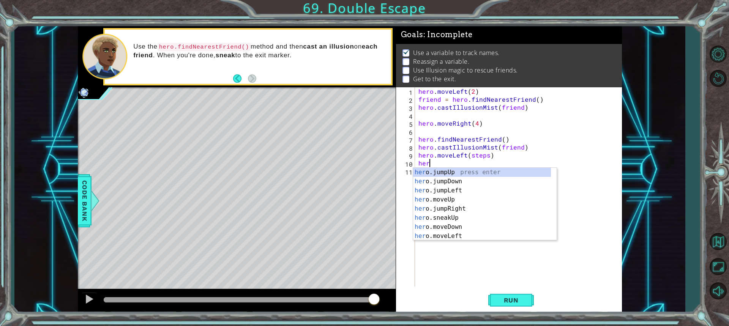
scroll to position [0, 0]
click at [450, 216] on div "hero press enter hero .jumpUp press enter hero .jumpDown press enter hero .jump…" at bounding box center [482, 213] width 138 height 91
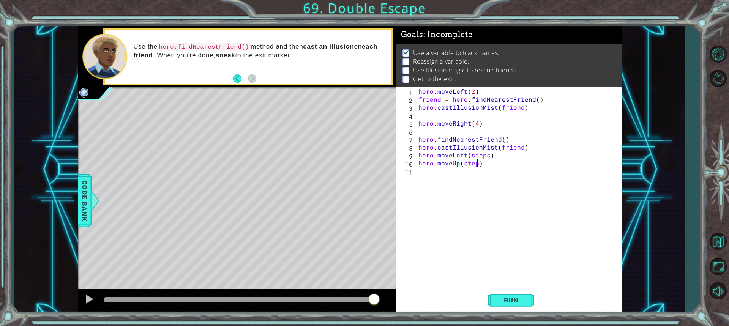
scroll to position [0, 3]
type textarea "hero.moveUp(steps)"
click at [432, 175] on div "hero . moveLeft ( 2 ) friend = hero . findNearestFriend ( ) hero . castIllusion…" at bounding box center [520, 194] width 207 height 215
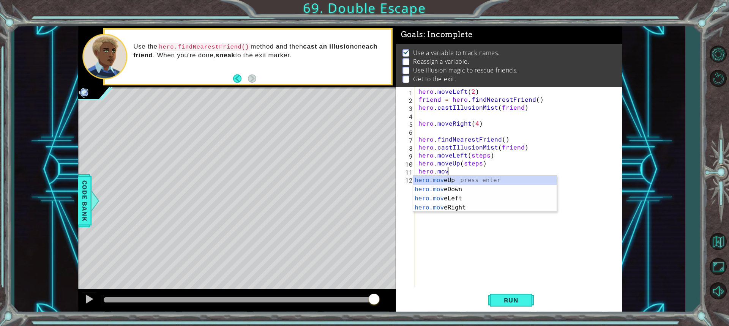
scroll to position [0, 2]
click at [440, 183] on div "hero.move Up press enter hero.move Down press enter hero.move Left press enter …" at bounding box center [485, 203] width 144 height 55
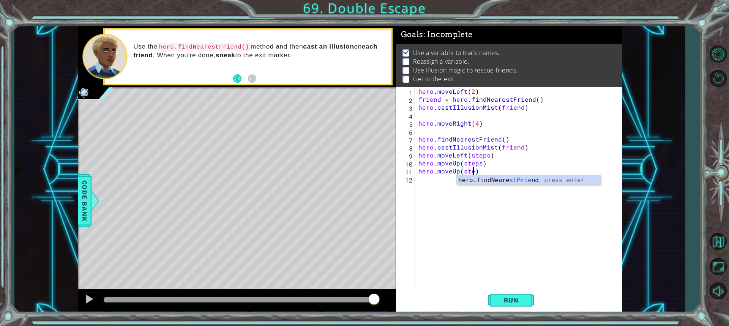
scroll to position [0, 3]
click at [515, 300] on span "Run" at bounding box center [511, 301] width 30 height 8
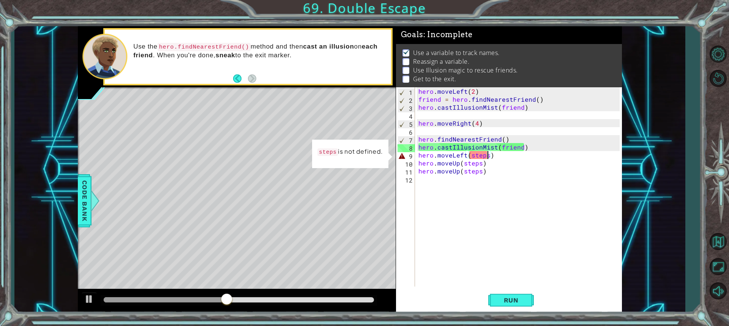
click at [487, 158] on div "hero . moveLeft ( 2 ) friend = hero . findNearestFriend ( ) hero . castIllusion…" at bounding box center [520, 194] width 207 height 215
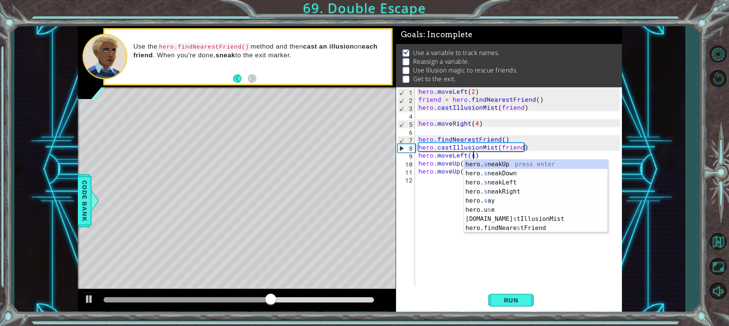
scroll to position [0, 3]
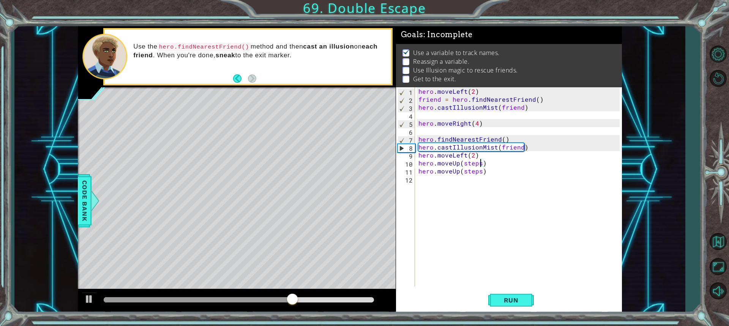
click at [481, 164] on div "hero . moveLeft ( 2 ) friend = hero . findNearestFriend ( ) hero . castIllusion…" at bounding box center [520, 194] width 207 height 215
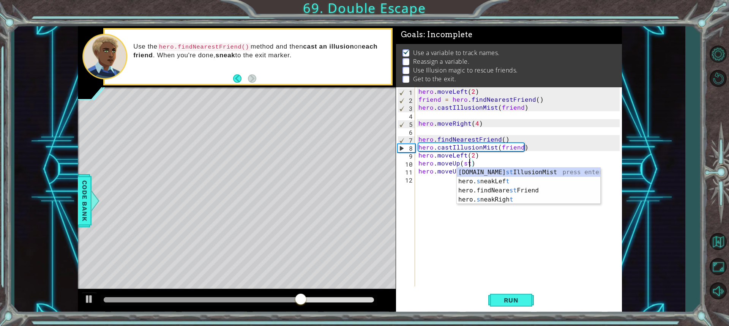
scroll to position [0, 3]
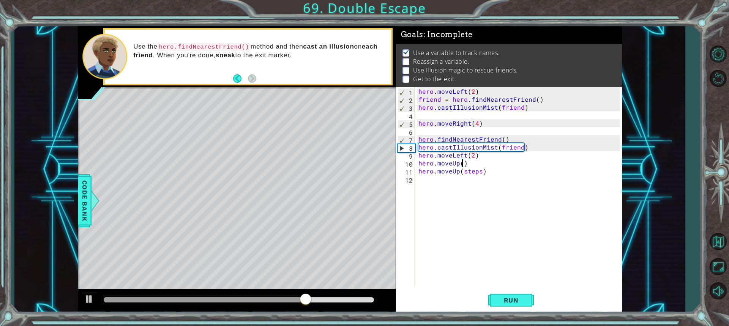
type textarea "hero.moveUp(2)"
click at [481, 175] on div "hero . moveLeft ( 2 ) friend = hero . findNearestFriend ( ) hero . castIllusion…" at bounding box center [520, 194] width 207 height 215
click at [480, 169] on div "hero . moveLeft ( 2 ) friend = hero . findNearestFriend ( ) hero . castIllusion…" at bounding box center [520, 194] width 207 height 215
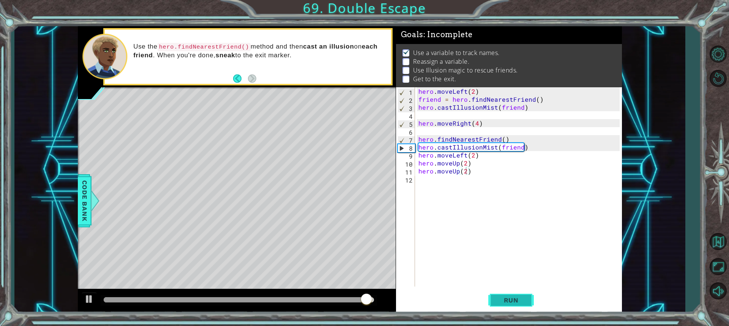
click at [509, 298] on span "Run" at bounding box center [511, 301] width 30 height 8
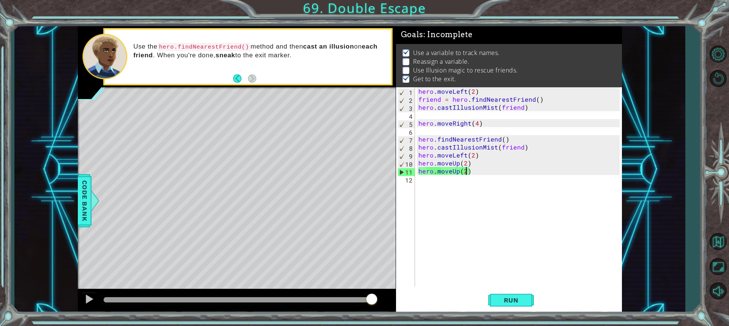
click at [370, 288] on div "methods hero use(thing) moveUp(steps) moveDown(steps) moveLeft(steps) moveRight…" at bounding box center [350, 169] width 544 height 287
drag, startPoint x: 168, startPoint y: 301, endPoint x: 334, endPoint y: 312, distance: 165.9
click at [338, 313] on div at bounding box center [237, 301] width 318 height 24
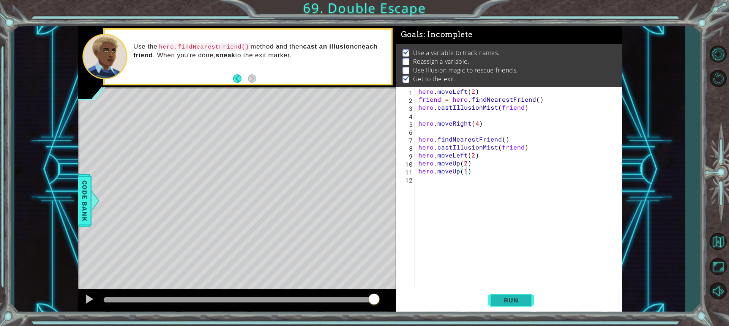
click at [512, 301] on span "Run" at bounding box center [511, 301] width 30 height 8
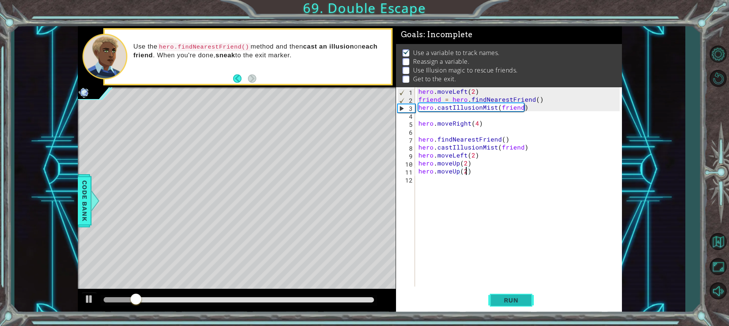
click at [504, 294] on button "Run" at bounding box center [511, 300] width 46 height 22
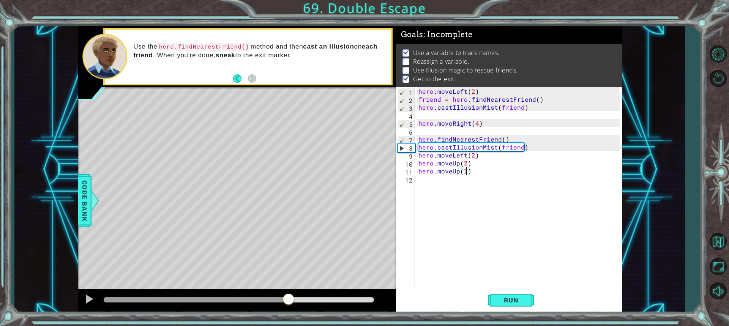
drag, startPoint x: 134, startPoint y: 301, endPoint x: 293, endPoint y: 312, distance: 159.9
click at [293, 312] on div at bounding box center [237, 301] width 318 height 24
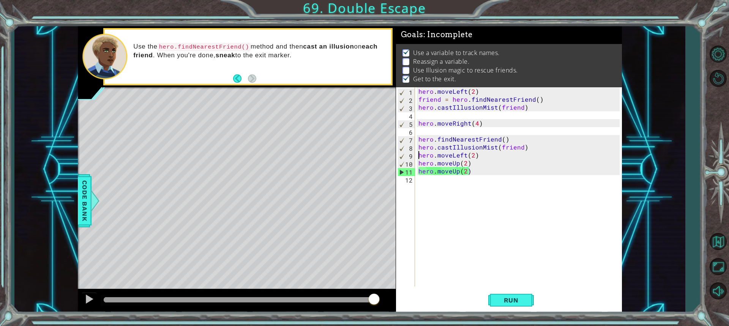
click at [417, 156] on div "hero . moveLeft ( 2 ) friend = hero . findNearestFriend ( ) hero . castIllusion…" at bounding box center [520, 194] width 207 height 215
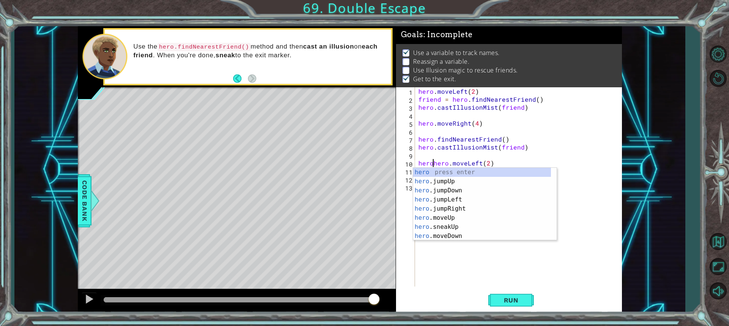
scroll to position [0, 1]
type textarea "hero.moveLeft(2)"
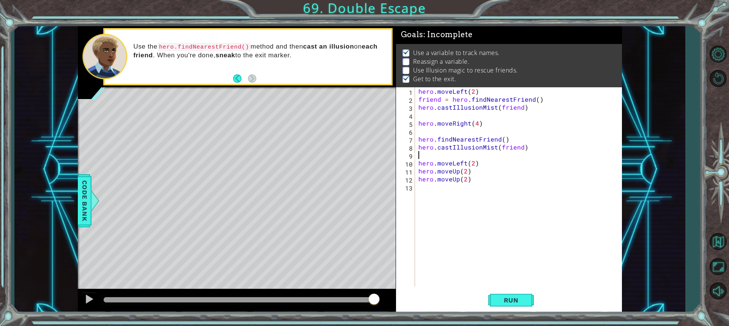
click at [429, 156] on div "hero . moveLeft ( 2 ) friend = hero . findNearestFriend ( ) hero . castIllusion…" at bounding box center [520, 194] width 207 height 215
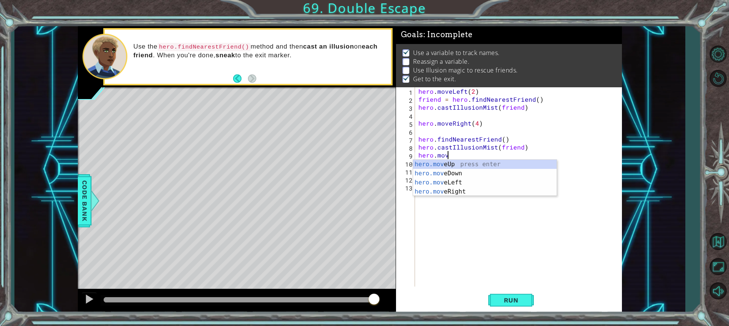
scroll to position [0, 2]
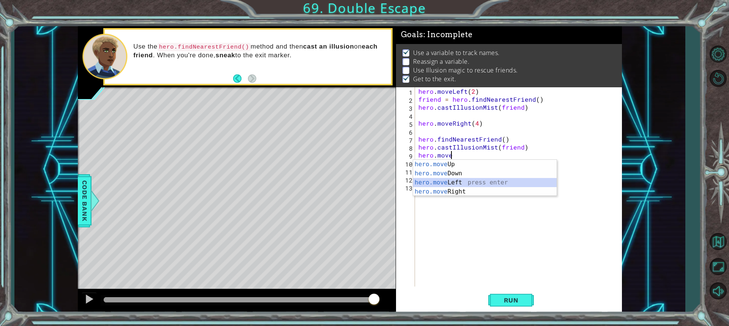
click at [440, 180] on div "hero.move Up press enter hero.move Down press enter hero.move Left press enter …" at bounding box center [485, 187] width 144 height 55
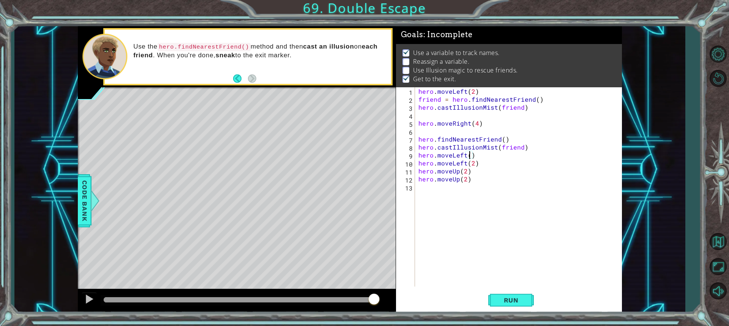
scroll to position [0, 3]
click at [418, 164] on div "hero . moveLeft ( 2 ) friend = hero . findNearestFriend ( ) hero . castIllusion…" at bounding box center [520, 194] width 207 height 215
click at [506, 297] on span "Run" at bounding box center [511, 301] width 30 height 8
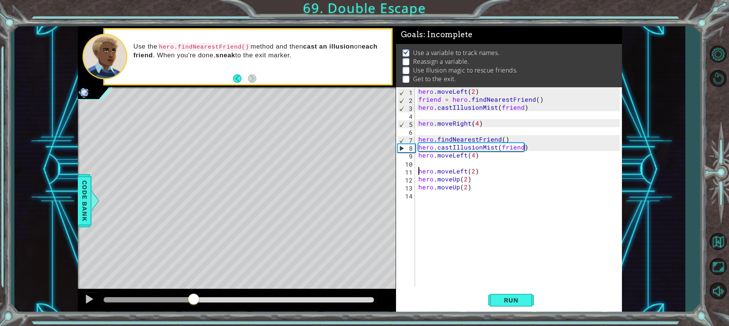
drag, startPoint x: 121, startPoint y: 301, endPoint x: 194, endPoint y: 297, distance: 72.3
click at [194, 297] on div at bounding box center [194, 300] width 14 height 14
click at [478, 155] on div "hero . moveLeft ( 2 ) friend = hero . findNearestFriend ( ) hero . castIllusion…" at bounding box center [520, 194] width 207 height 215
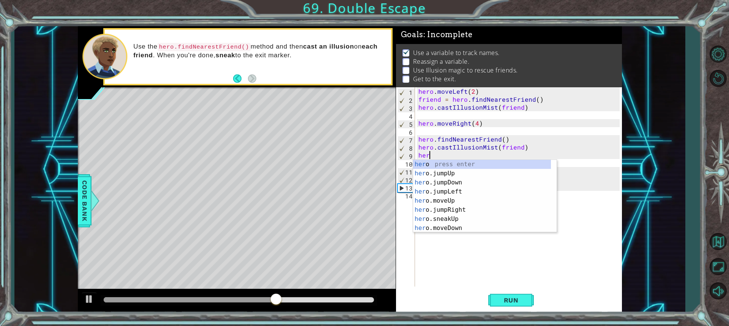
scroll to position [0, 0]
type textarea "h"
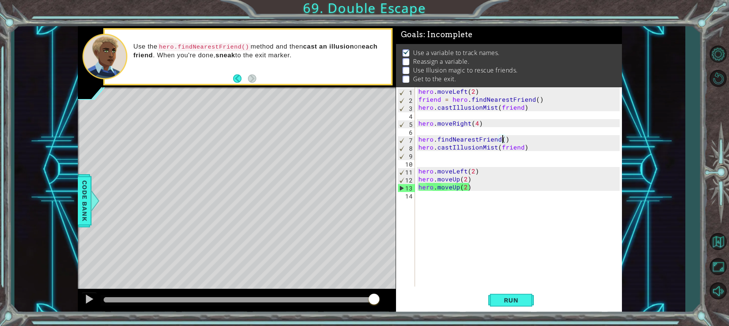
click at [503, 140] on div "hero . moveLeft ( 2 ) friend = hero . findNearestFriend ( ) hero . castIllusion…" at bounding box center [520, 194] width 207 height 215
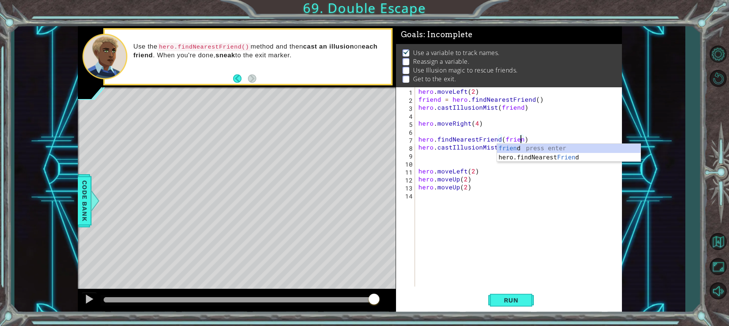
scroll to position [0, 6]
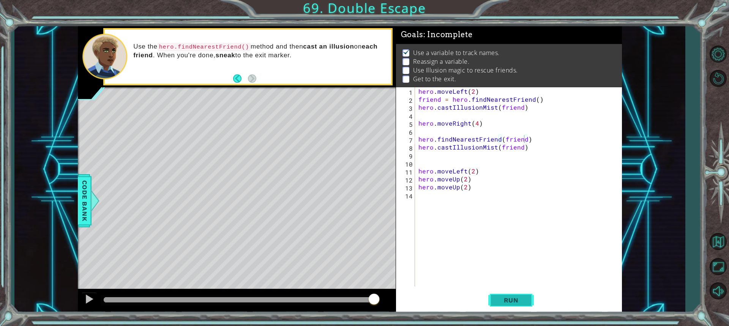
click at [519, 298] on span "Run" at bounding box center [511, 301] width 30 height 8
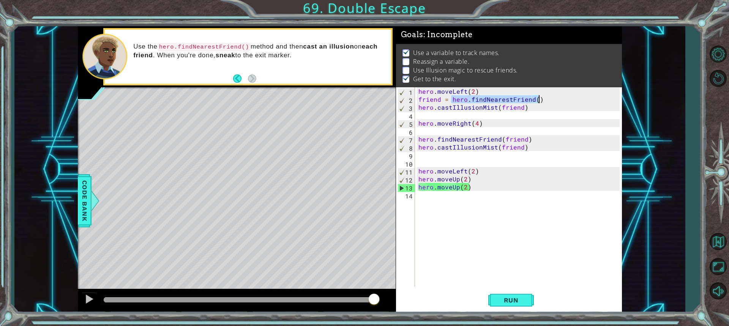
drag, startPoint x: 451, startPoint y: 98, endPoint x: 542, endPoint y: 100, distance: 90.8
click at [542, 100] on div "hero . moveLeft ( 2 ) friend = hero . findNearestFriend ( ) hero . castIllusion…" at bounding box center [520, 194] width 207 height 215
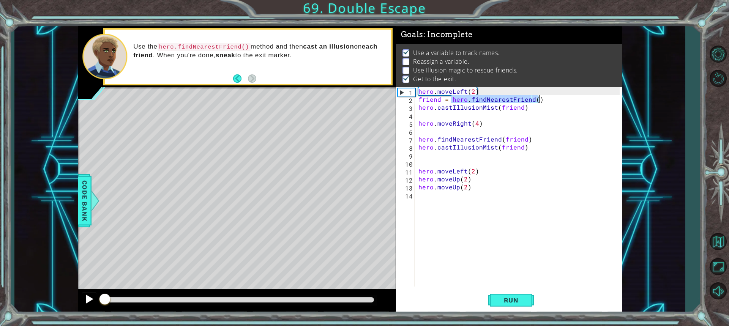
drag, startPoint x: 376, startPoint y: 296, endPoint x: 83, endPoint y: 307, distance: 292.9
click at [82, 306] on div at bounding box center [237, 301] width 318 height 24
click at [536, 101] on div "hero . moveLeft ( 2 ) friend = hero . findNearestFriend ( ) hero . castIllusion…" at bounding box center [520, 194] width 207 height 215
click at [517, 143] on div "hero . moveLeft ( 2 ) friend = hero . findNearestFriend ( ) hero . castIllusion…" at bounding box center [520, 194] width 207 height 215
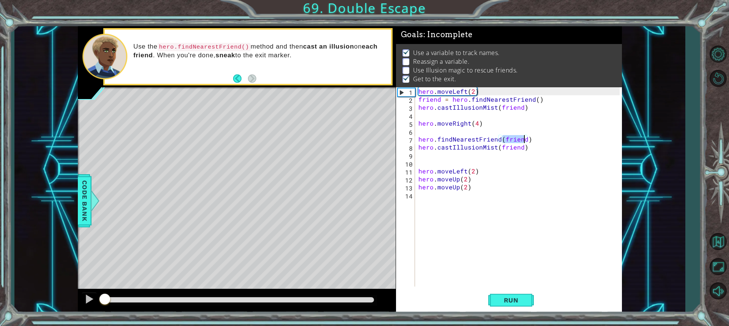
scroll to position [0, 5]
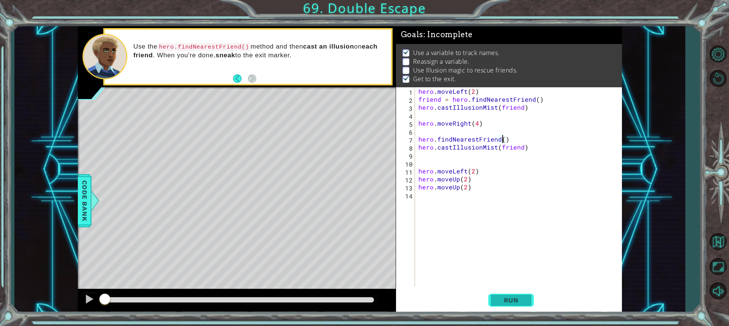
click at [506, 304] on span "Run" at bounding box center [511, 301] width 30 height 8
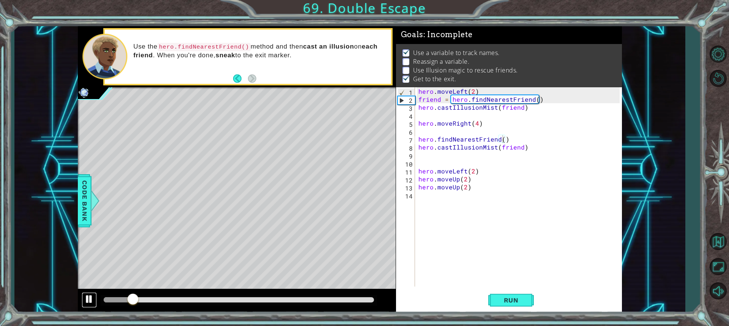
click at [91, 297] on div at bounding box center [89, 299] width 10 height 10
drag, startPoint x: 450, startPoint y: 102, endPoint x: 546, endPoint y: 102, distance: 96.4
click at [546, 102] on div "hero . moveLeft ( 2 ) friend = hero . findNearestFriend ( ) hero . castIllusion…" at bounding box center [520, 194] width 207 height 215
drag, startPoint x: 449, startPoint y: 101, endPoint x: 415, endPoint y: 100, distance: 34.2
click at [415, 100] on div "friend = hero.findNearestFriend() 1 2 3 4 5 6 7 8 9 10 11 12 13 14 hero . moveL…" at bounding box center [508, 186] width 224 height 199
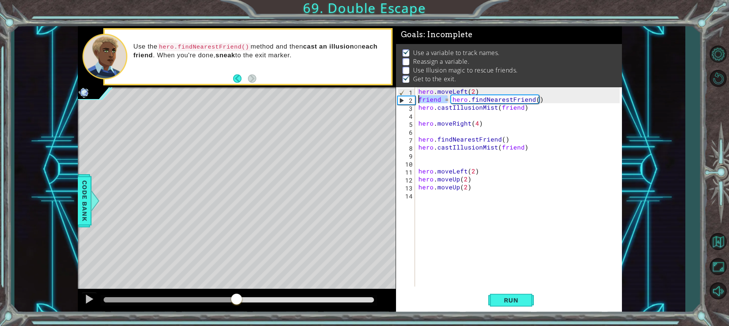
drag, startPoint x: 141, startPoint y: 298, endPoint x: 237, endPoint y: 301, distance: 95.3
click at [237, 301] on div at bounding box center [237, 300] width 14 height 14
click at [449, 103] on div "hero . moveLeft ( 2 ) friend = hero . findNearestFriend ( ) hero . castIllusion…" at bounding box center [520, 194] width 207 height 215
drag, startPoint x: 448, startPoint y: 103, endPoint x: 401, endPoint y: 99, distance: 47.6
click at [401, 99] on div "friend = hero.findNearestFriend() 1 2 3 4 5 6 7 8 9 10 11 12 13 14 hero . moveL…" at bounding box center [508, 186] width 224 height 199
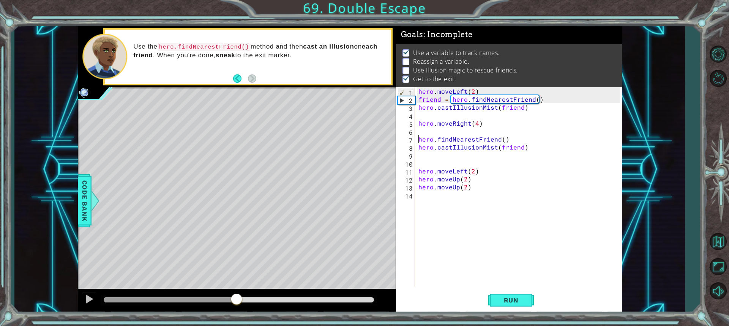
click at [417, 138] on div "hero . moveLeft ( 2 ) friend = hero . findNearestFriend ( ) hero . castIllusion…" at bounding box center [520, 194] width 207 height 215
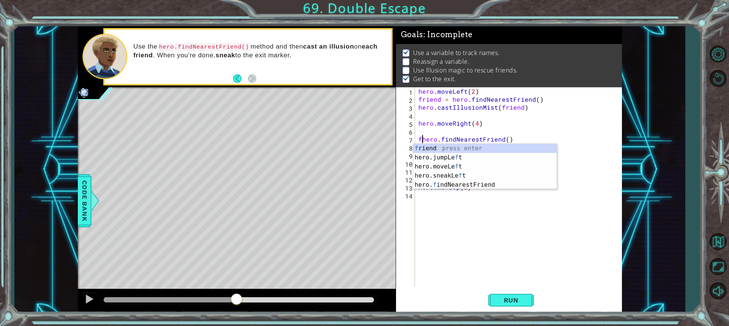
scroll to position [0, 0]
click at [447, 149] on div "f riend press enter hero.jumpLe f t press enter hero.moveLe f t press enter her…" at bounding box center [485, 176] width 144 height 64
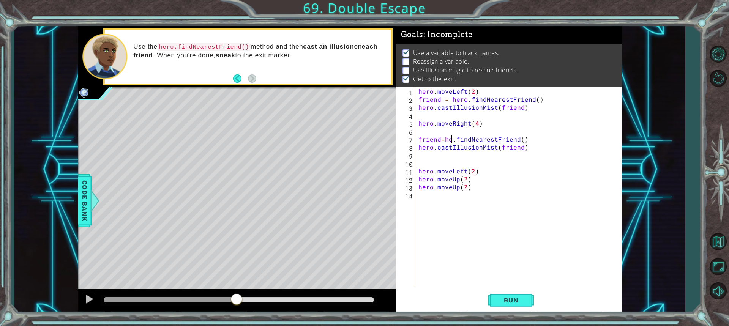
scroll to position [0, 2]
click at [380, 141] on div "1 ההההההההההההההההההההההההההההההההההההההההההההההההההההההההההההההההההההההההההההה…" at bounding box center [350, 169] width 544 height 287
click at [442, 140] on div "hero . moveLeft ( 2 ) friend = hero . findNearestFriend ( ) hero . castIllusion…" at bounding box center [520, 194] width 207 height 215
type textarea "friend=hero.findNearestFriend()"
click at [527, 293] on button "Run" at bounding box center [511, 300] width 46 height 22
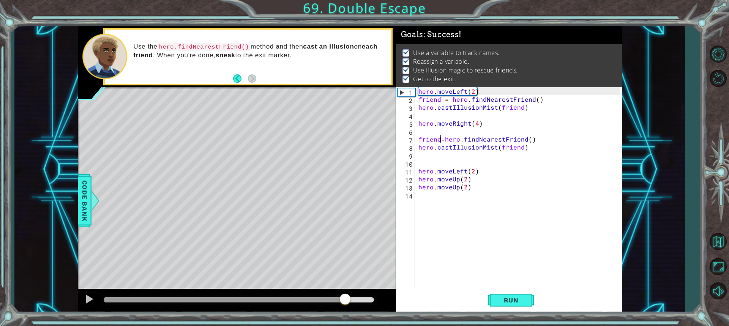
drag, startPoint x: 150, startPoint y: 303, endPoint x: 345, endPoint y: 321, distance: 195.2
click at [345, 321] on div "1 ההההההההההההההההההההההההההההההההההההההההההההההההההההההההההההההההההההההההההההה…" at bounding box center [364, 163] width 729 height 326
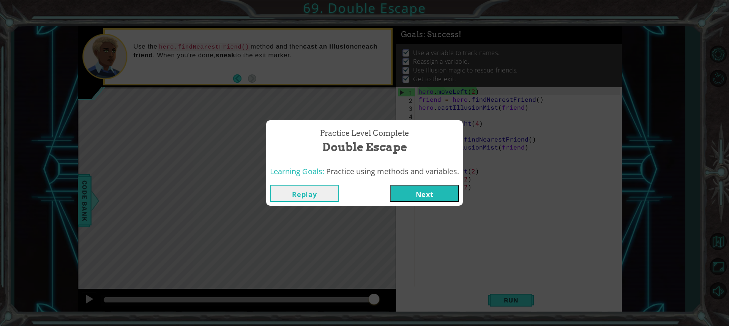
click at [441, 199] on button "Next" at bounding box center [424, 193] width 69 height 17
